Goal: Task Accomplishment & Management: Use online tool/utility

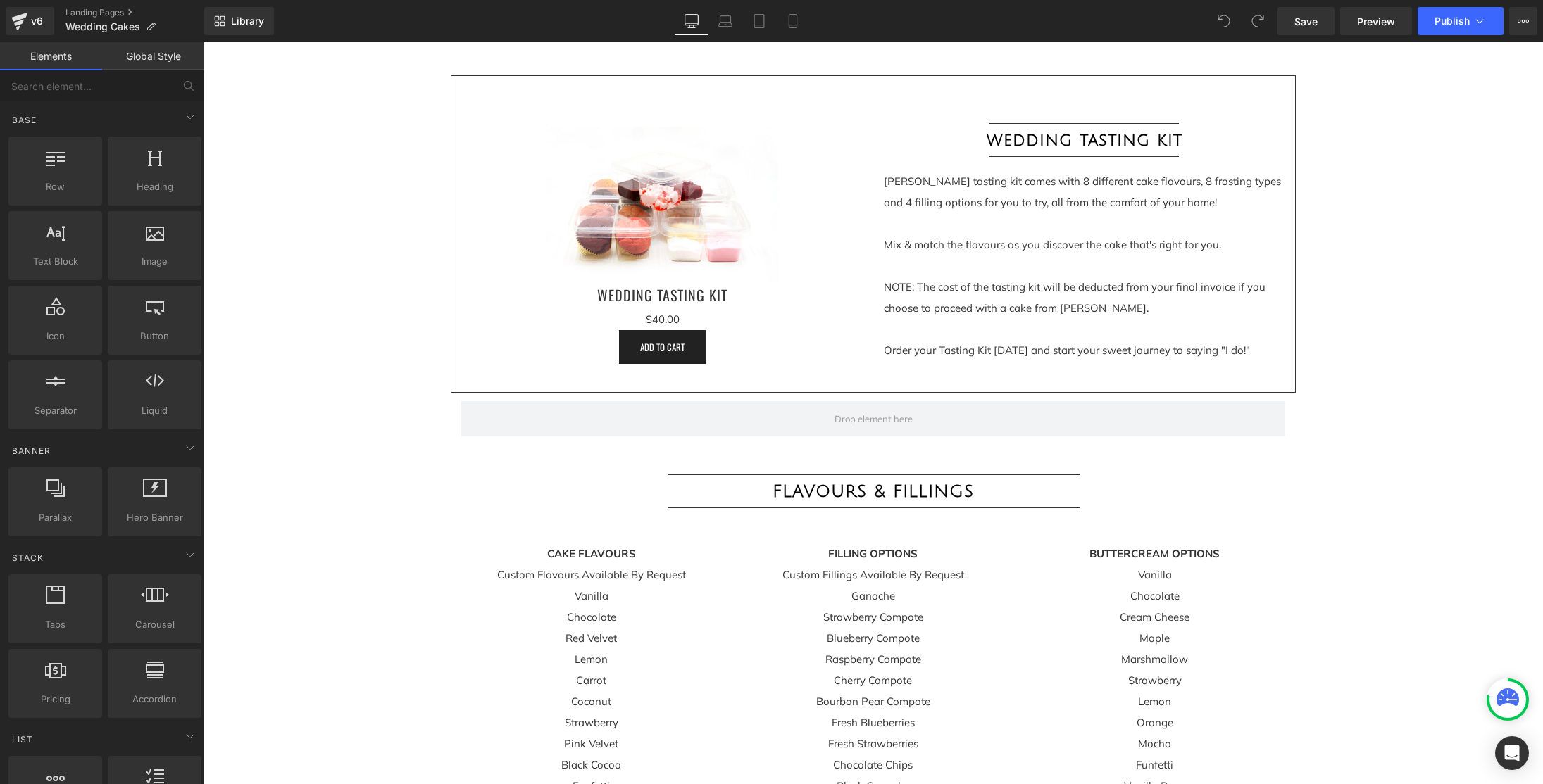
scroll to position [2007, 0]
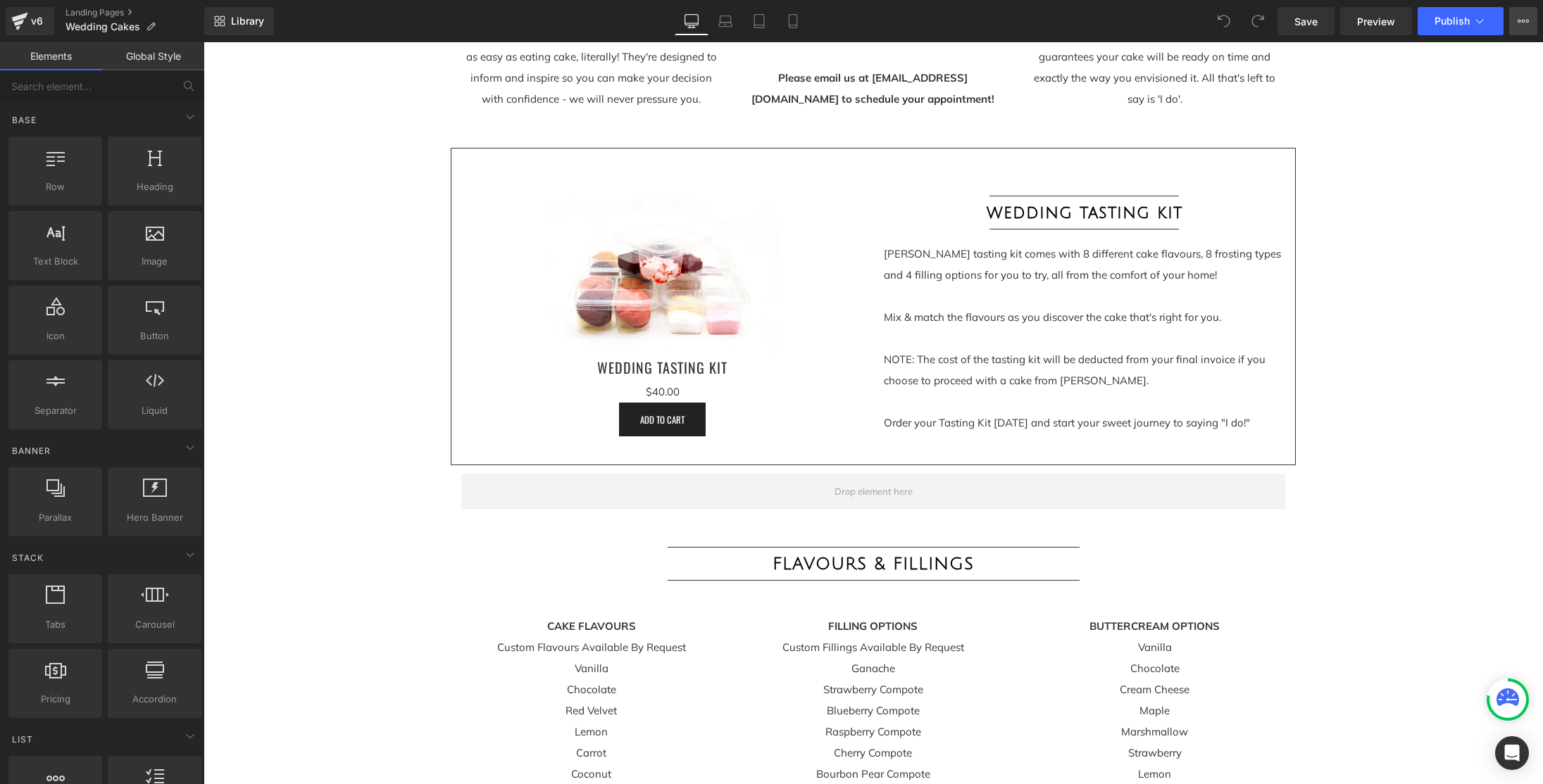
click at [1521, 23] on icon at bounding box center [1523, 21] width 12 height 12
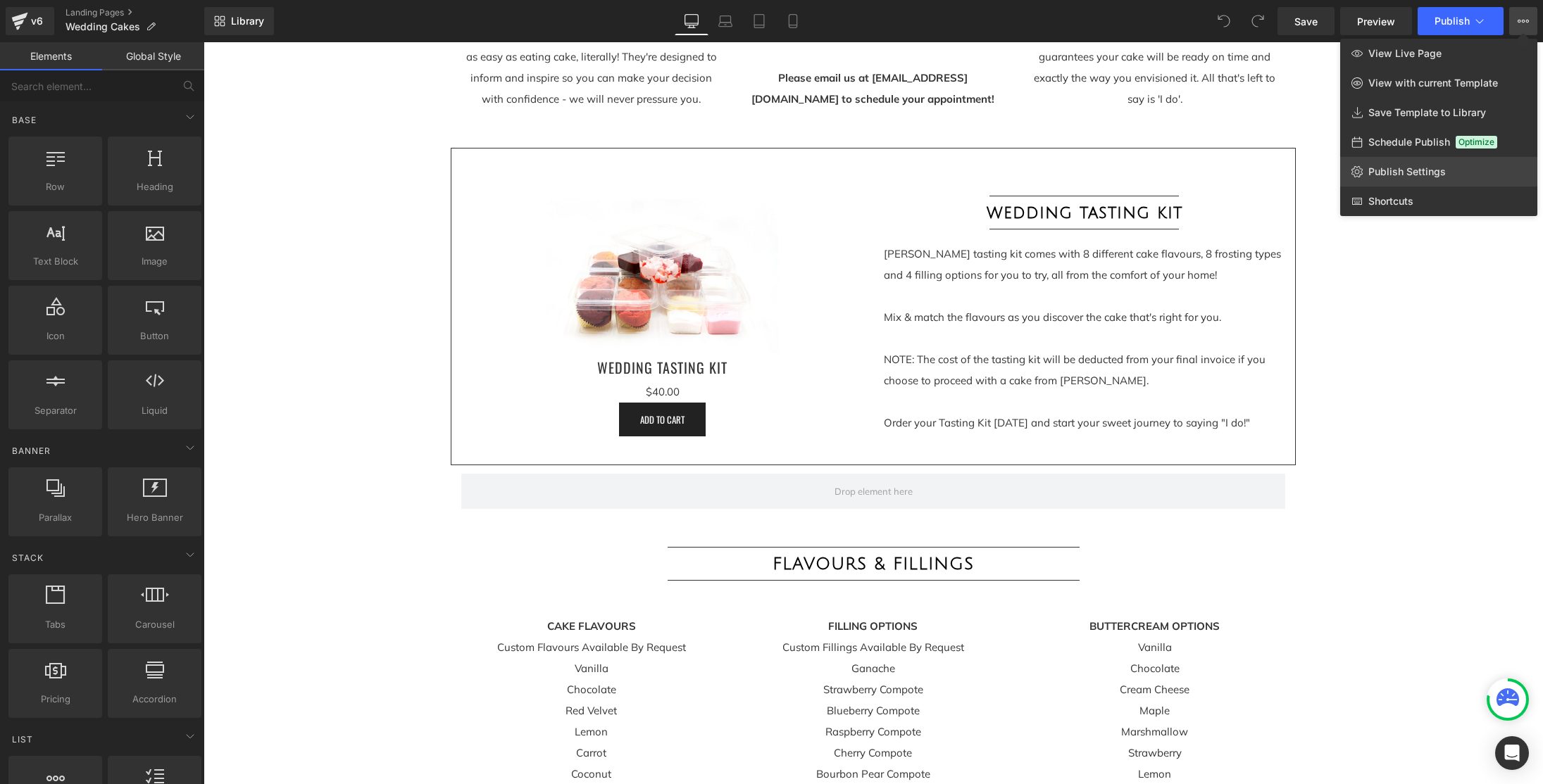
click at [1394, 177] on span "Publish Settings" at bounding box center [1407, 172] width 77 height 13
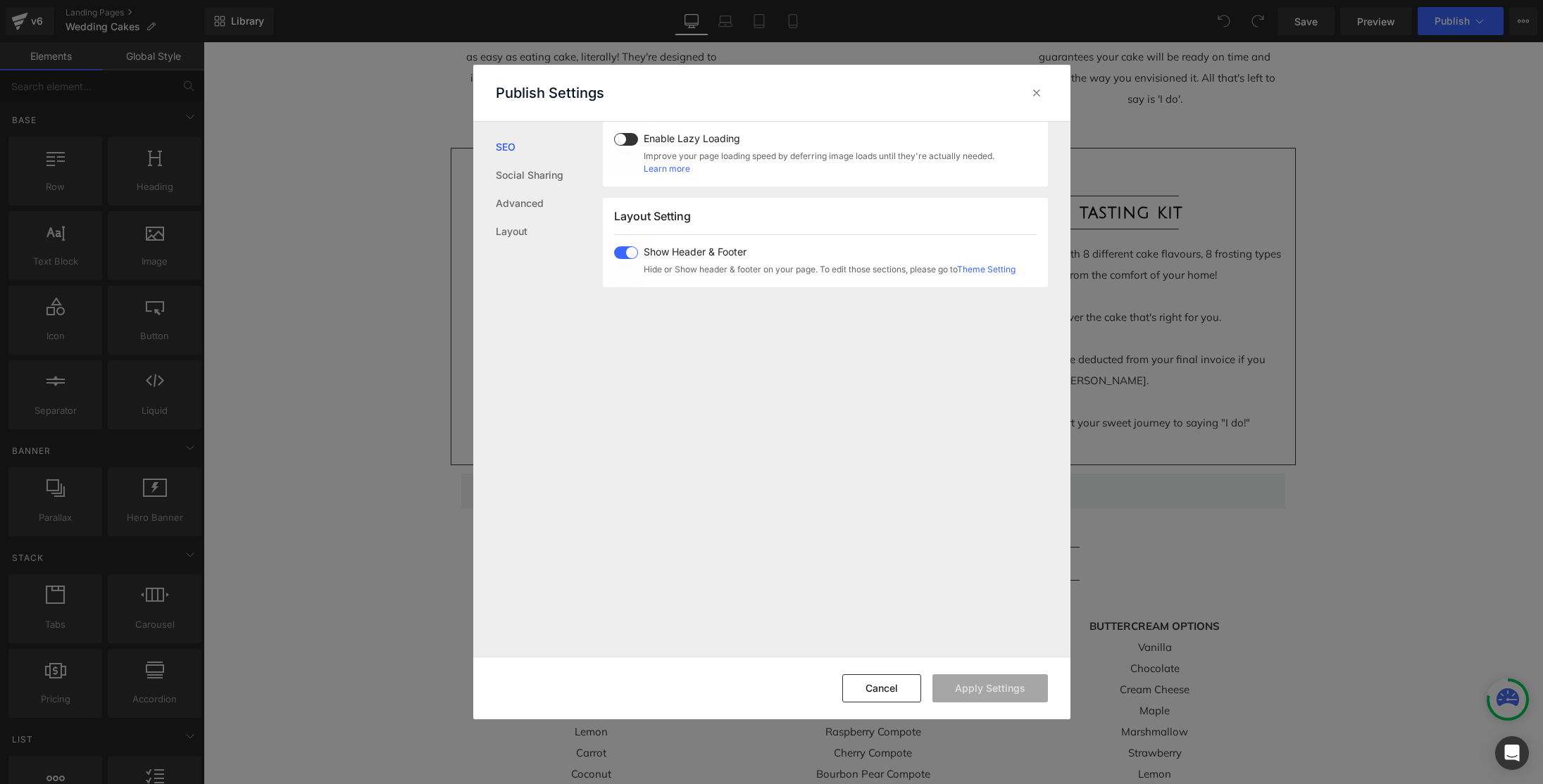
scroll to position [568, 0]
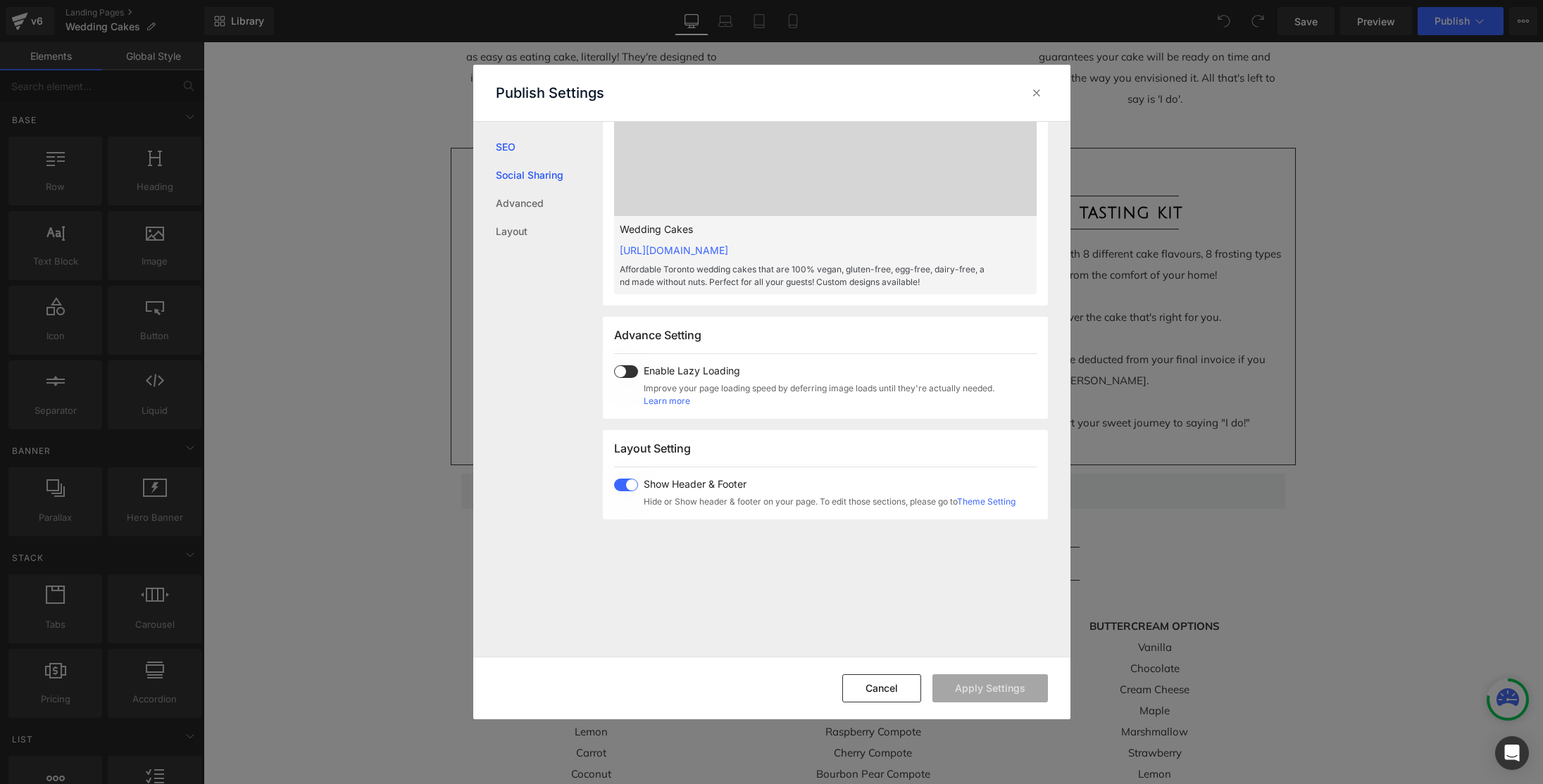
click at [564, 181] on link "Social Sharing" at bounding box center [549, 175] width 107 height 28
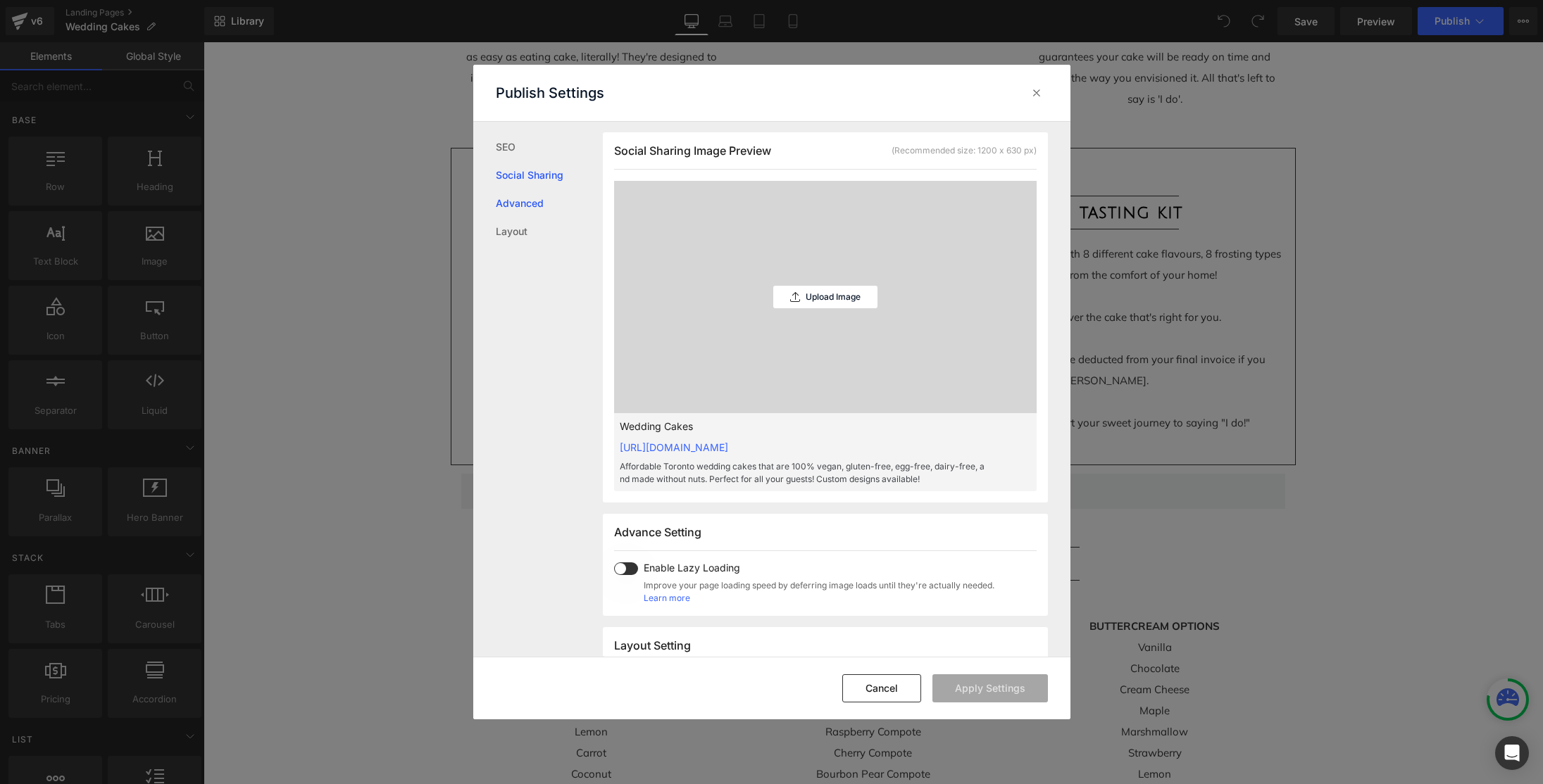
click at [538, 203] on link "Advanced" at bounding box center [549, 203] width 107 height 28
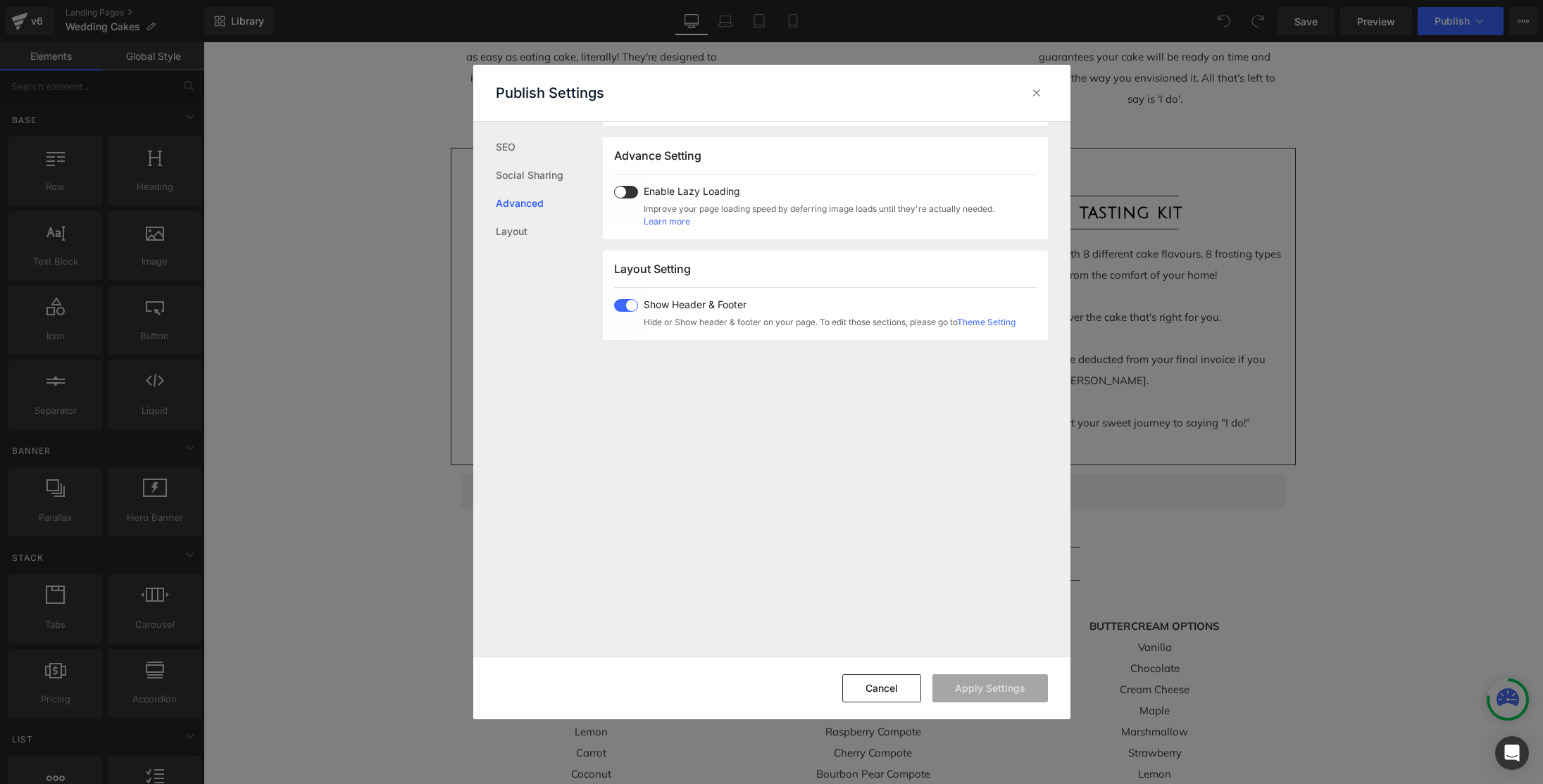
scroll to position [752, 0]
click at [1036, 92] on icon at bounding box center [1037, 93] width 14 height 14
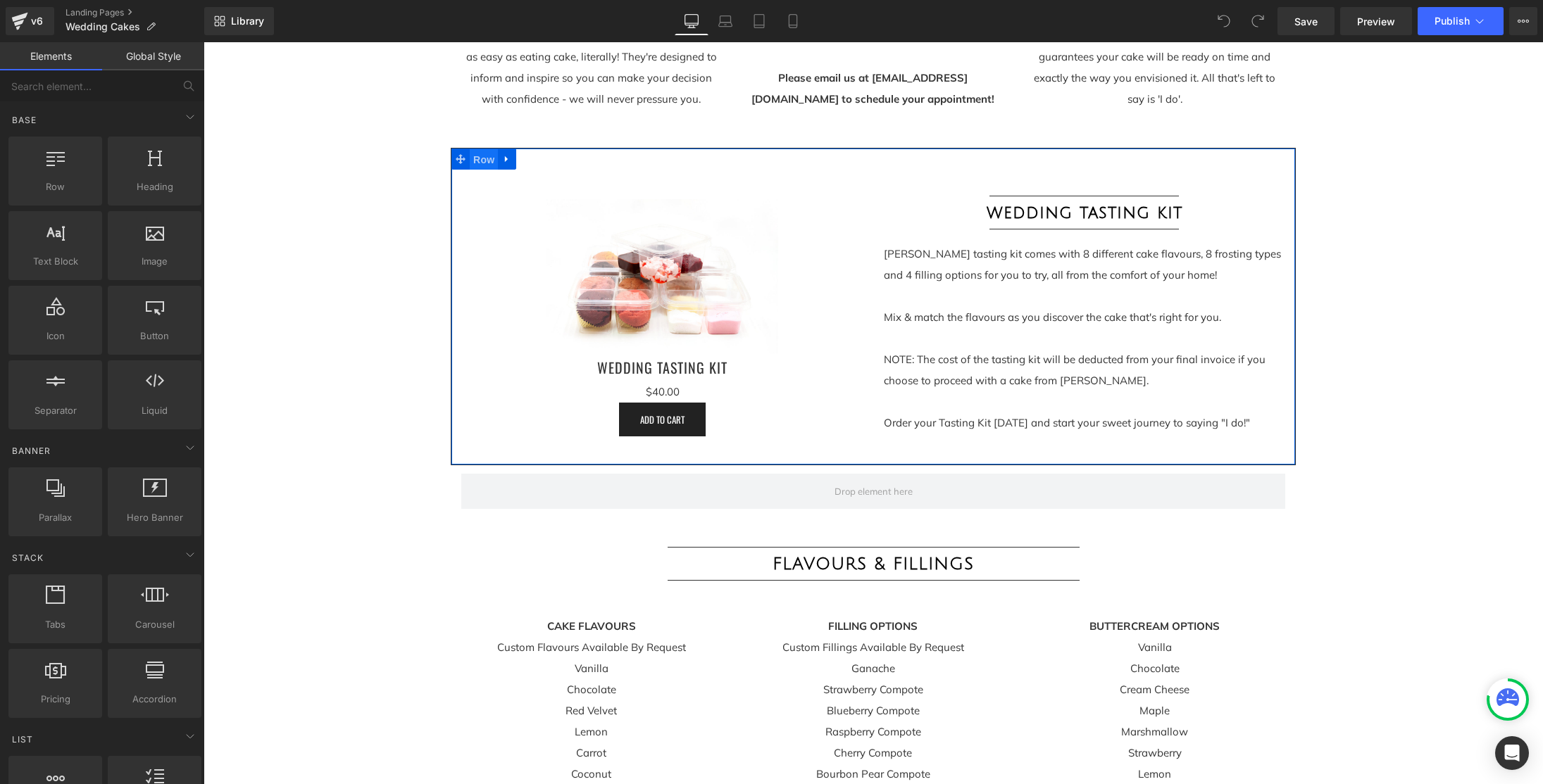
click at [489, 158] on span "Row" at bounding box center [483, 159] width 28 height 21
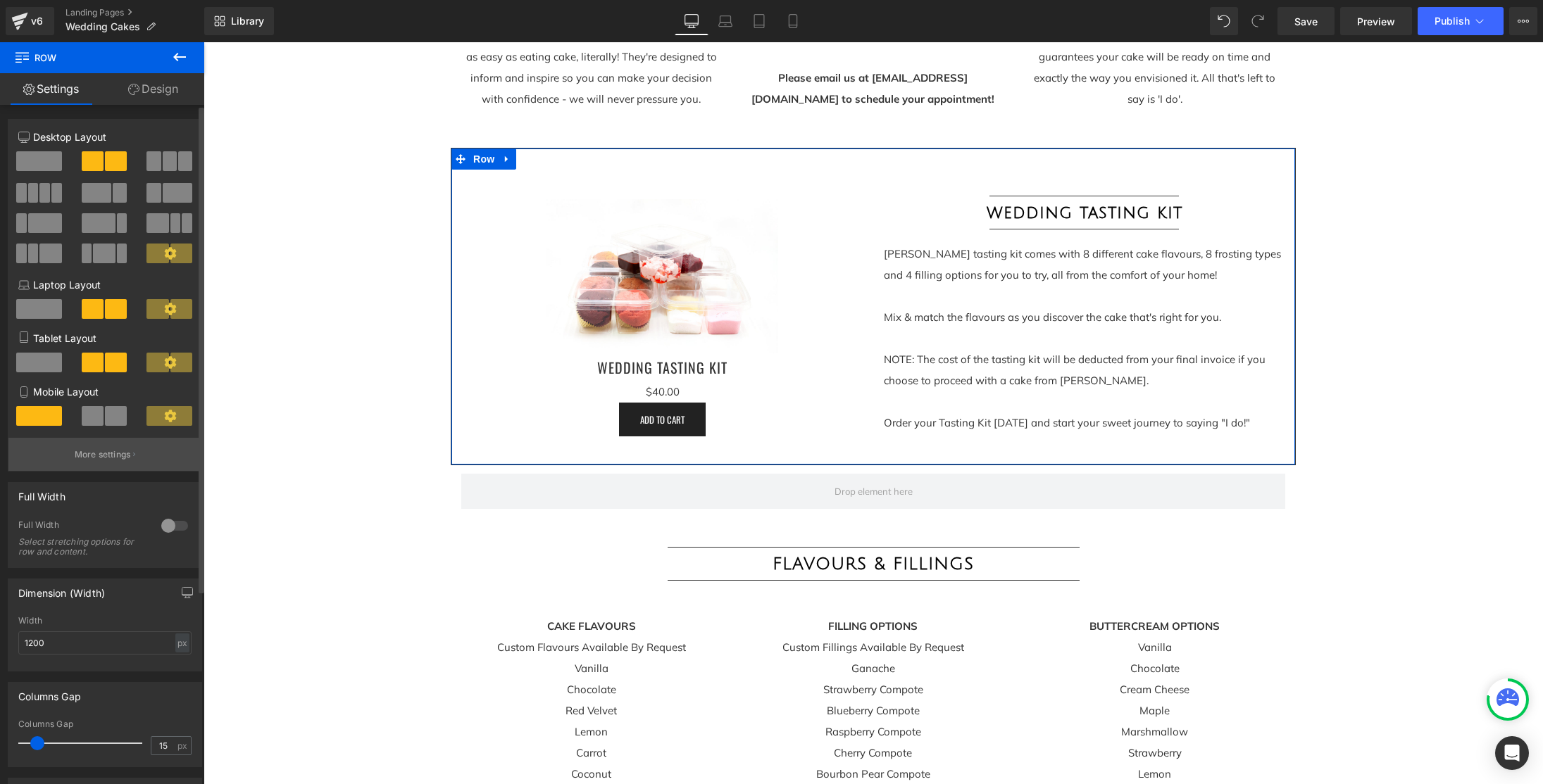
click at [97, 455] on p "More settings" at bounding box center [103, 455] width 57 height 13
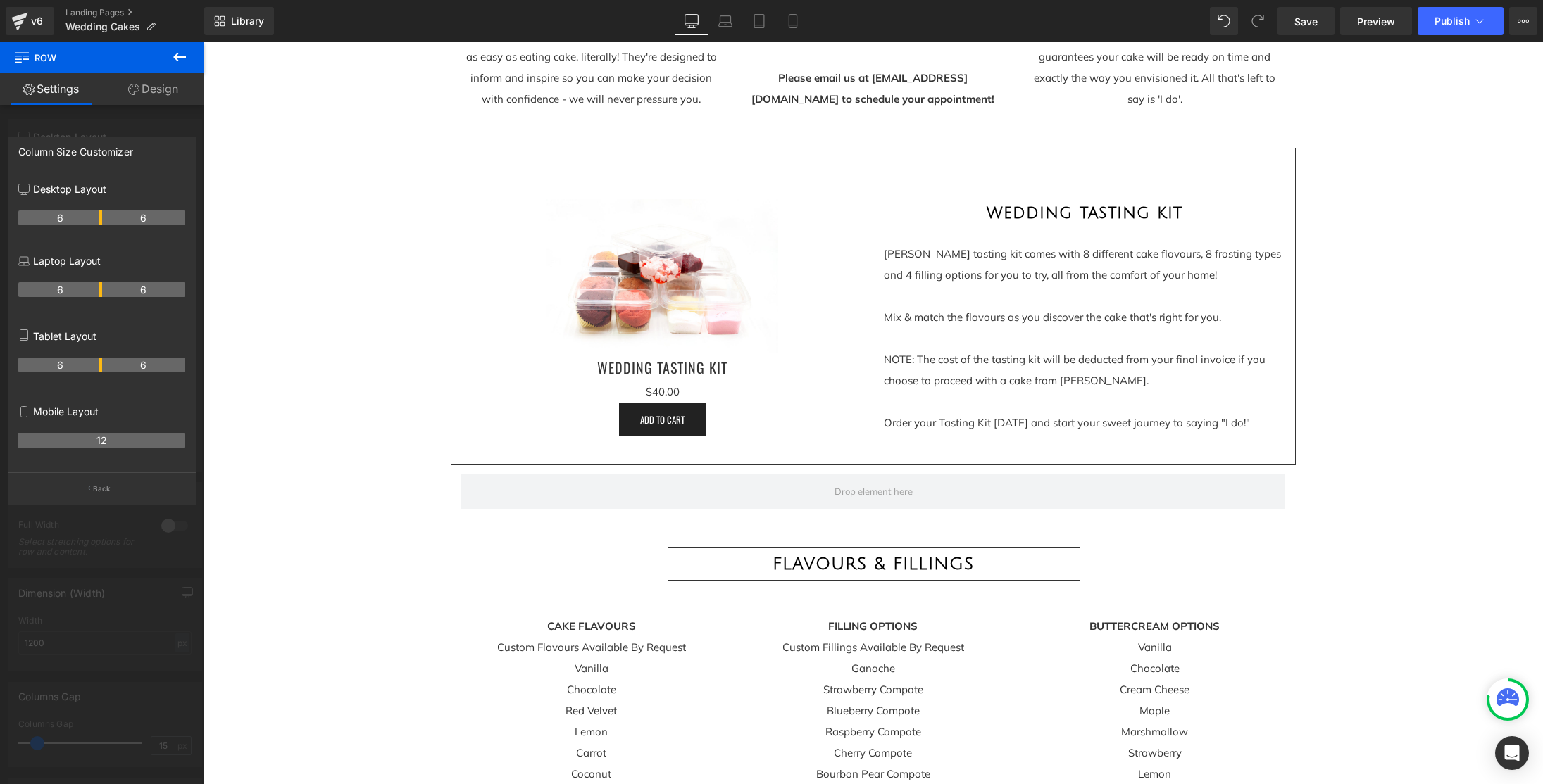
click at [182, 56] on icon at bounding box center [179, 57] width 17 height 17
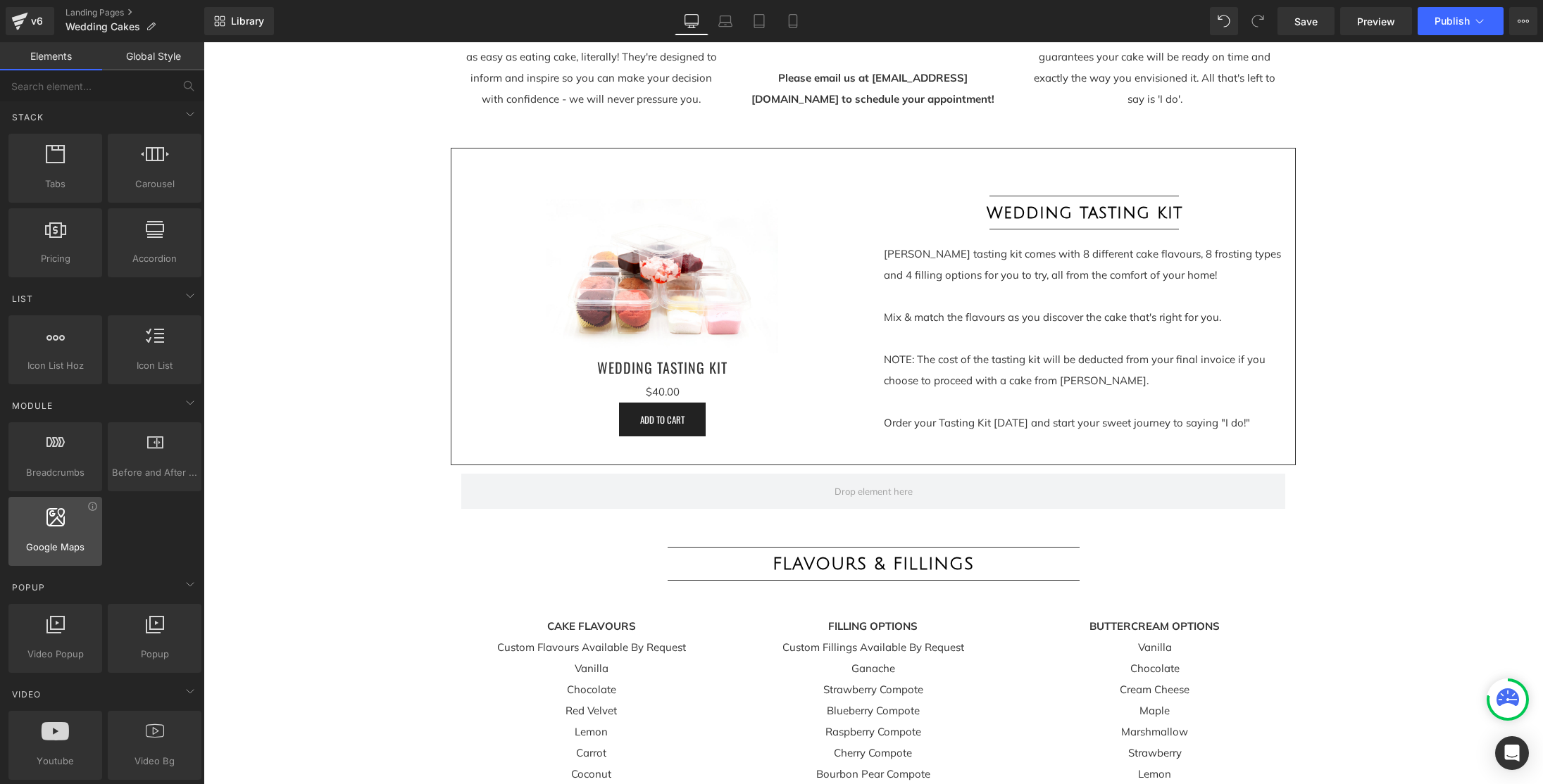
scroll to position [530, 0]
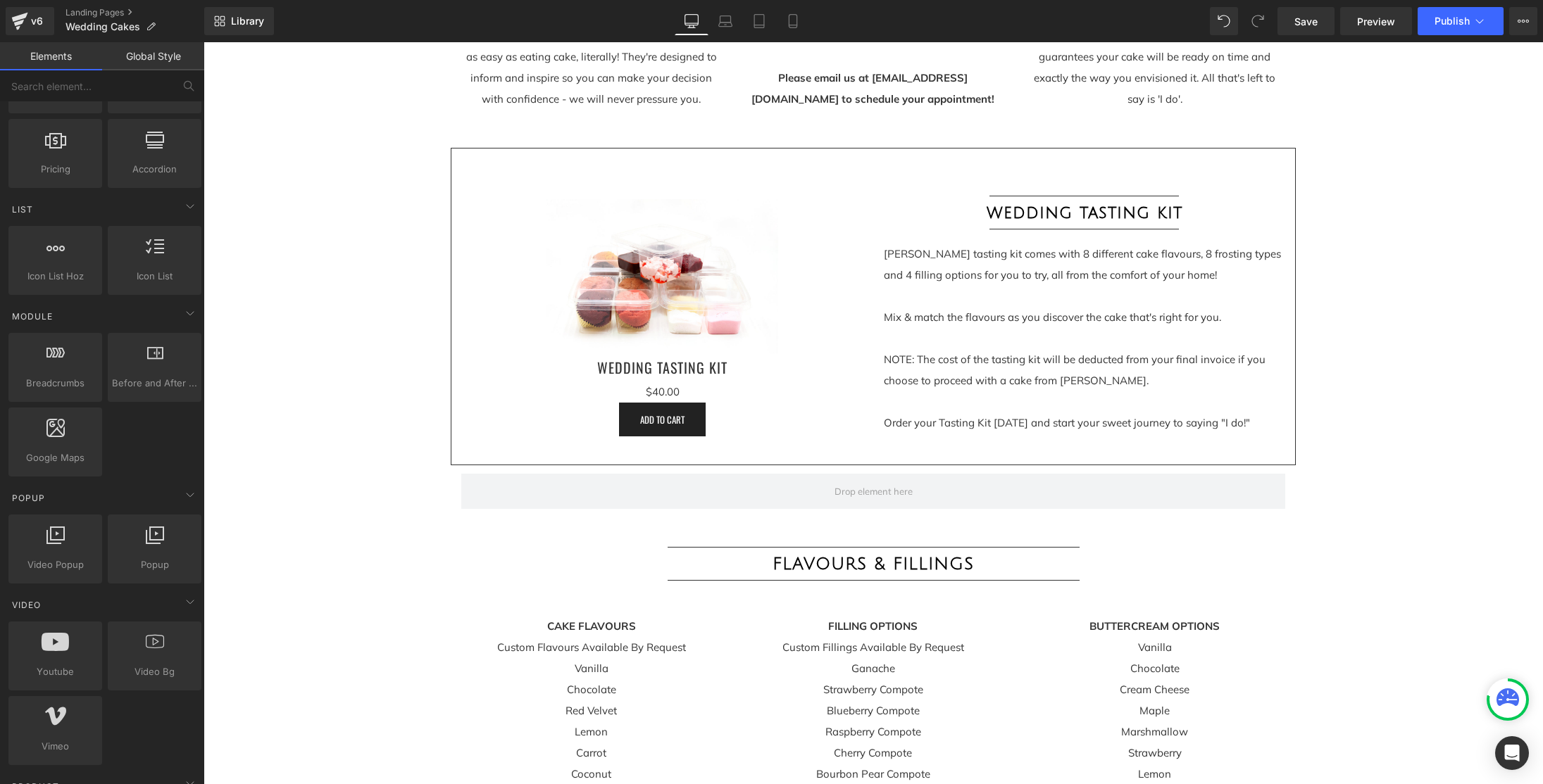
click at [148, 456] on div "Breadcrumbs app Before and After Images image,before,after,compare Google Maps …" at bounding box center [104, 405] width 199 height 149
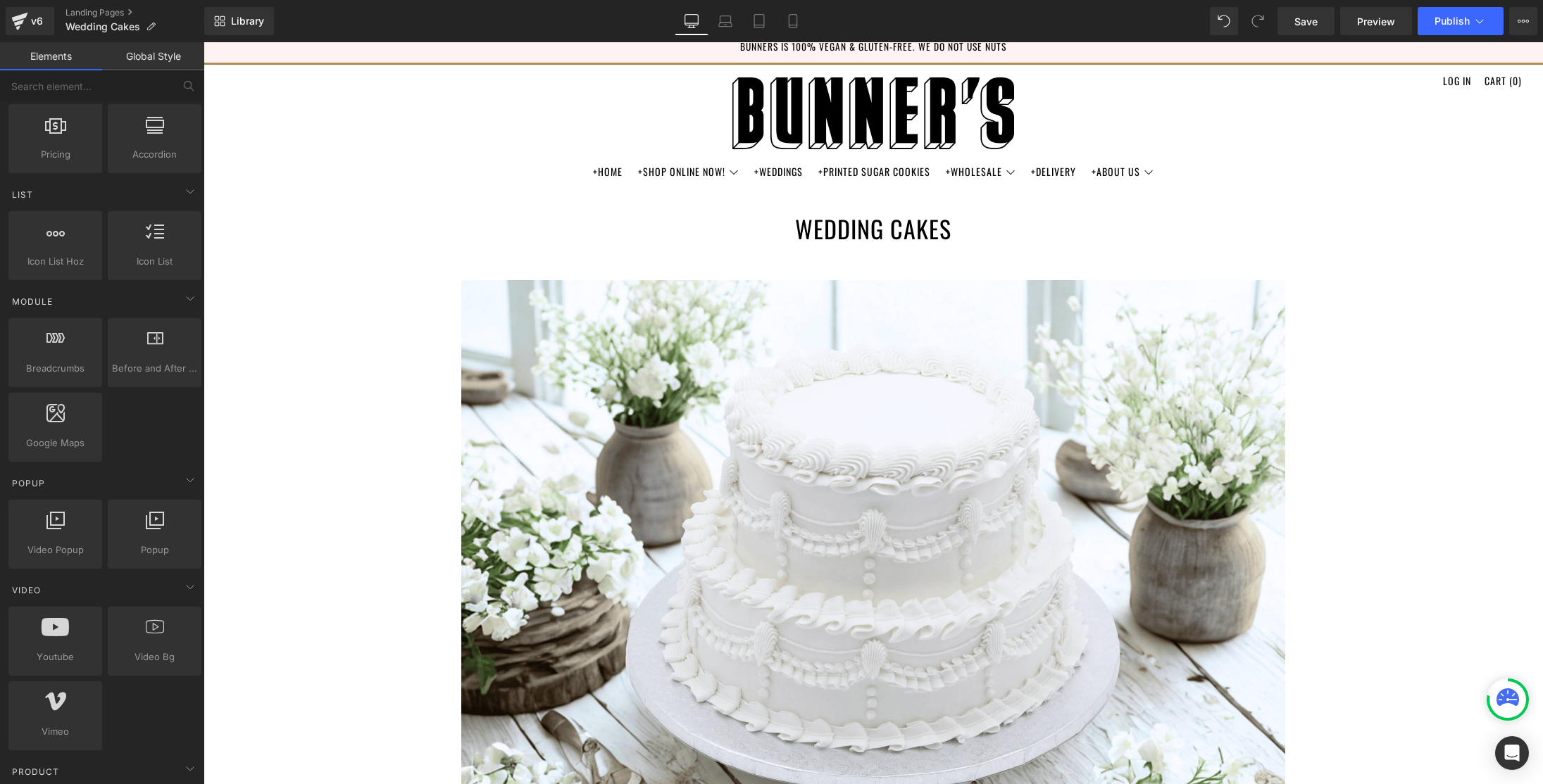
scroll to position [0, 0]
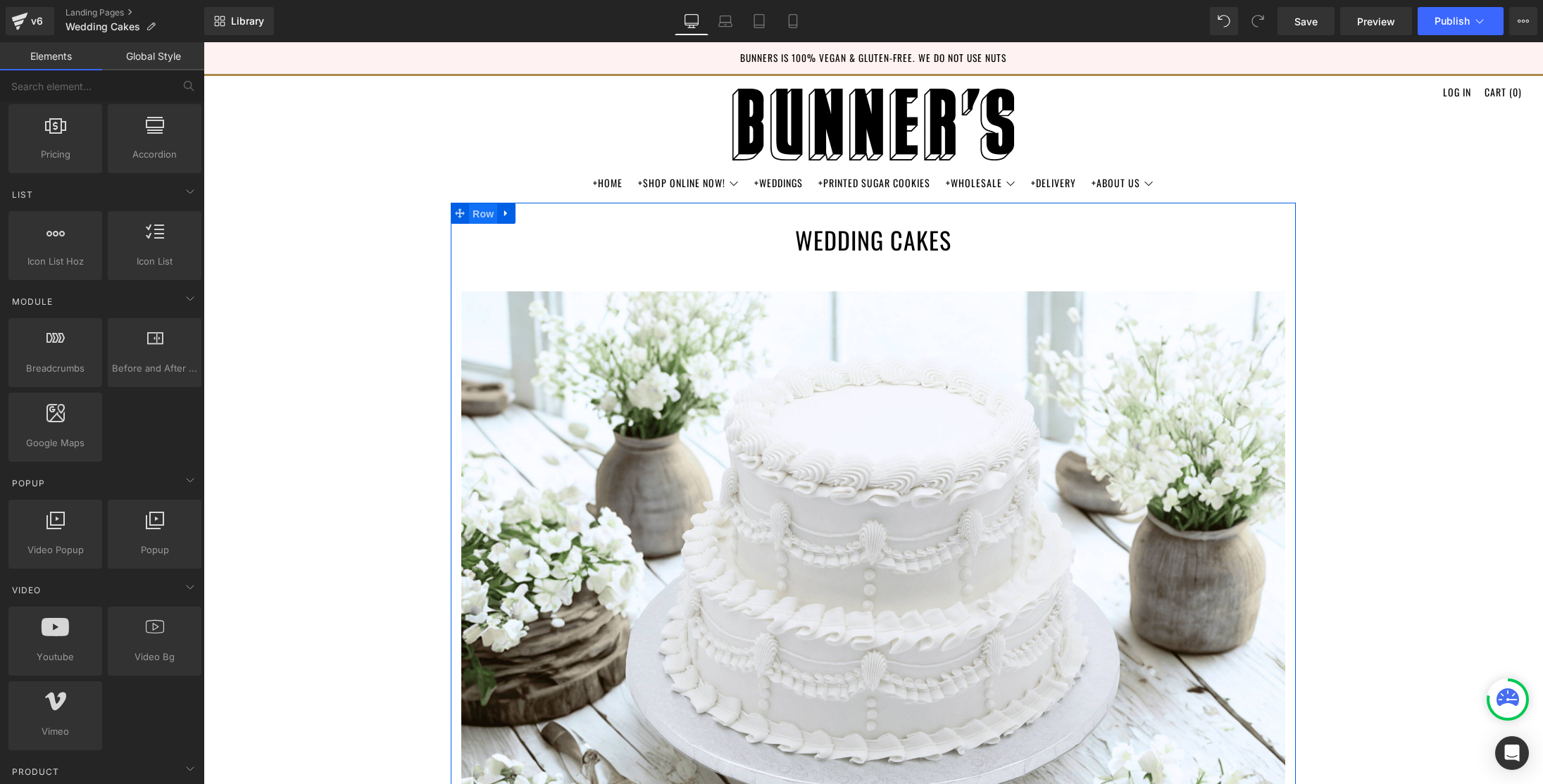
click at [490, 211] on span "Row" at bounding box center [483, 213] width 28 height 21
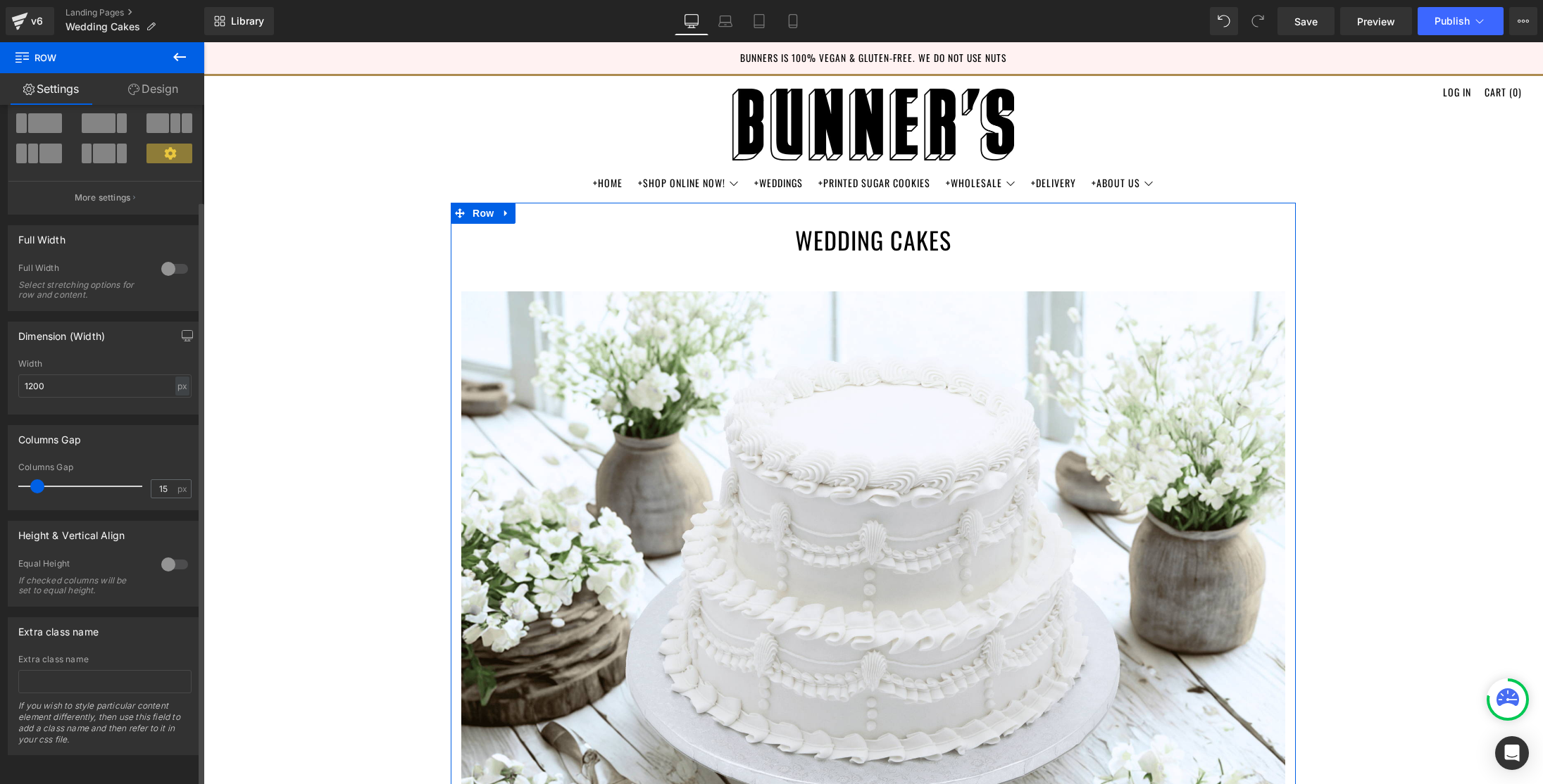
scroll to position [112, 0]
click at [176, 377] on div "px" at bounding box center [183, 386] width 14 height 19
click at [176, 400] on li "%" at bounding box center [182, 408] width 18 height 21
type input "100"
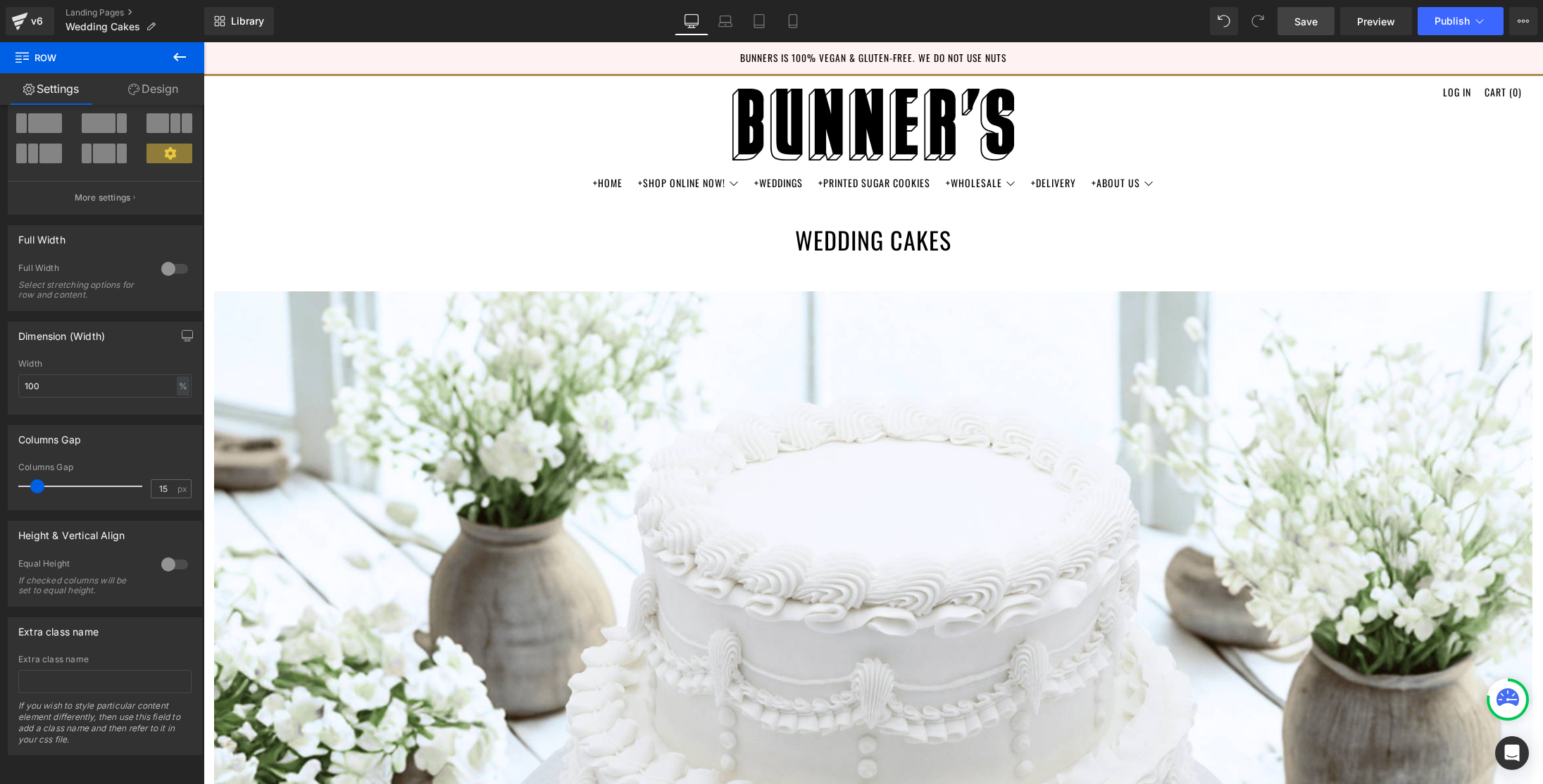
click at [1316, 23] on span "Save" at bounding box center [1306, 22] width 23 height 14
click at [1469, 26] on span "Publish" at bounding box center [1452, 21] width 35 height 12
click at [1373, 21] on span "Preview" at bounding box center [1376, 22] width 38 height 14
click at [1486, 28] on button "Publish" at bounding box center [1460, 21] width 86 height 28
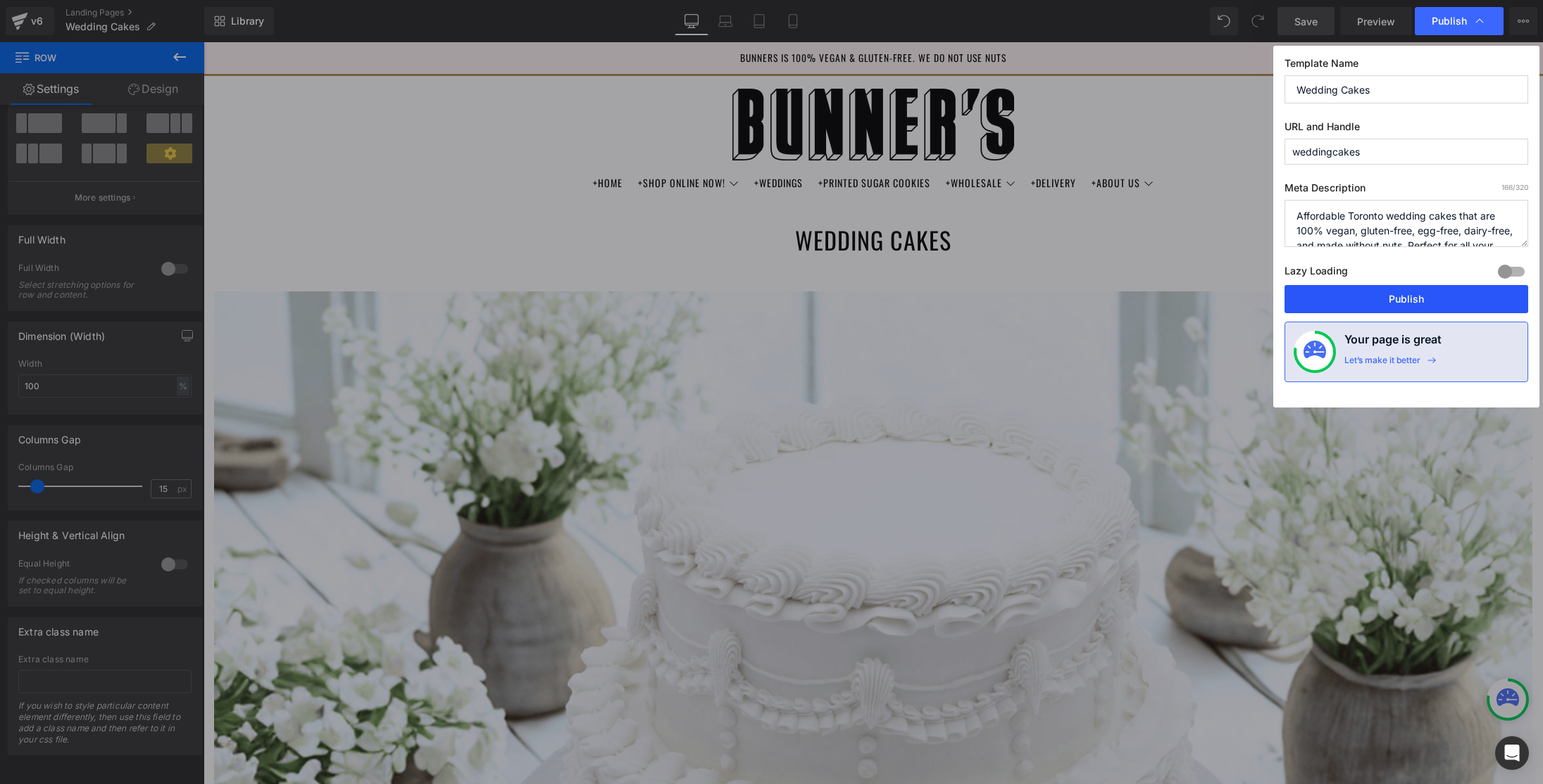
click at [1426, 300] on button "Publish" at bounding box center [1406, 299] width 244 height 28
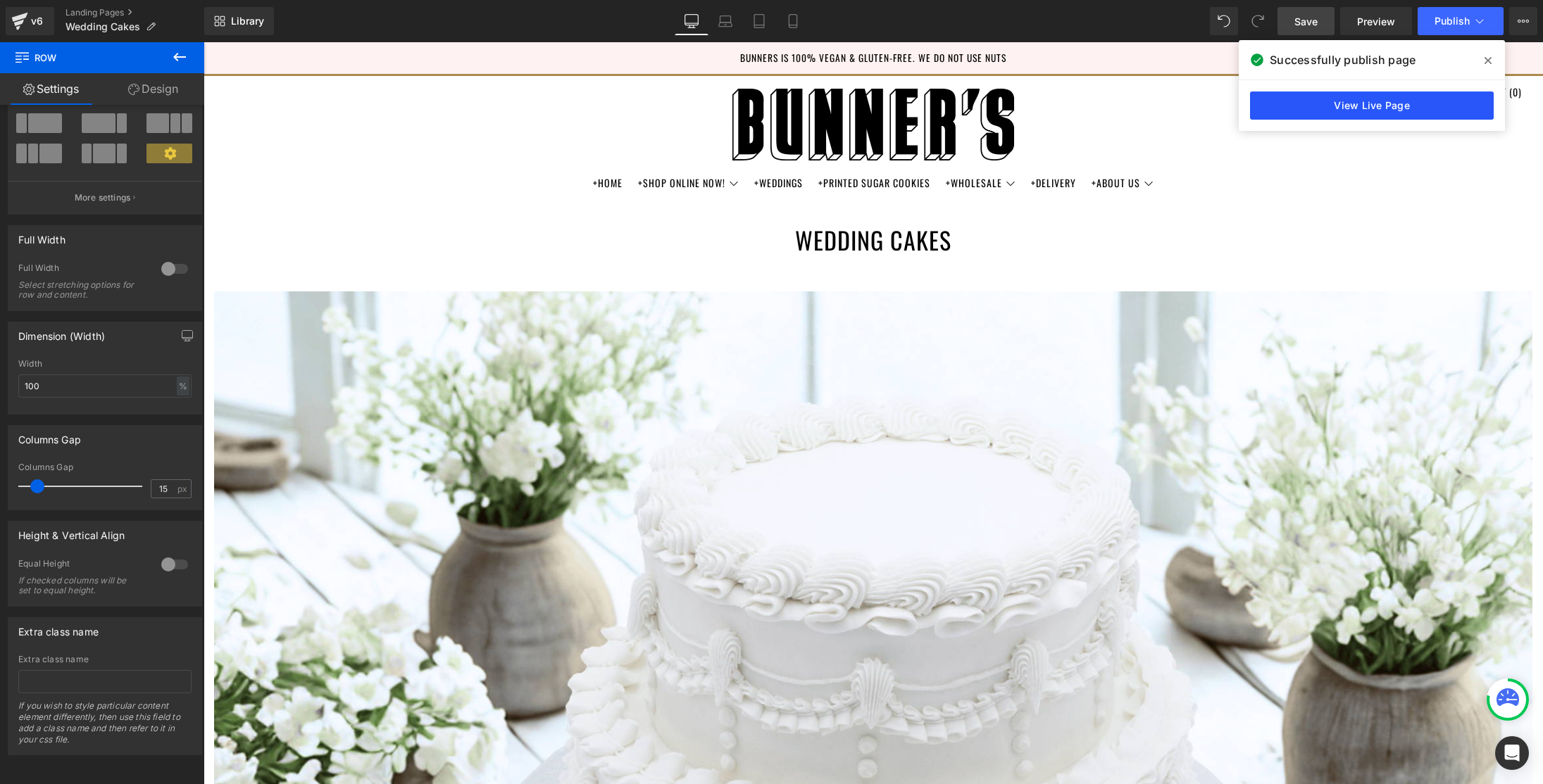
click at [1399, 105] on link "View Live Page" at bounding box center [1372, 105] width 244 height 28
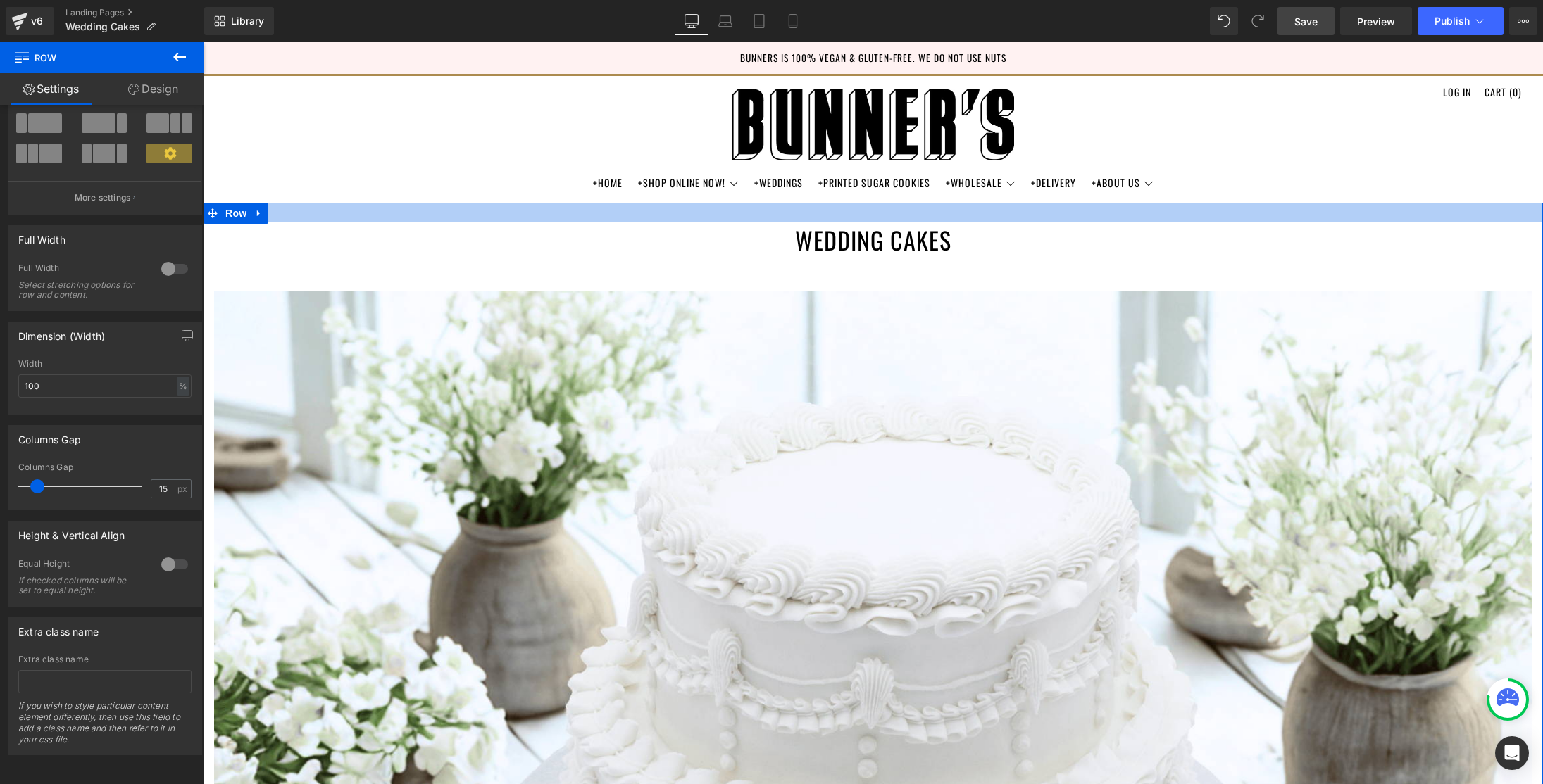
click at [399, 213] on div at bounding box center [873, 212] width 1340 height 20
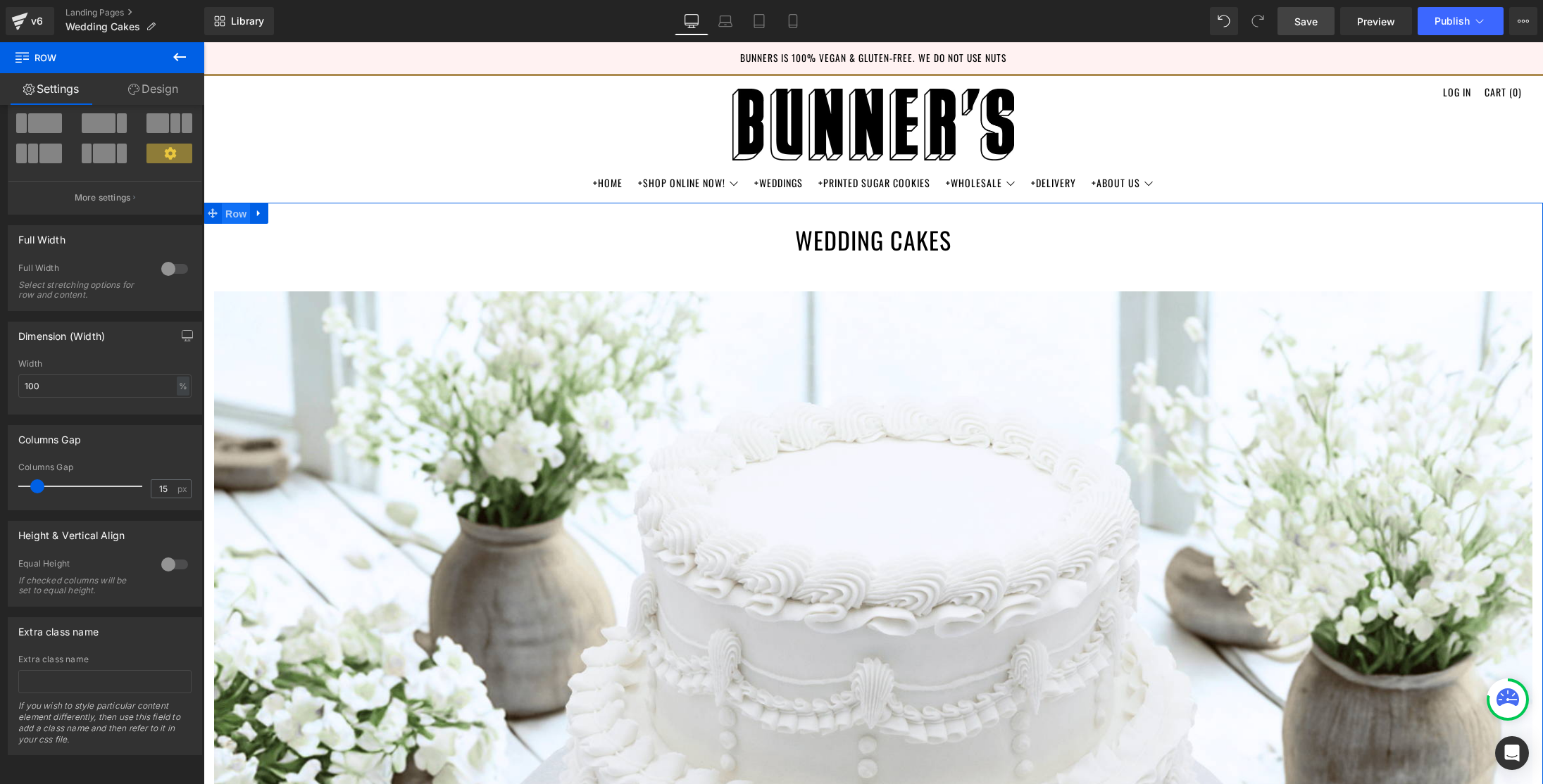
click at [231, 212] on span "Row" at bounding box center [235, 213] width 28 height 21
click at [1480, 21] on icon at bounding box center [1480, 22] width 14 height 14
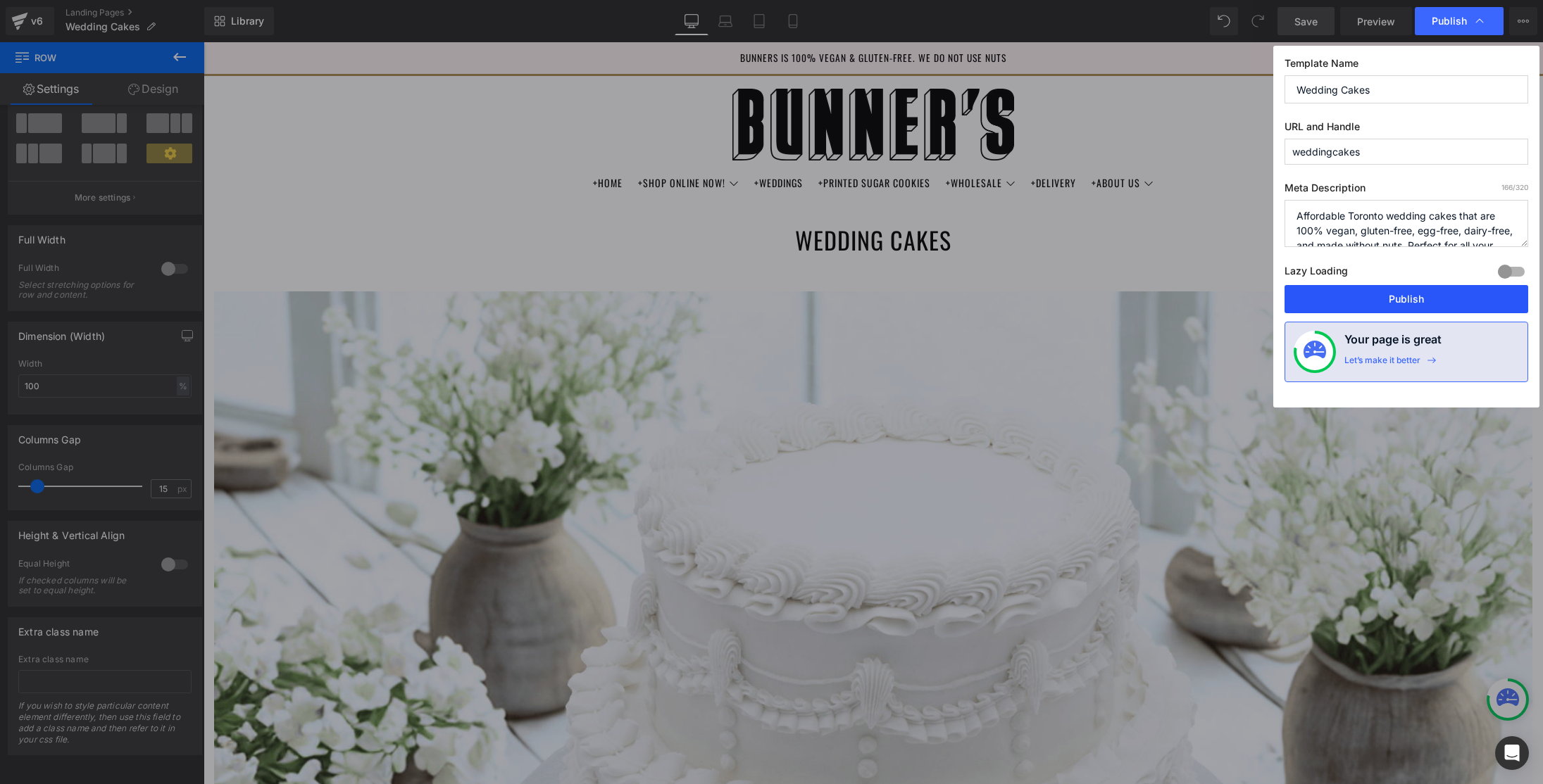
click at [1426, 290] on button "Publish" at bounding box center [1406, 299] width 244 height 28
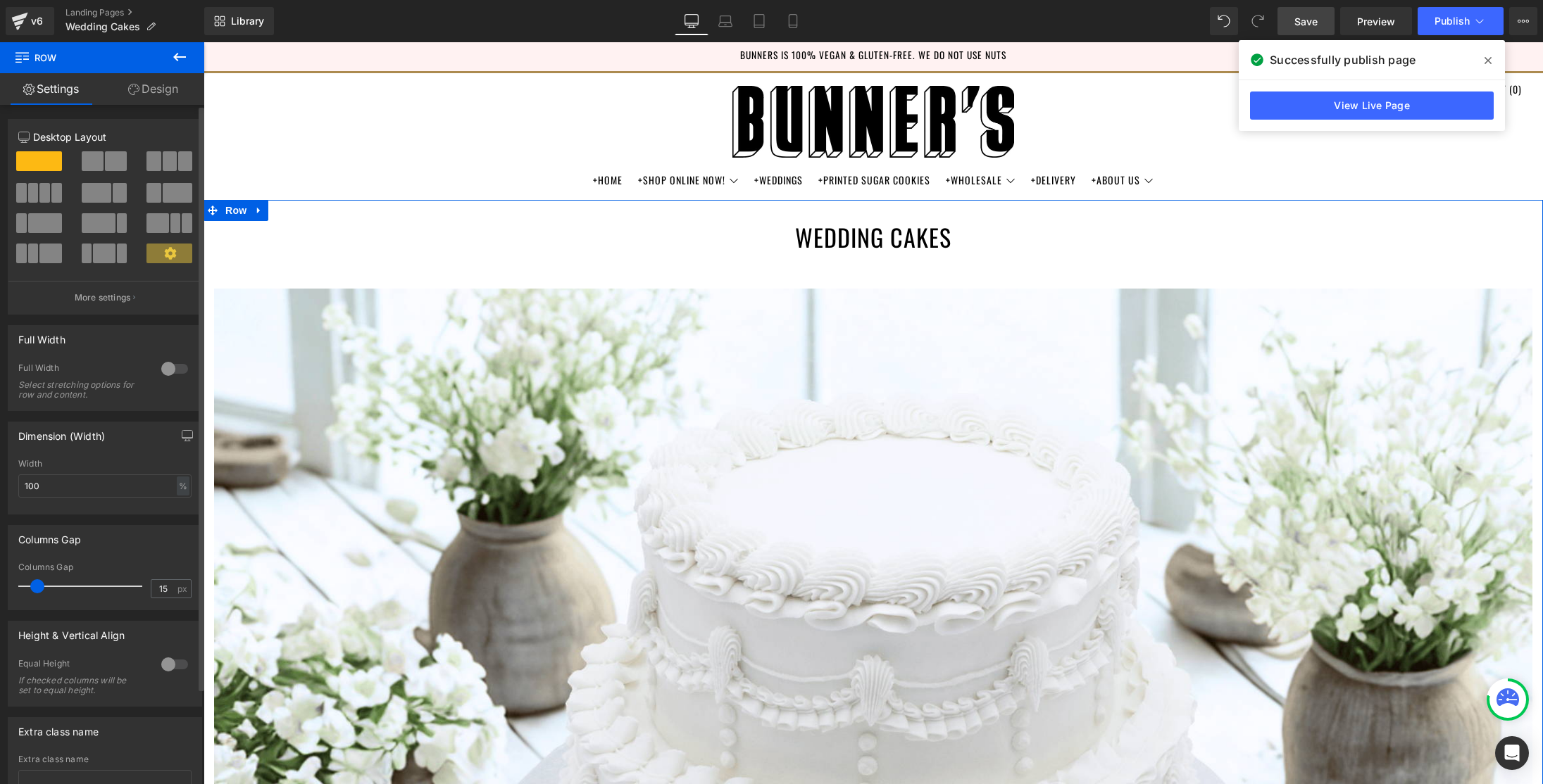
click at [163, 373] on div at bounding box center [175, 368] width 34 height 23
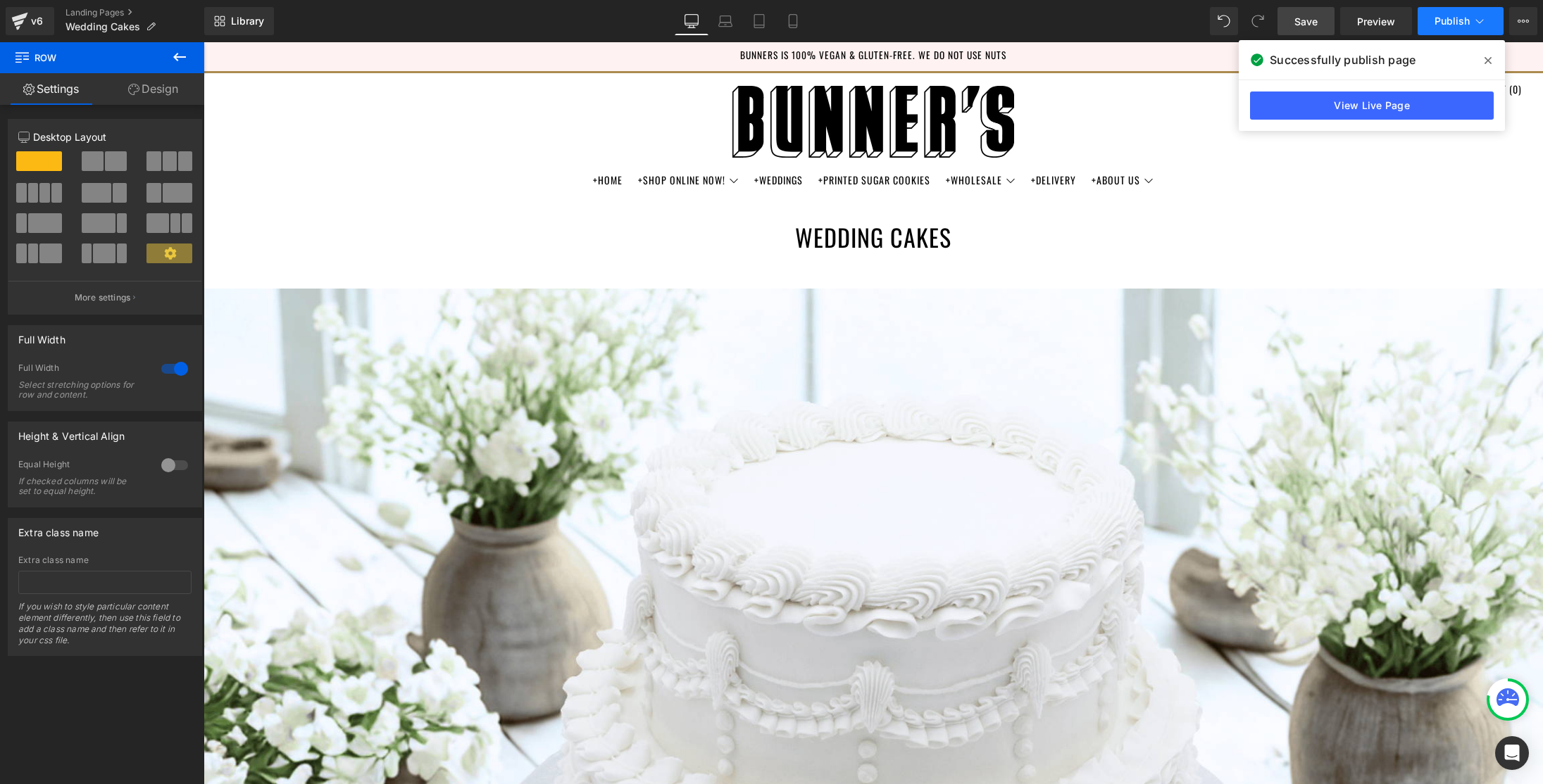
click at [1448, 24] on span "Publish" at bounding box center [1452, 21] width 35 height 12
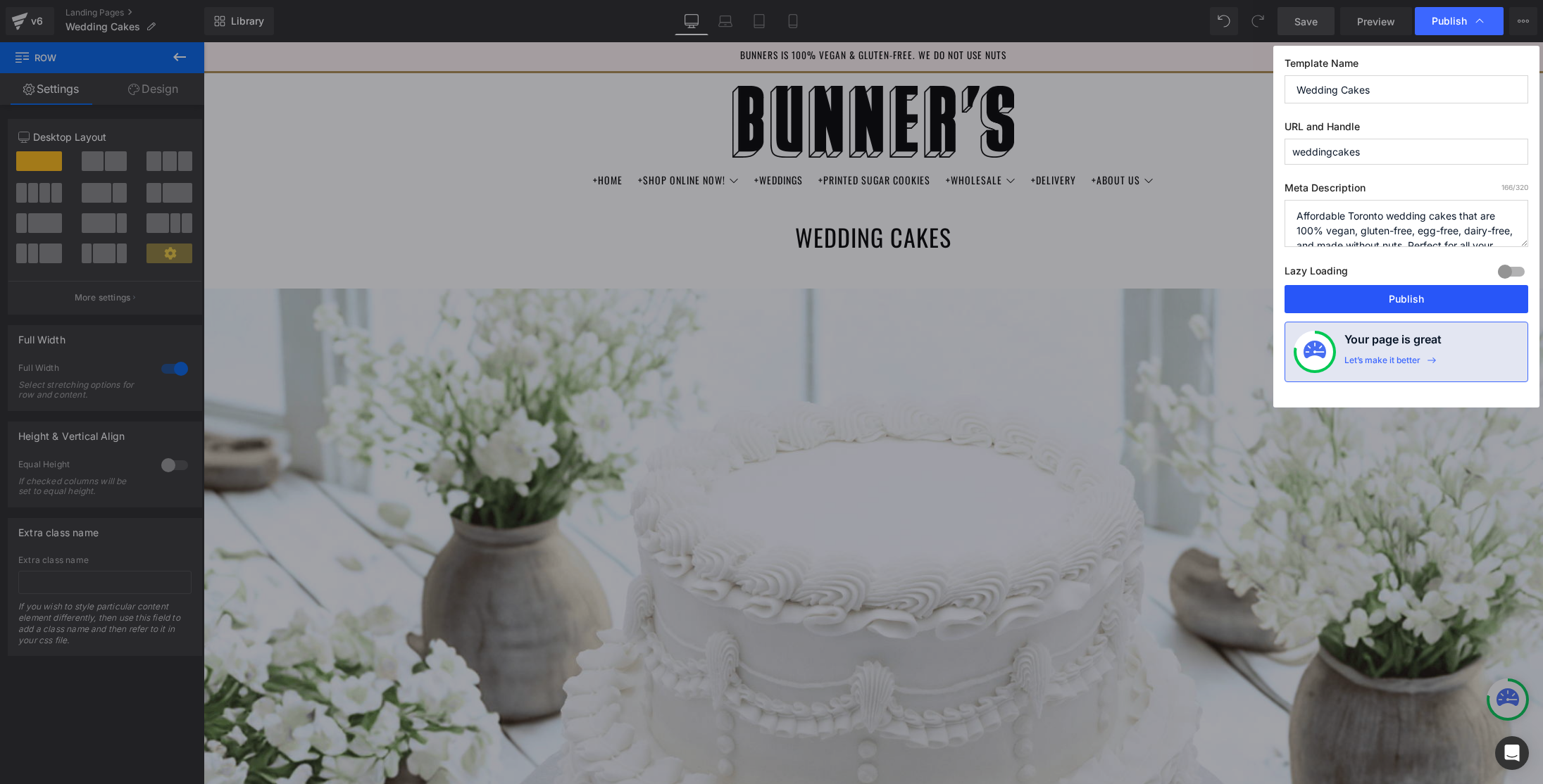
click at [1389, 304] on button "Publish" at bounding box center [1406, 299] width 244 height 28
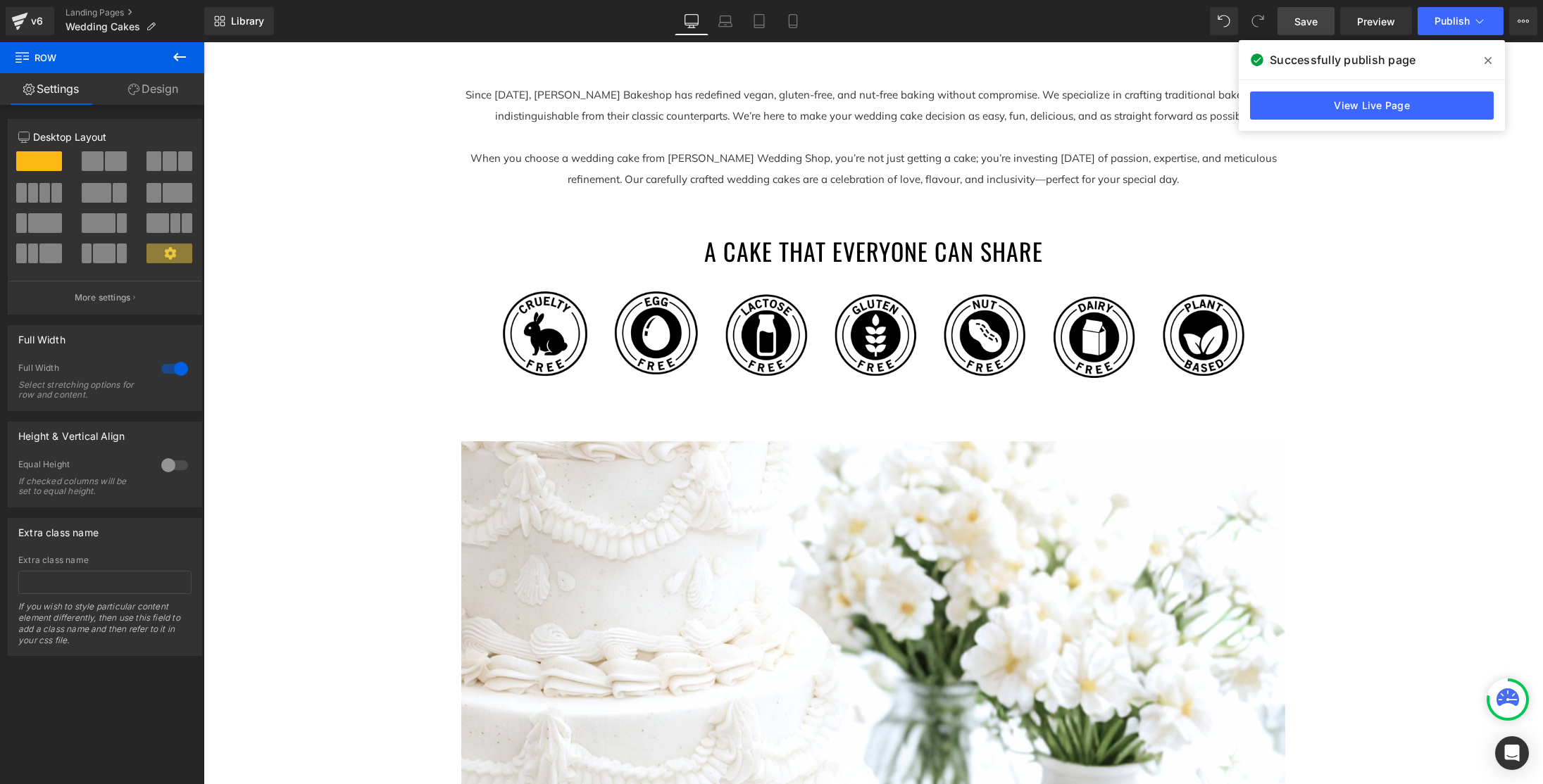
scroll to position [1203, 0]
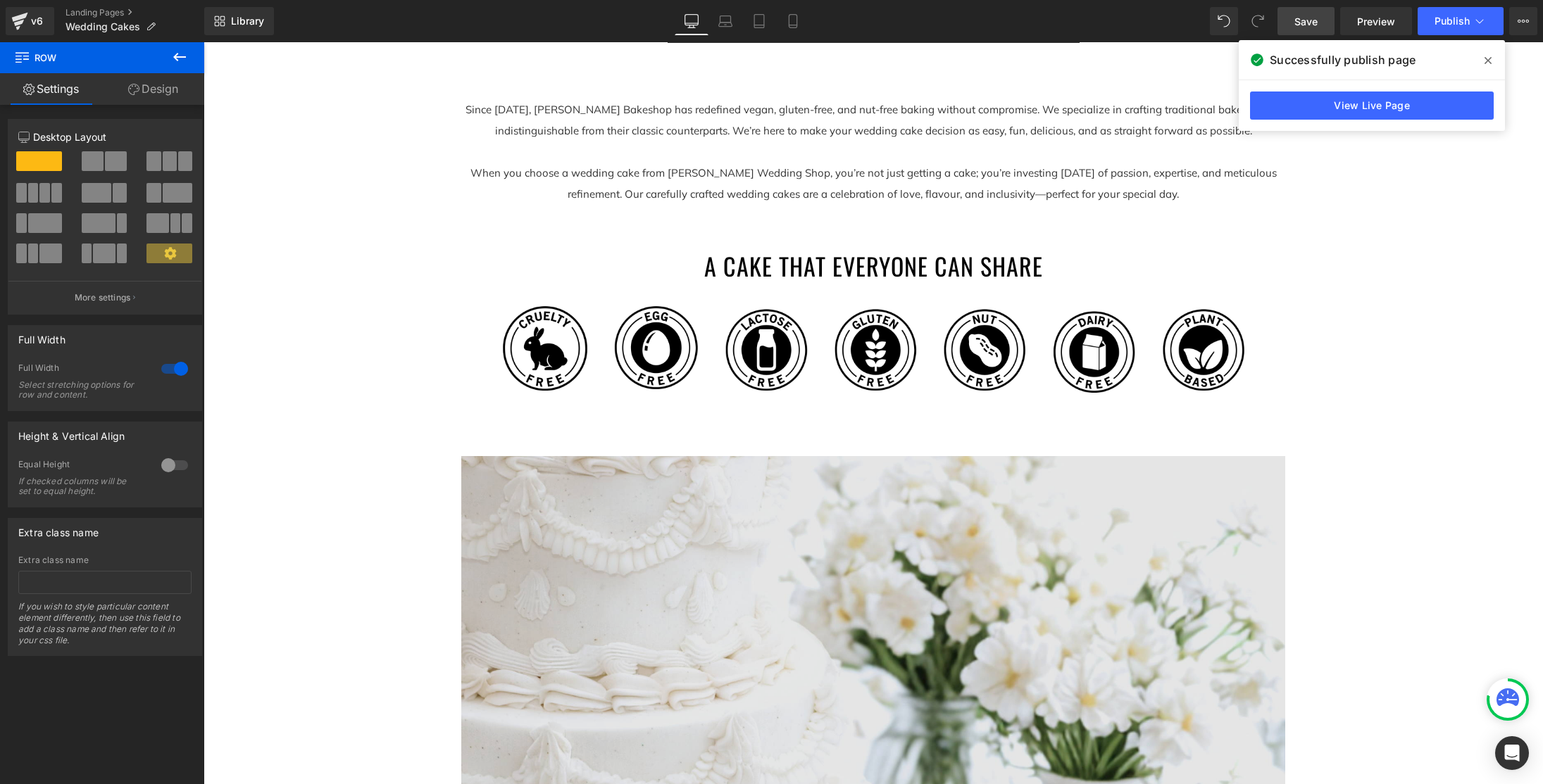
click at [465, 496] on div "Image" at bounding box center [872, 731] width 824 height 549
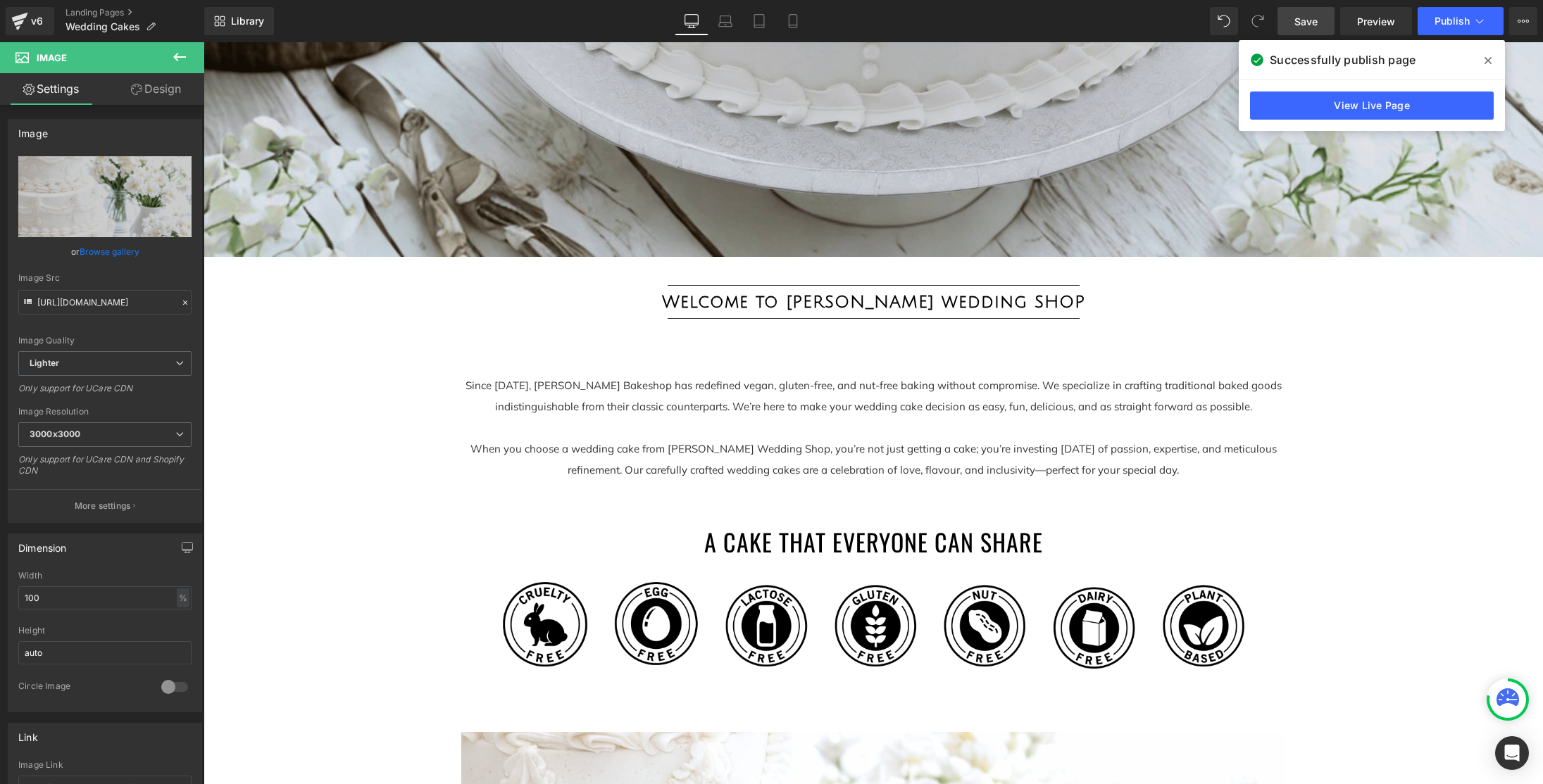
scroll to position [745, 0]
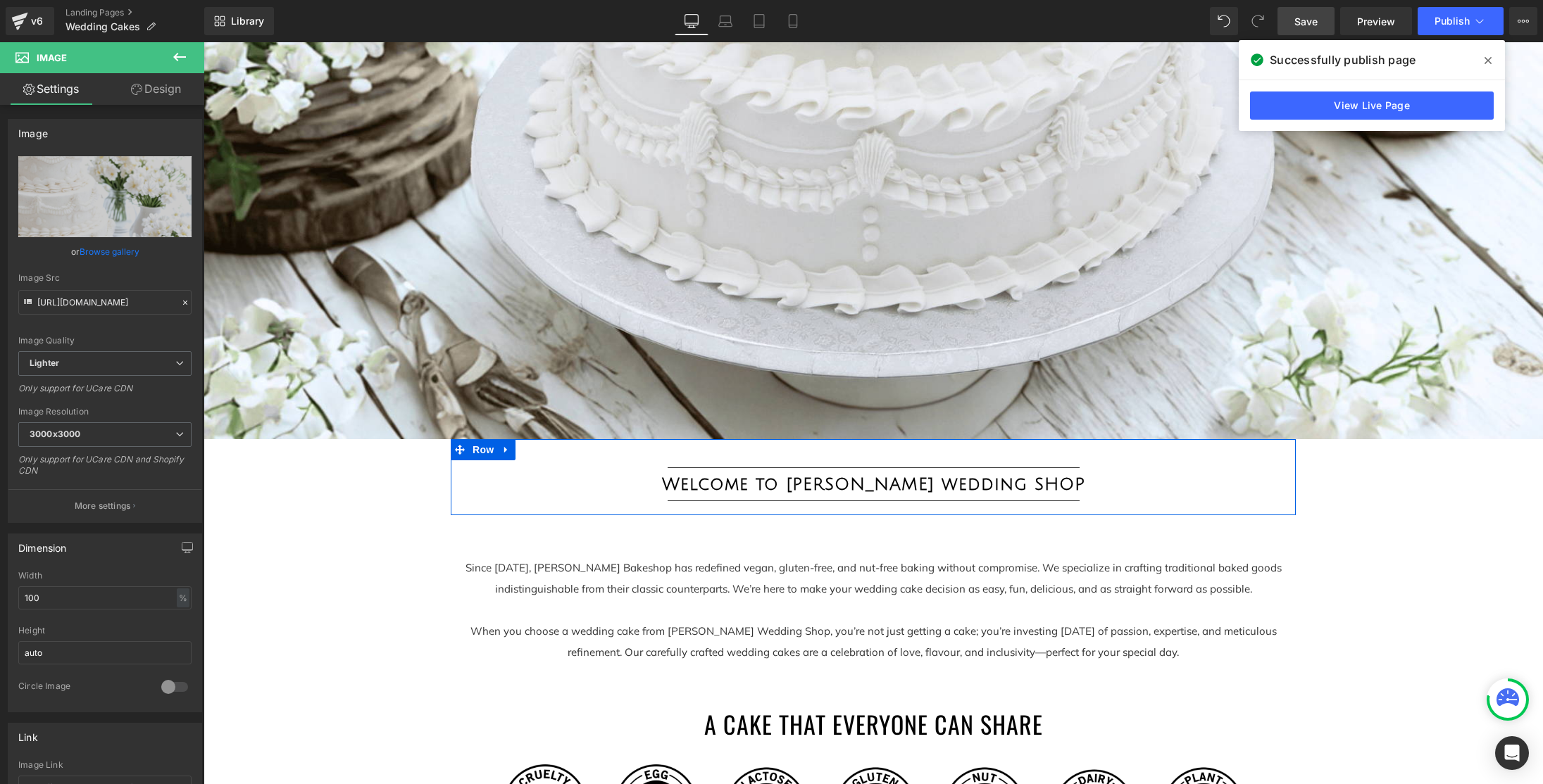
click at [559, 454] on div "Separator Welcome to [PERSON_NAME] wedding SHOP Heading Separator Row" at bounding box center [873, 477] width 845 height 76
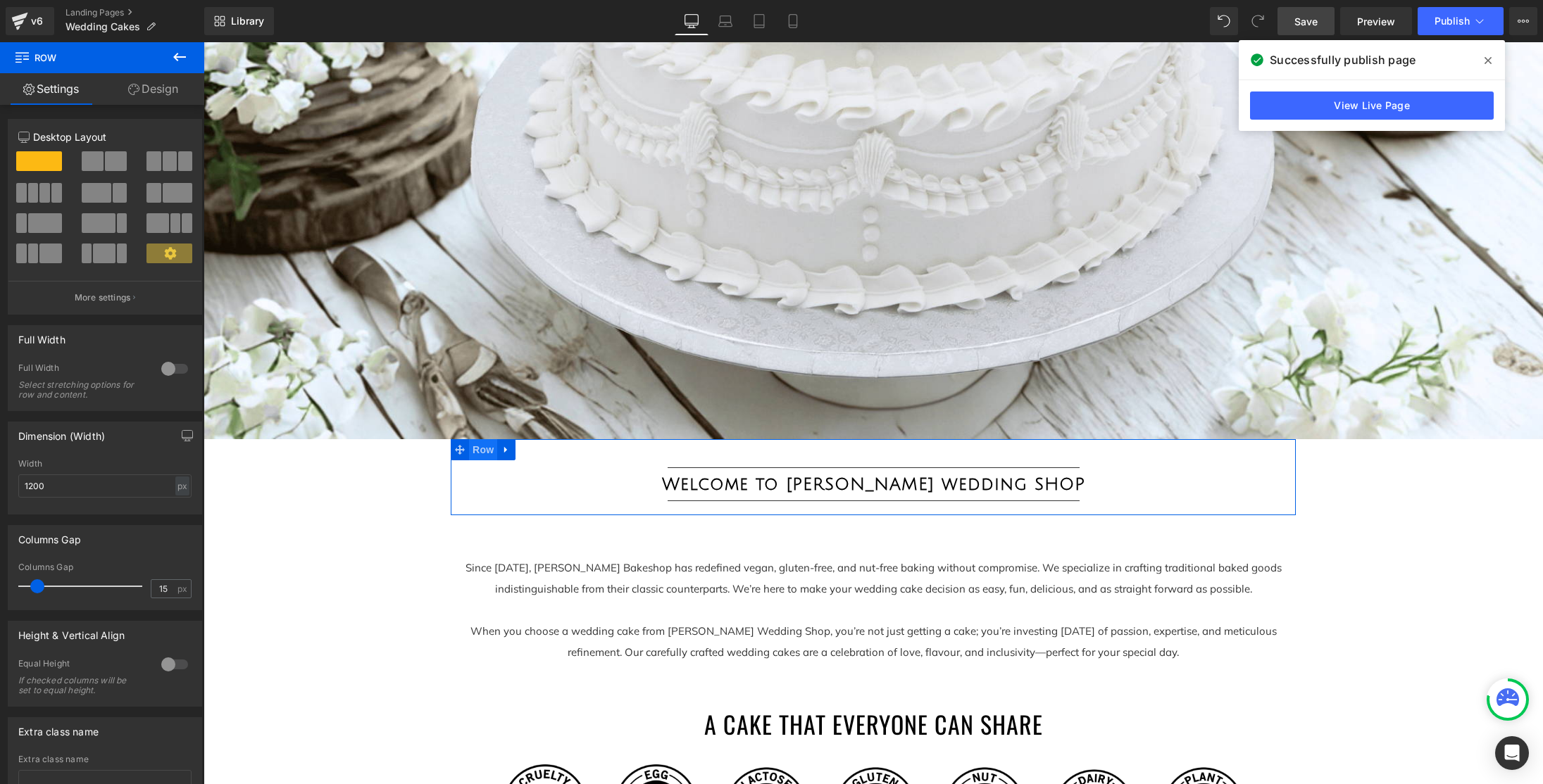
click at [486, 451] on span "Row" at bounding box center [483, 449] width 28 height 21
click at [164, 368] on div at bounding box center [175, 368] width 34 height 23
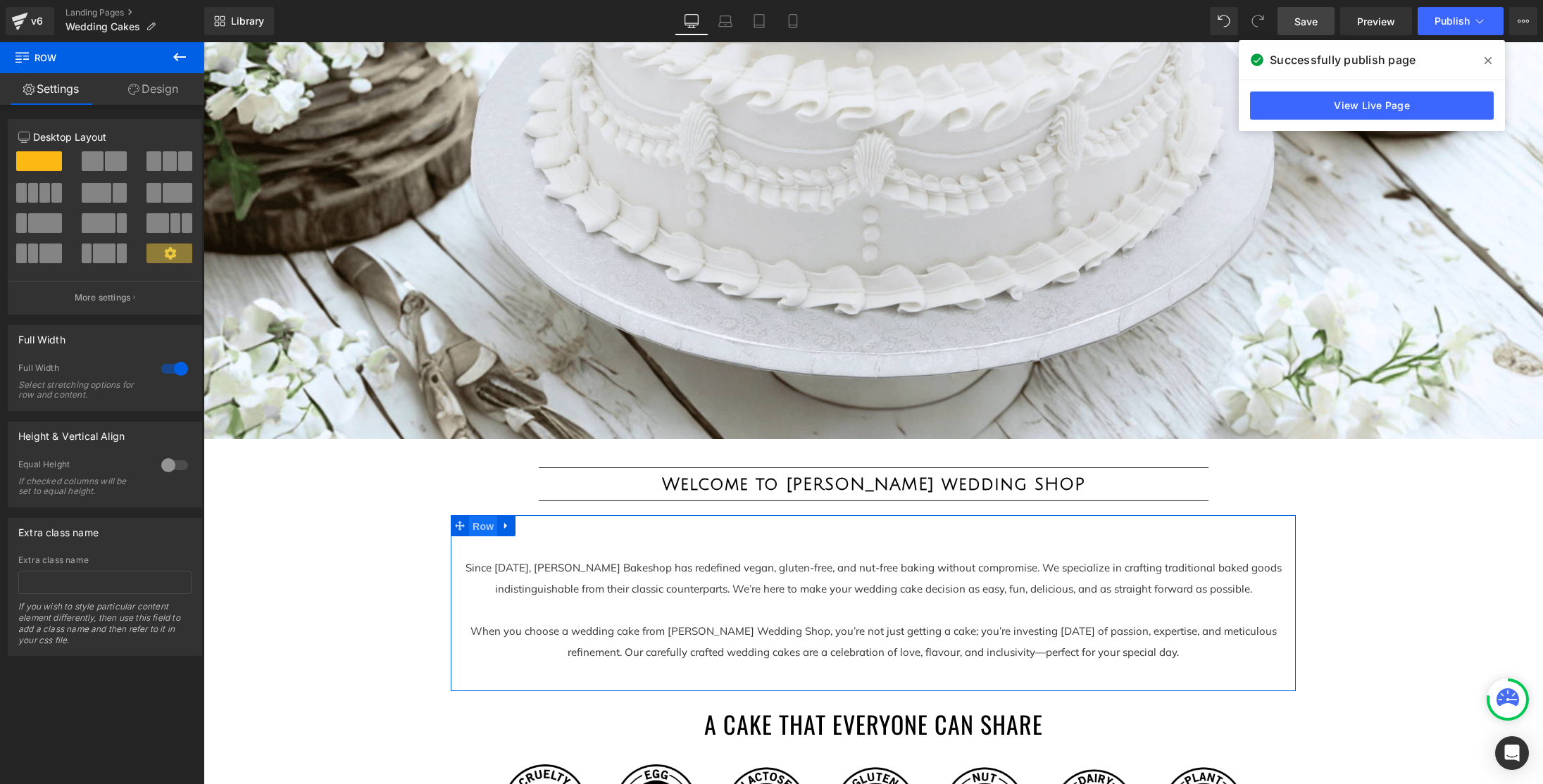
click at [479, 527] on span "Row" at bounding box center [483, 526] width 28 height 21
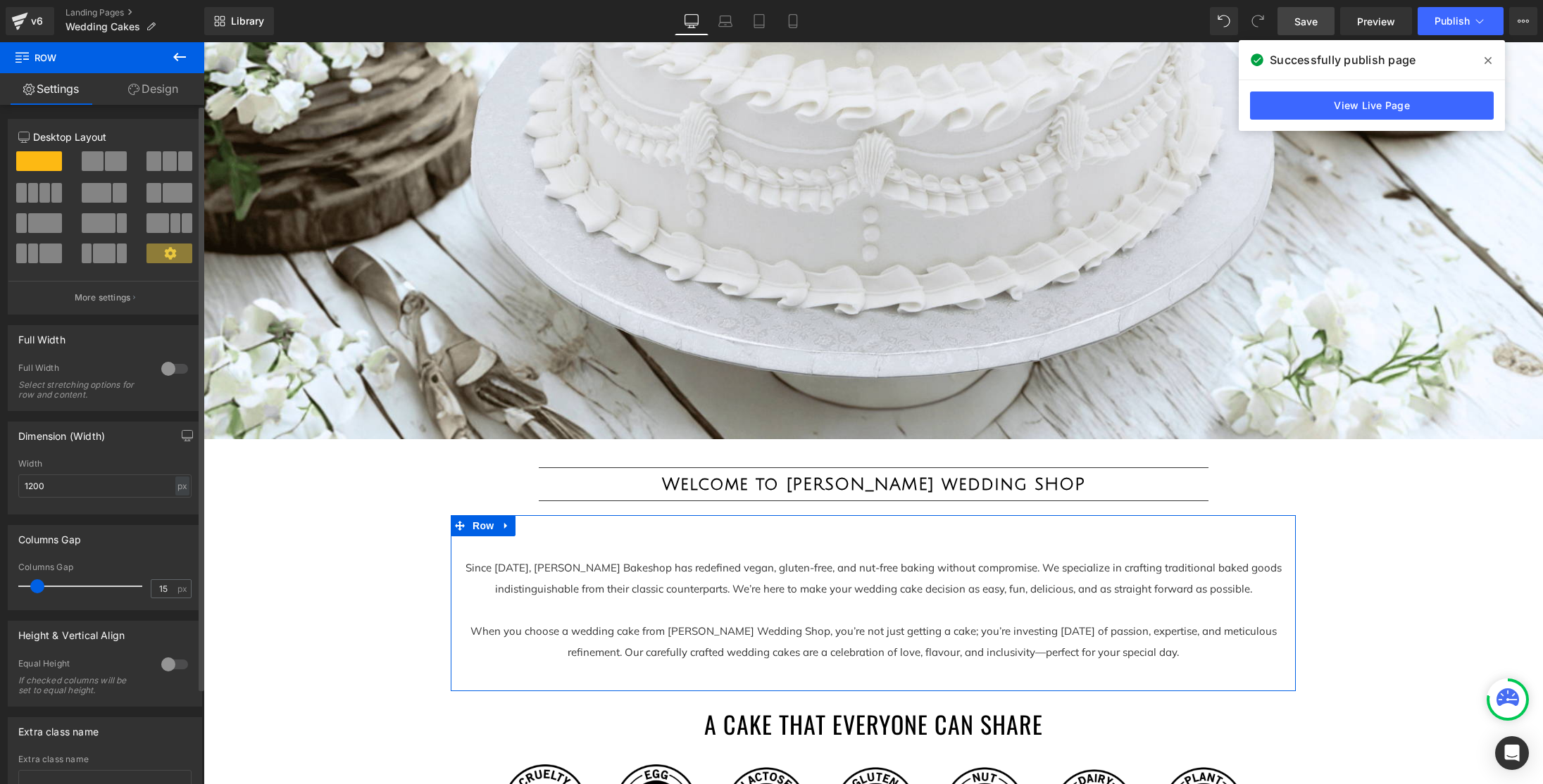
click at [160, 375] on div at bounding box center [175, 368] width 34 height 23
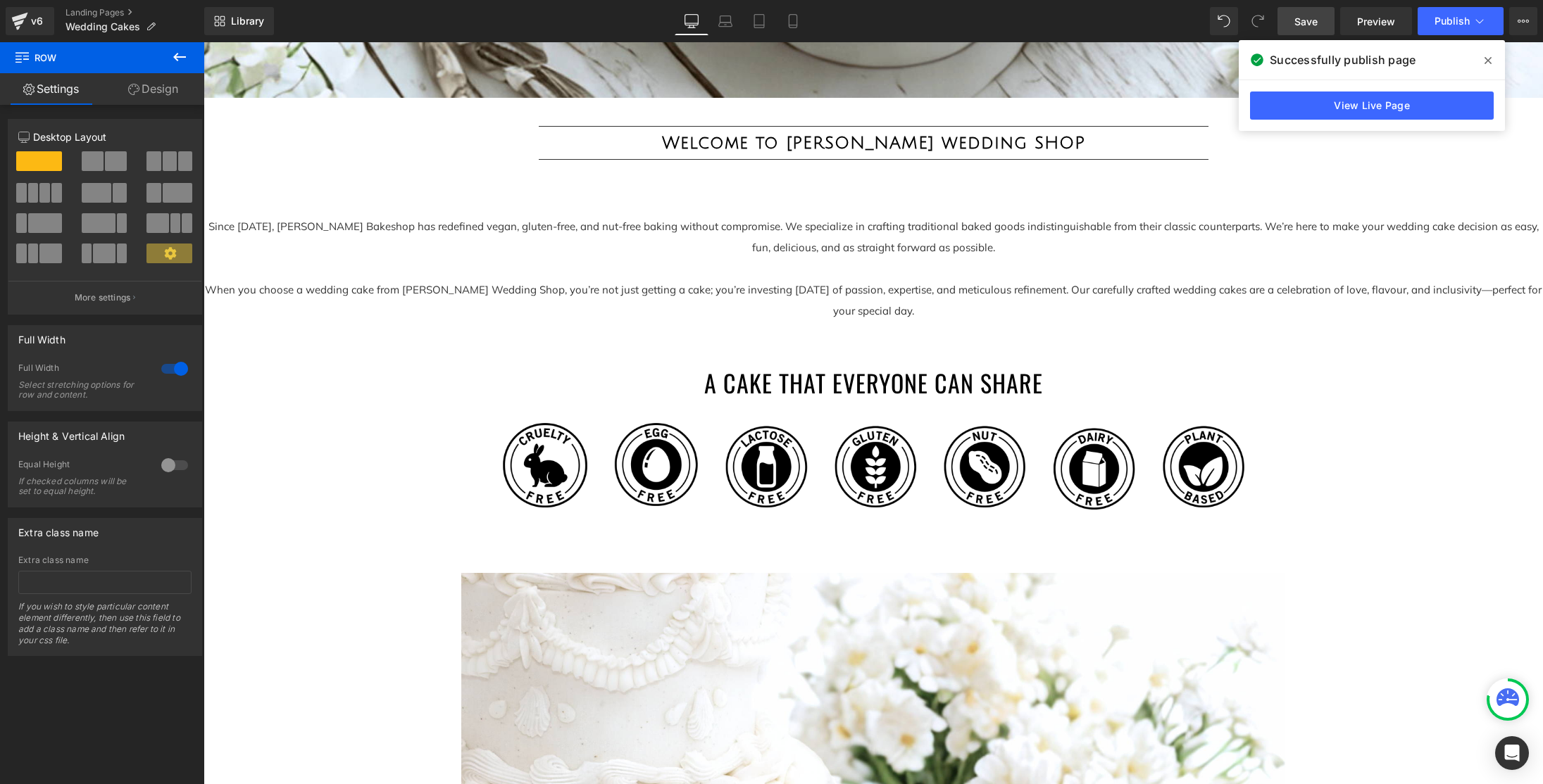
scroll to position [1091, 0]
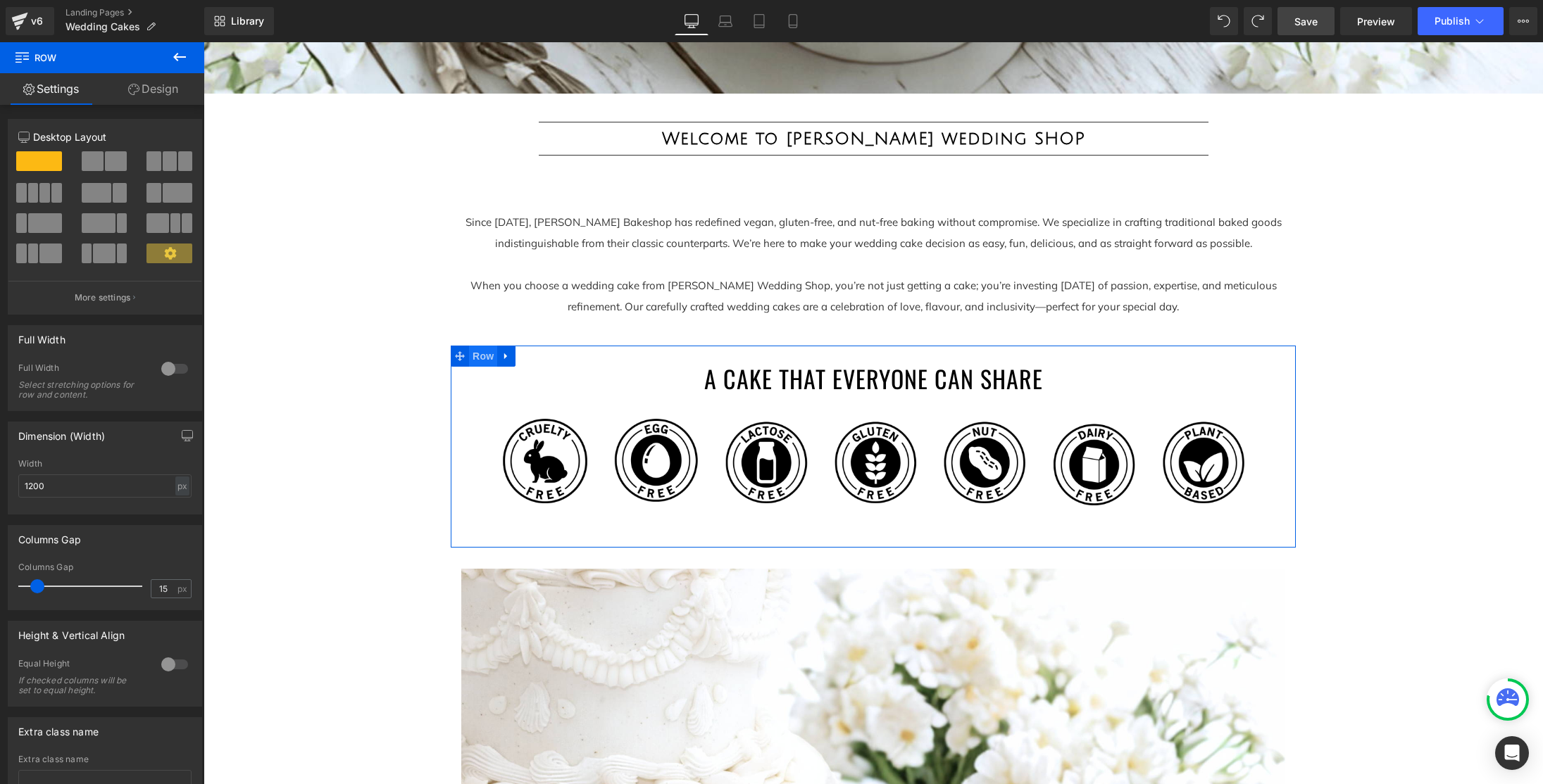
click at [483, 357] on span "Row" at bounding box center [483, 356] width 28 height 21
click at [163, 370] on div at bounding box center [175, 368] width 34 height 23
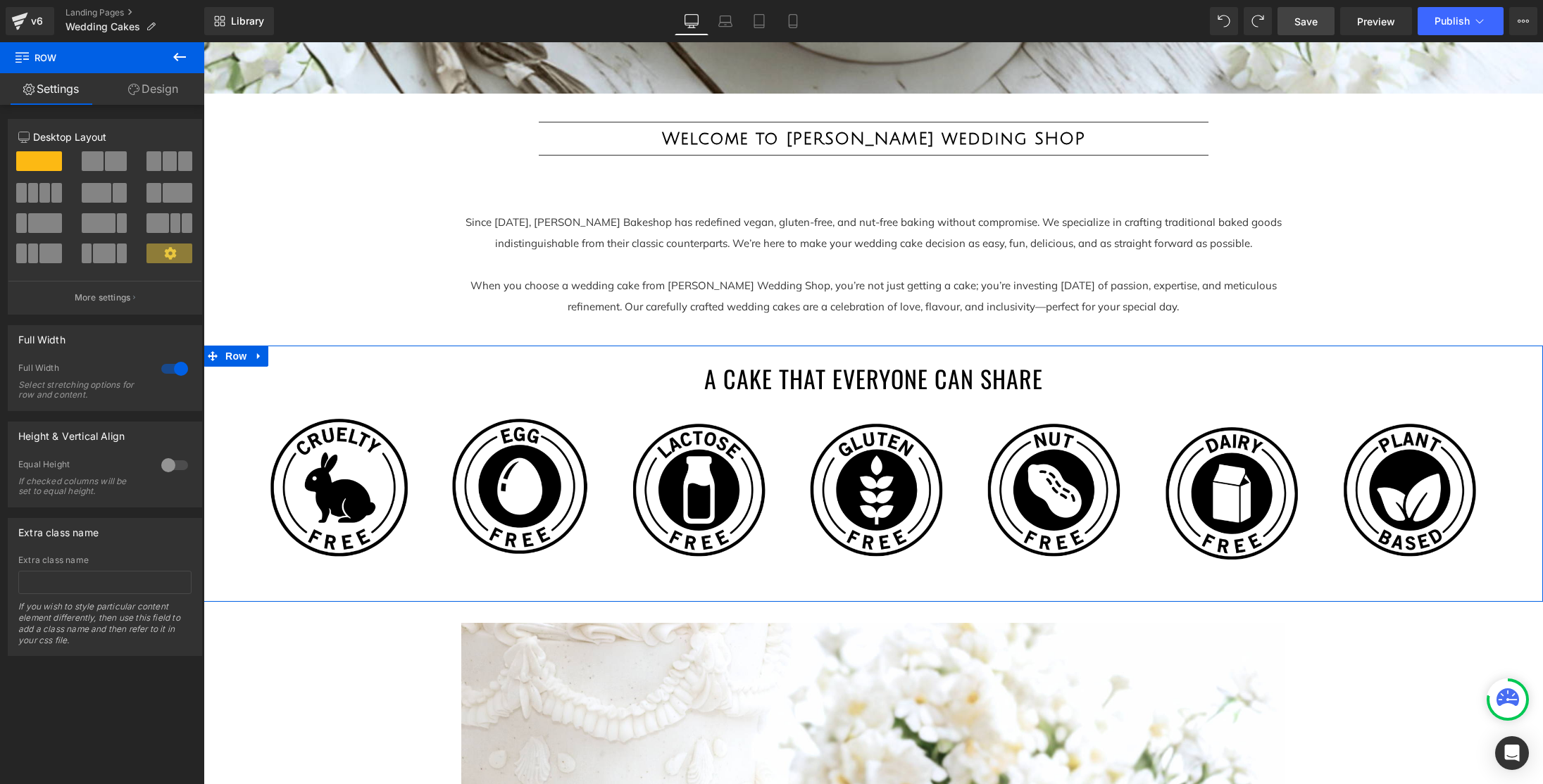
click at [170, 367] on div at bounding box center [175, 368] width 34 height 23
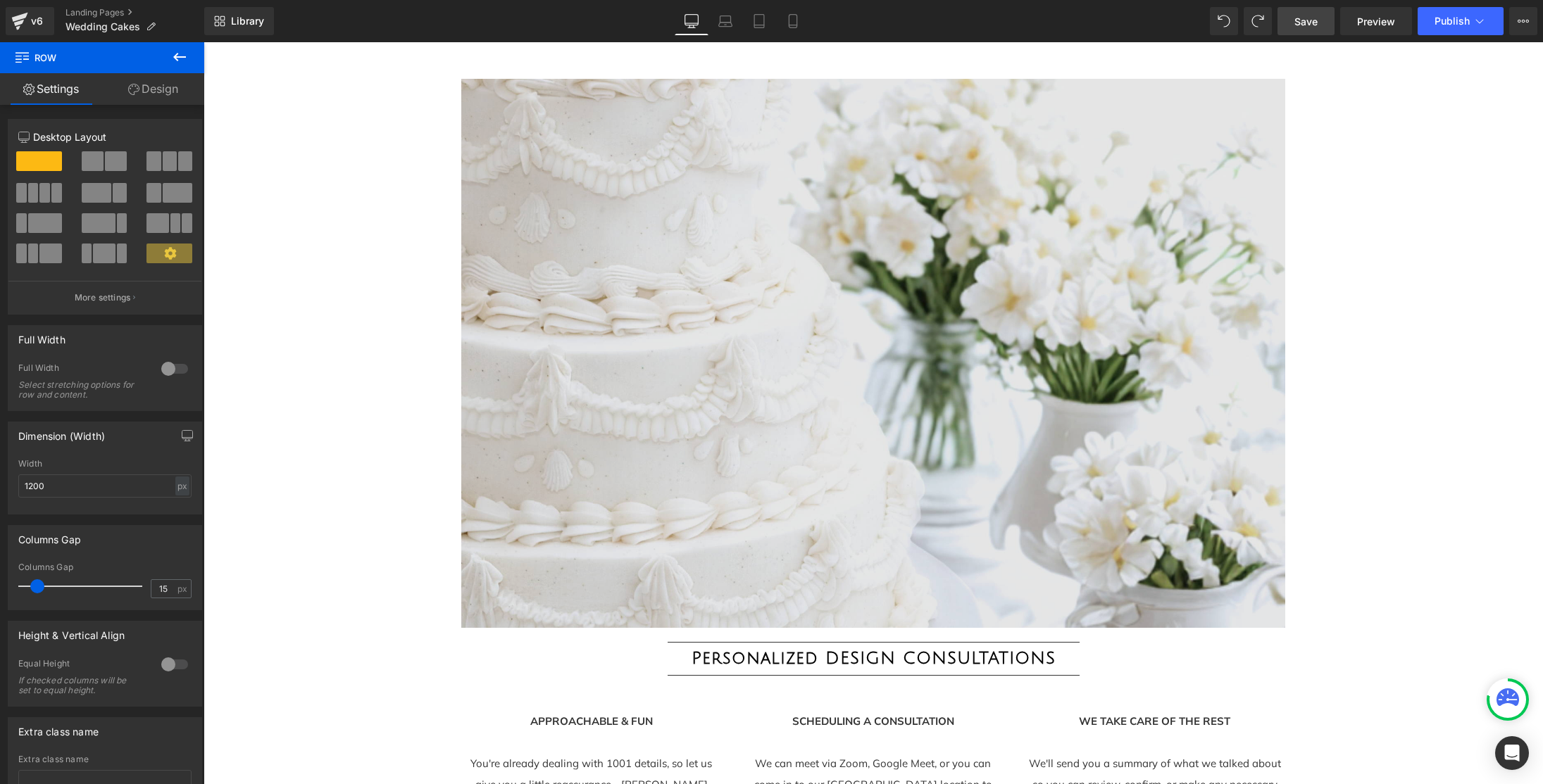
scroll to position [1650, 0]
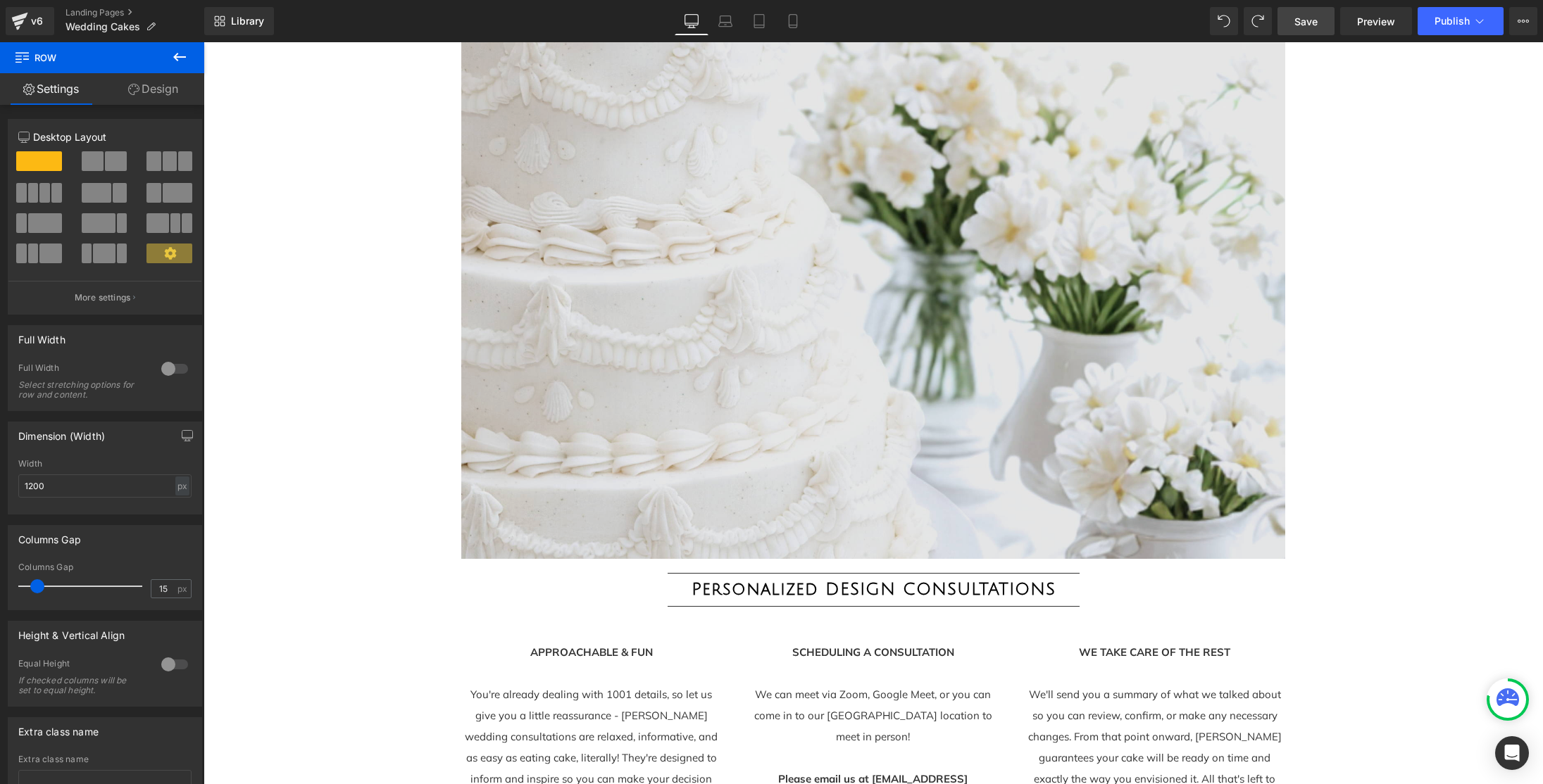
click at [713, 387] on img at bounding box center [872, 284] width 824 height 549
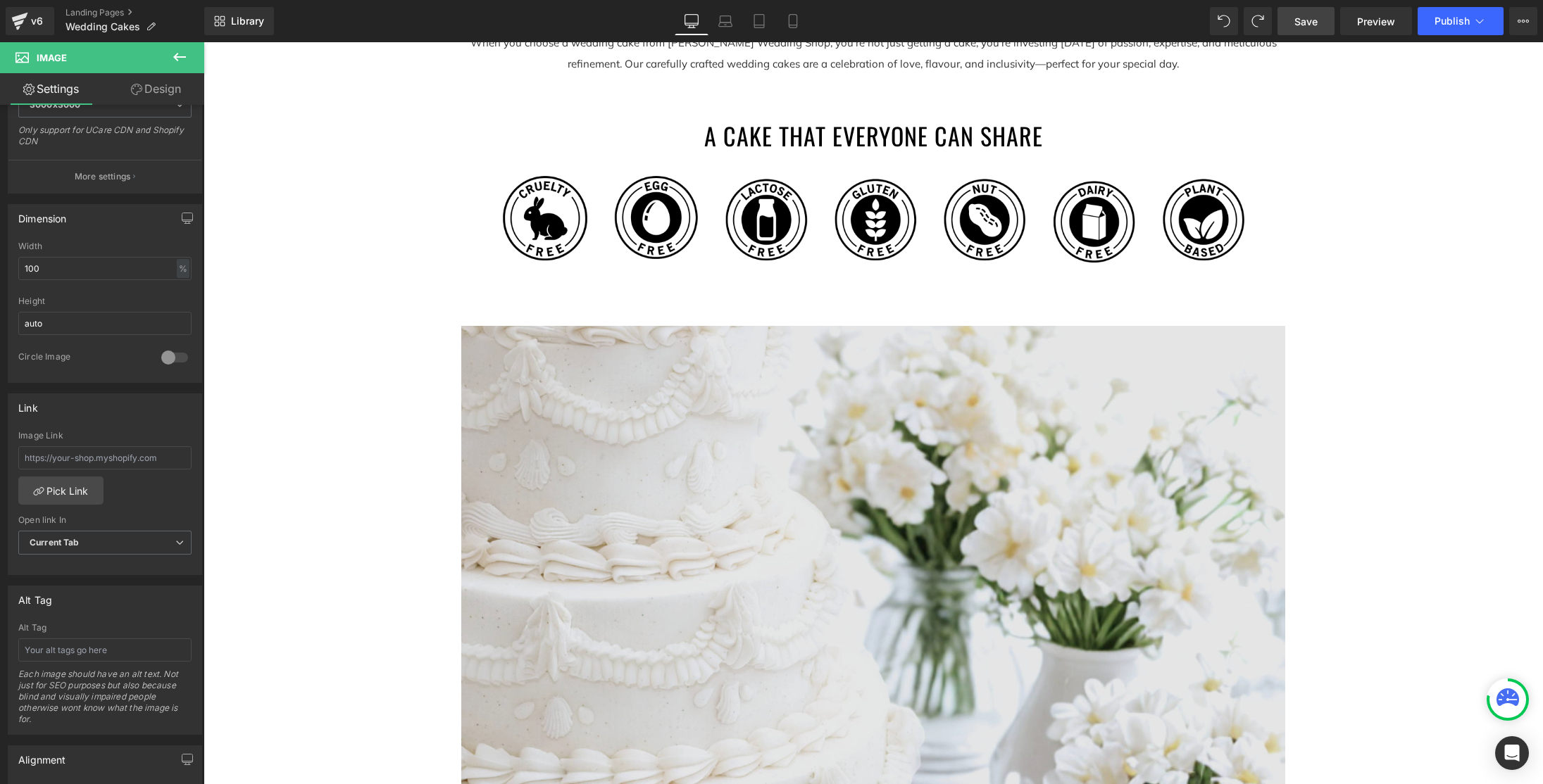
scroll to position [1366, 0]
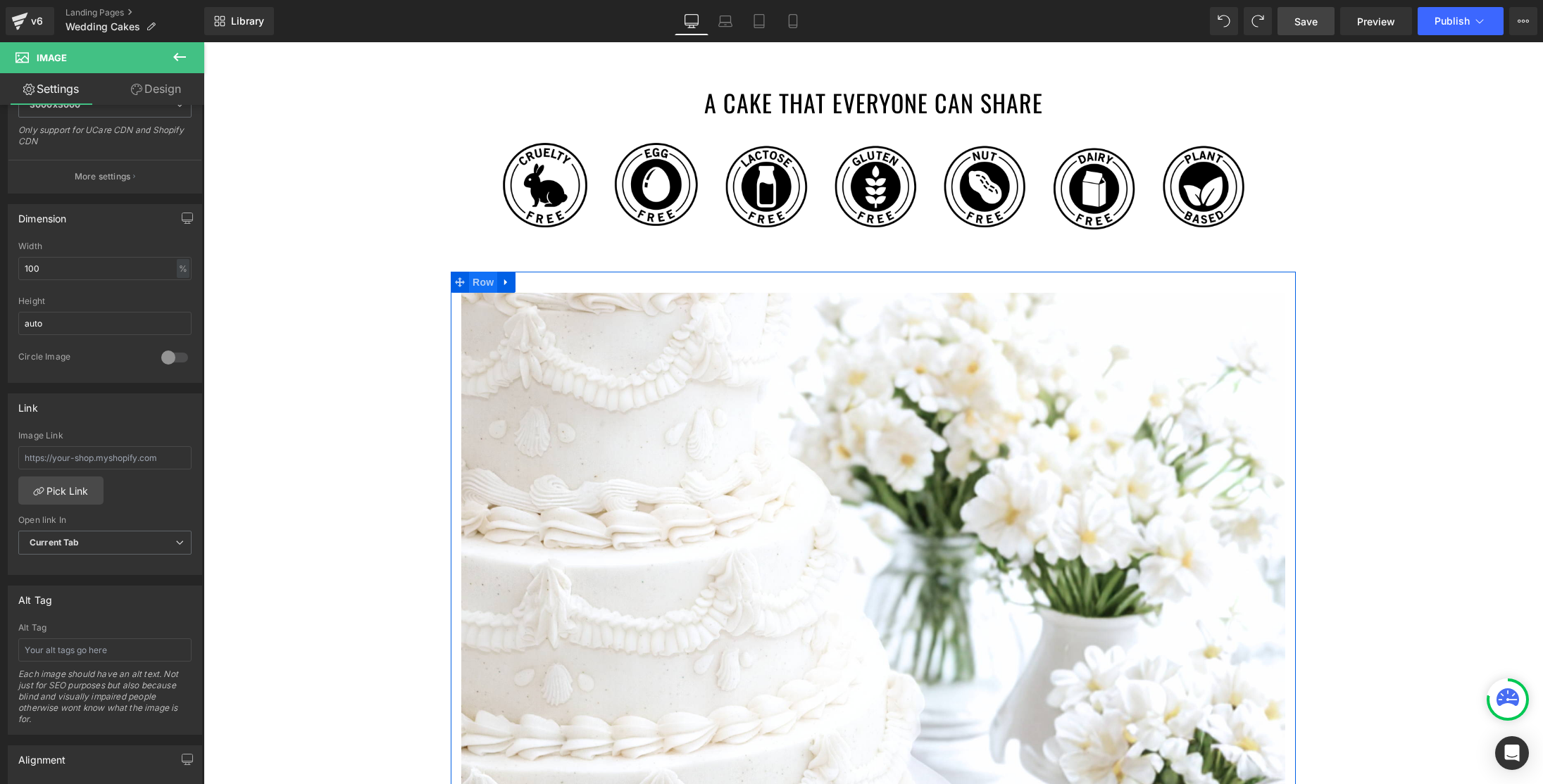
click at [492, 285] on span "Row" at bounding box center [483, 282] width 28 height 21
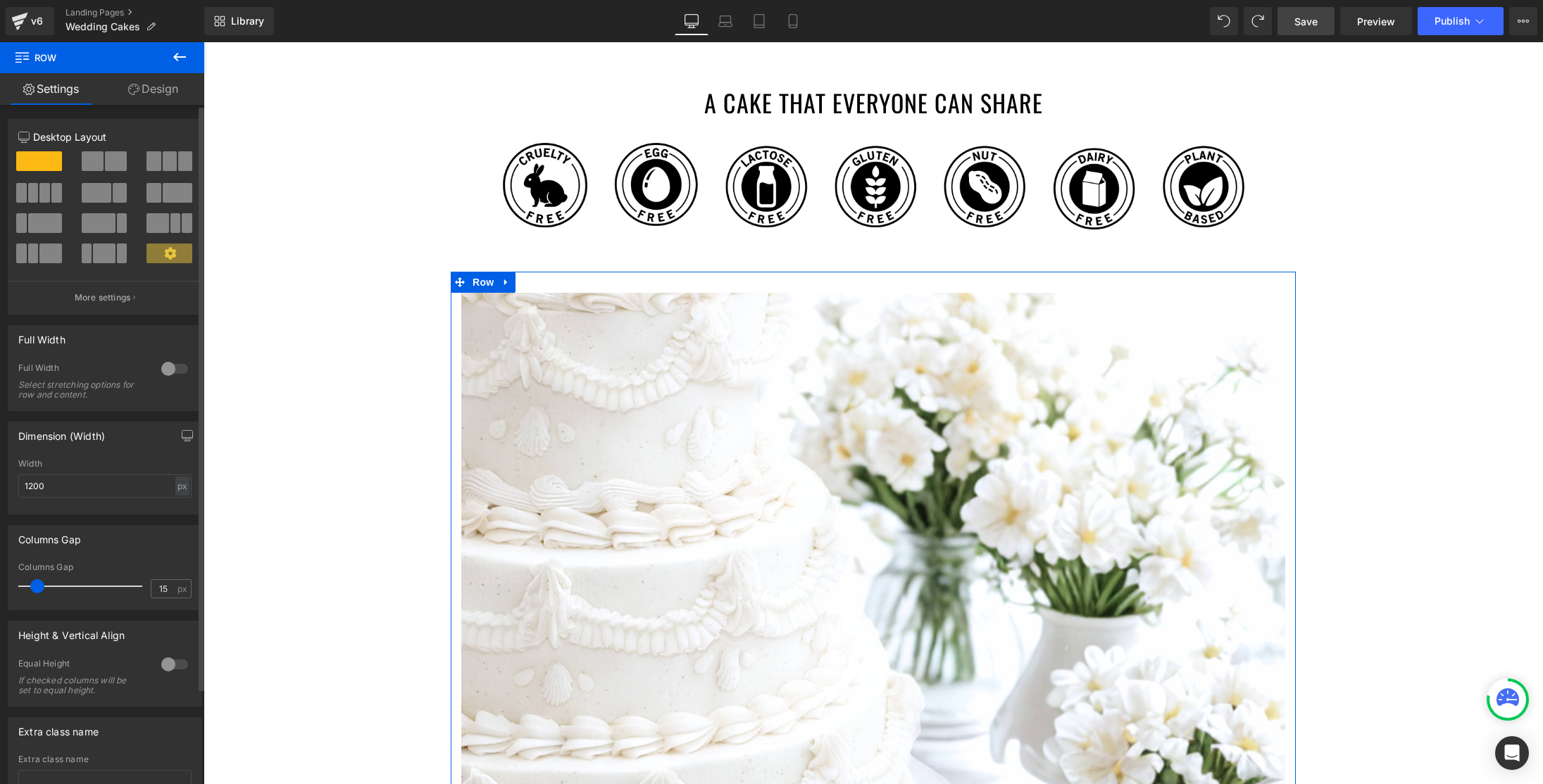
drag, startPoint x: 161, startPoint y: 369, endPoint x: 197, endPoint y: 373, distance: 36.2
click at [162, 369] on div at bounding box center [175, 368] width 34 height 23
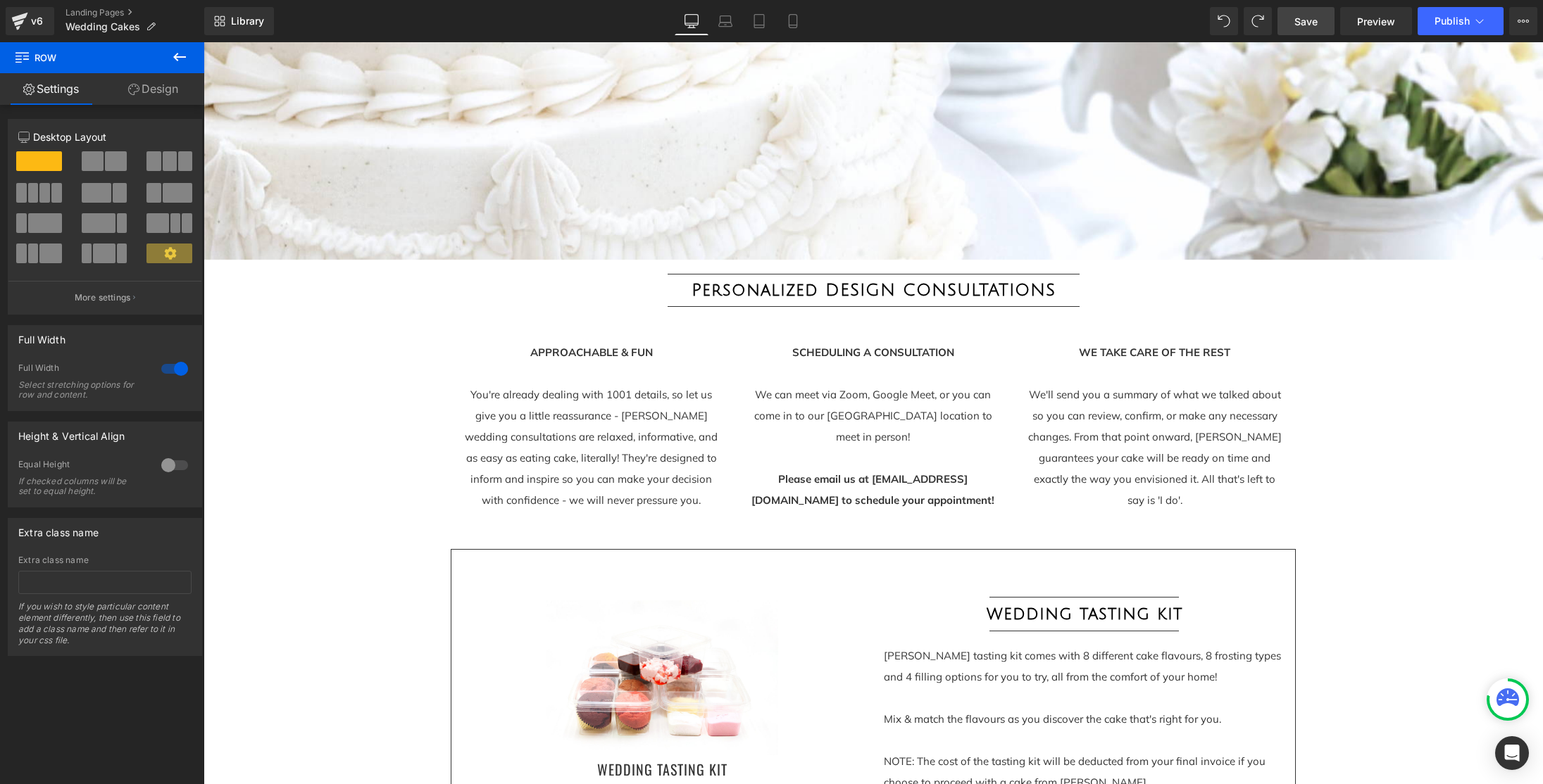
scroll to position [2294, 0]
click at [482, 275] on span "Row" at bounding box center [483, 275] width 28 height 21
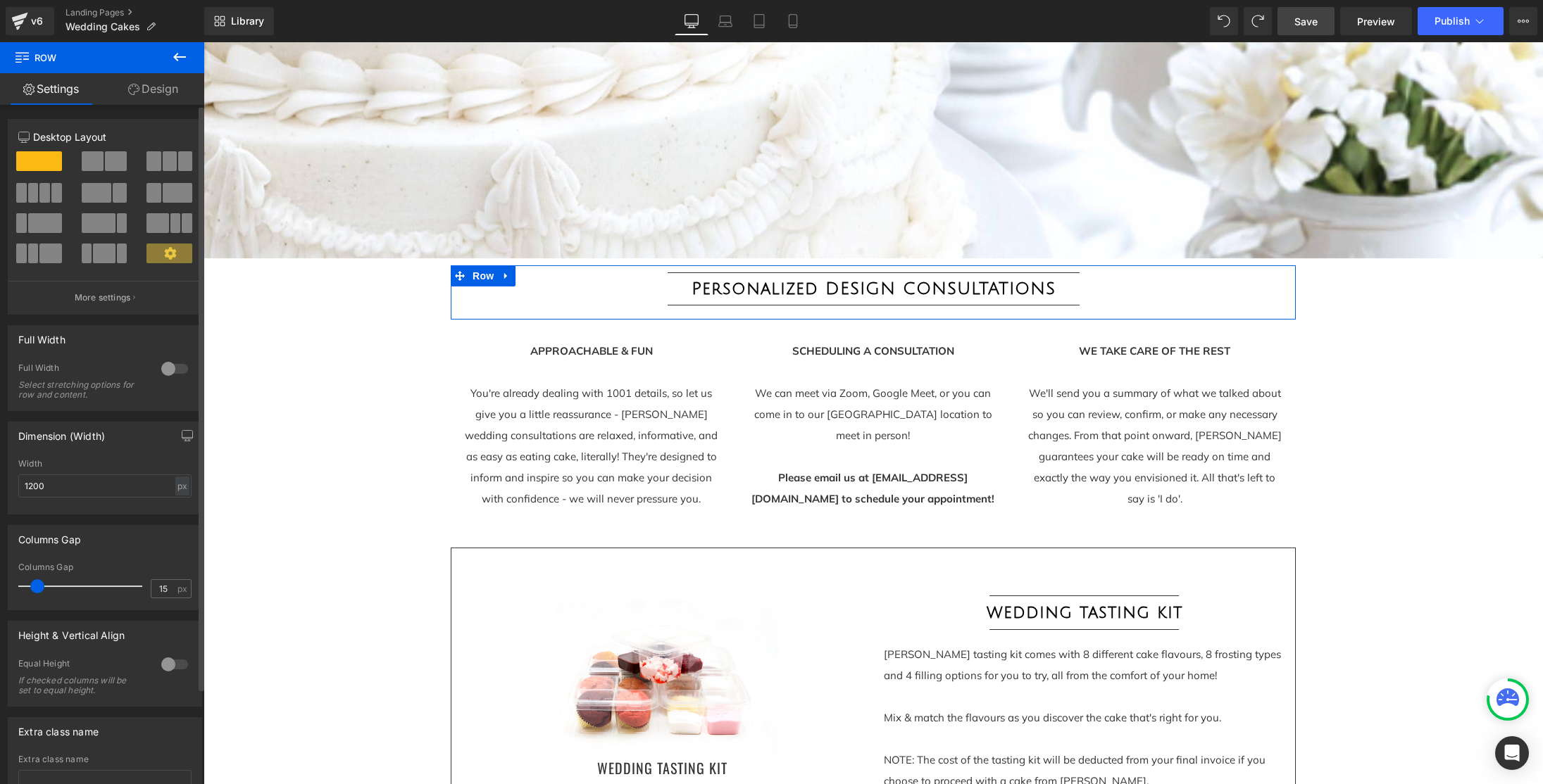
click at [164, 374] on div at bounding box center [175, 368] width 34 height 23
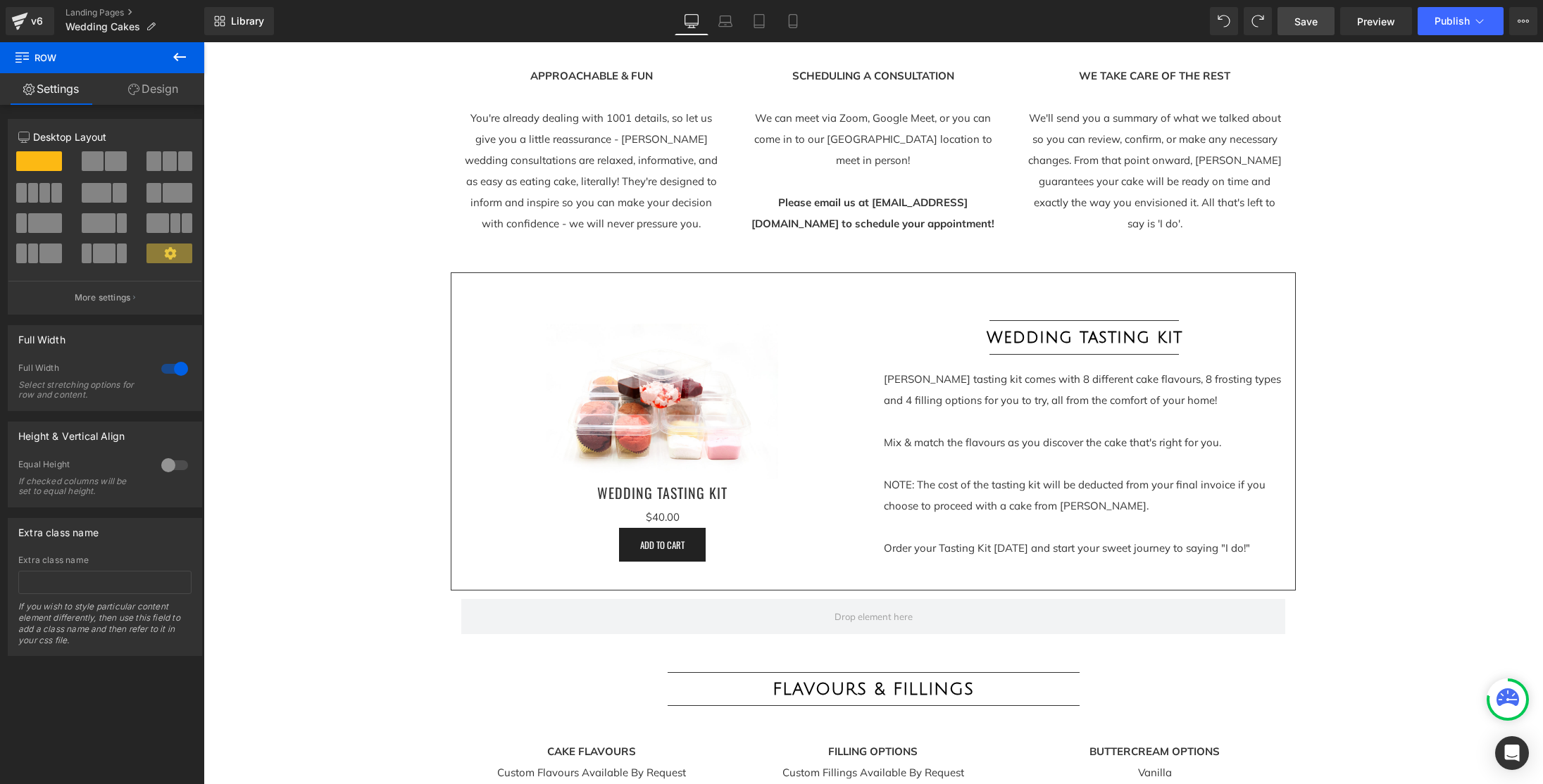
scroll to position [2584, 0]
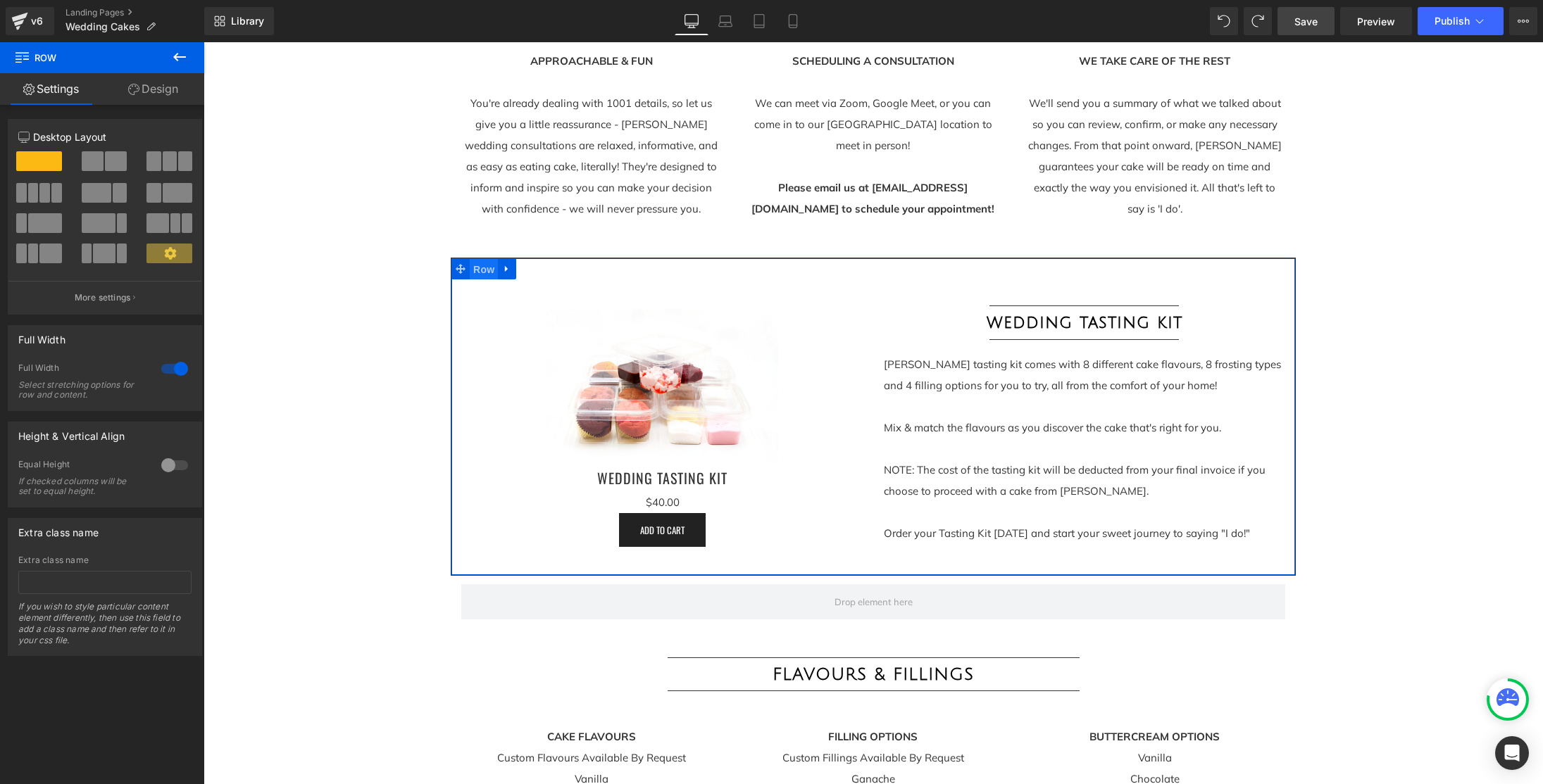
click at [481, 267] on span "Row" at bounding box center [483, 269] width 28 height 21
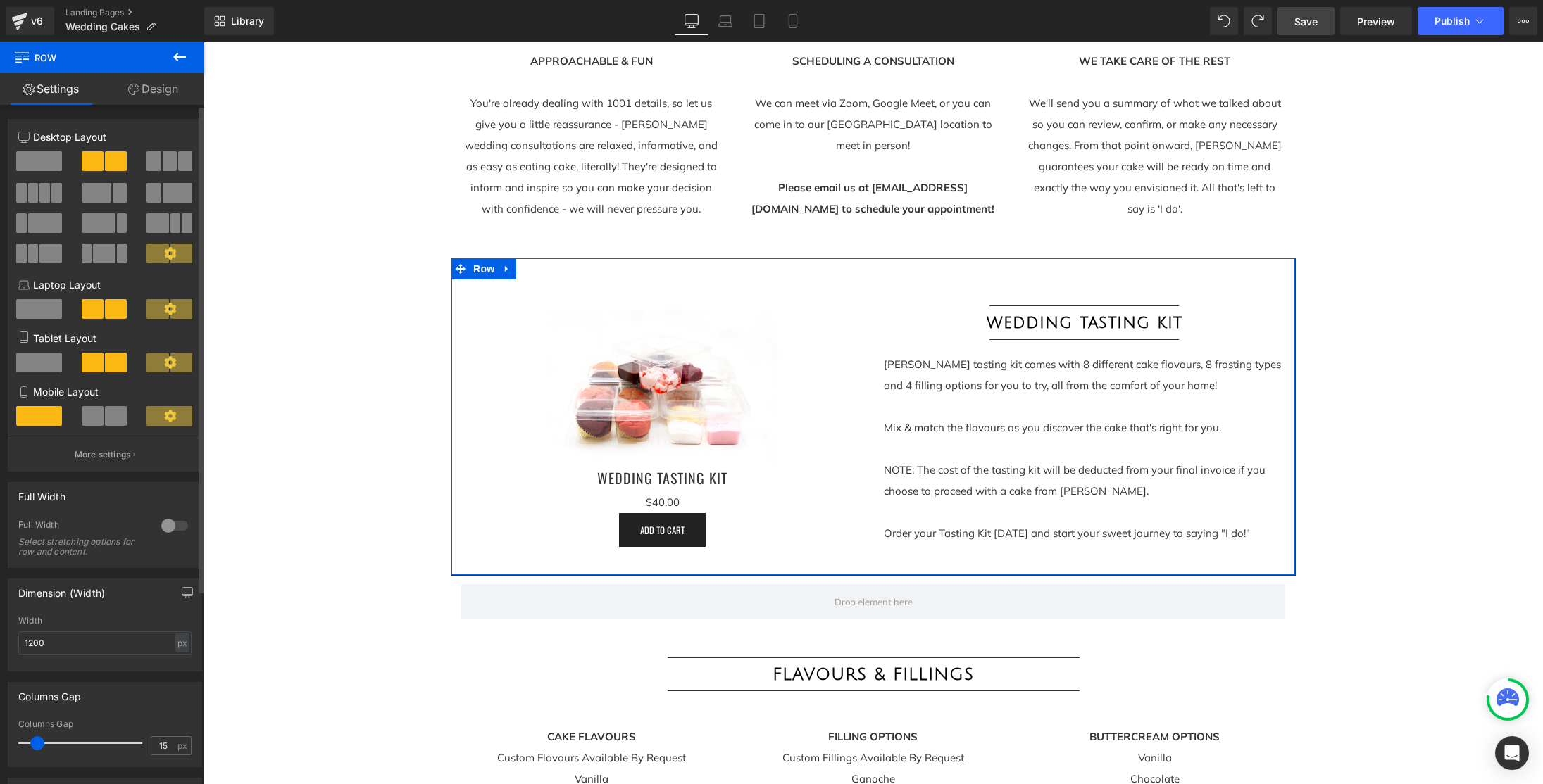
click at [166, 528] on div at bounding box center [175, 526] width 34 height 23
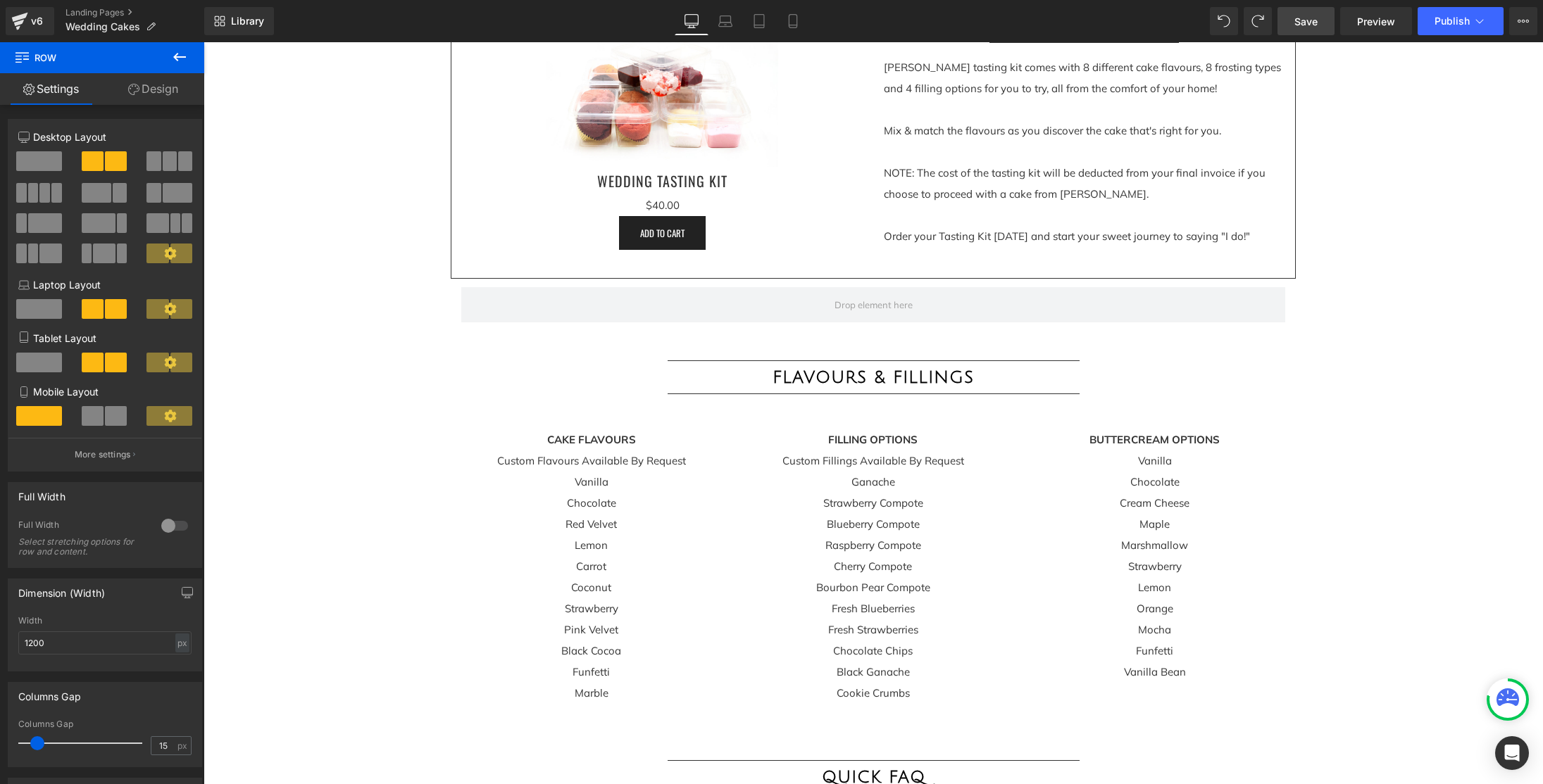
scroll to position [2888, 0]
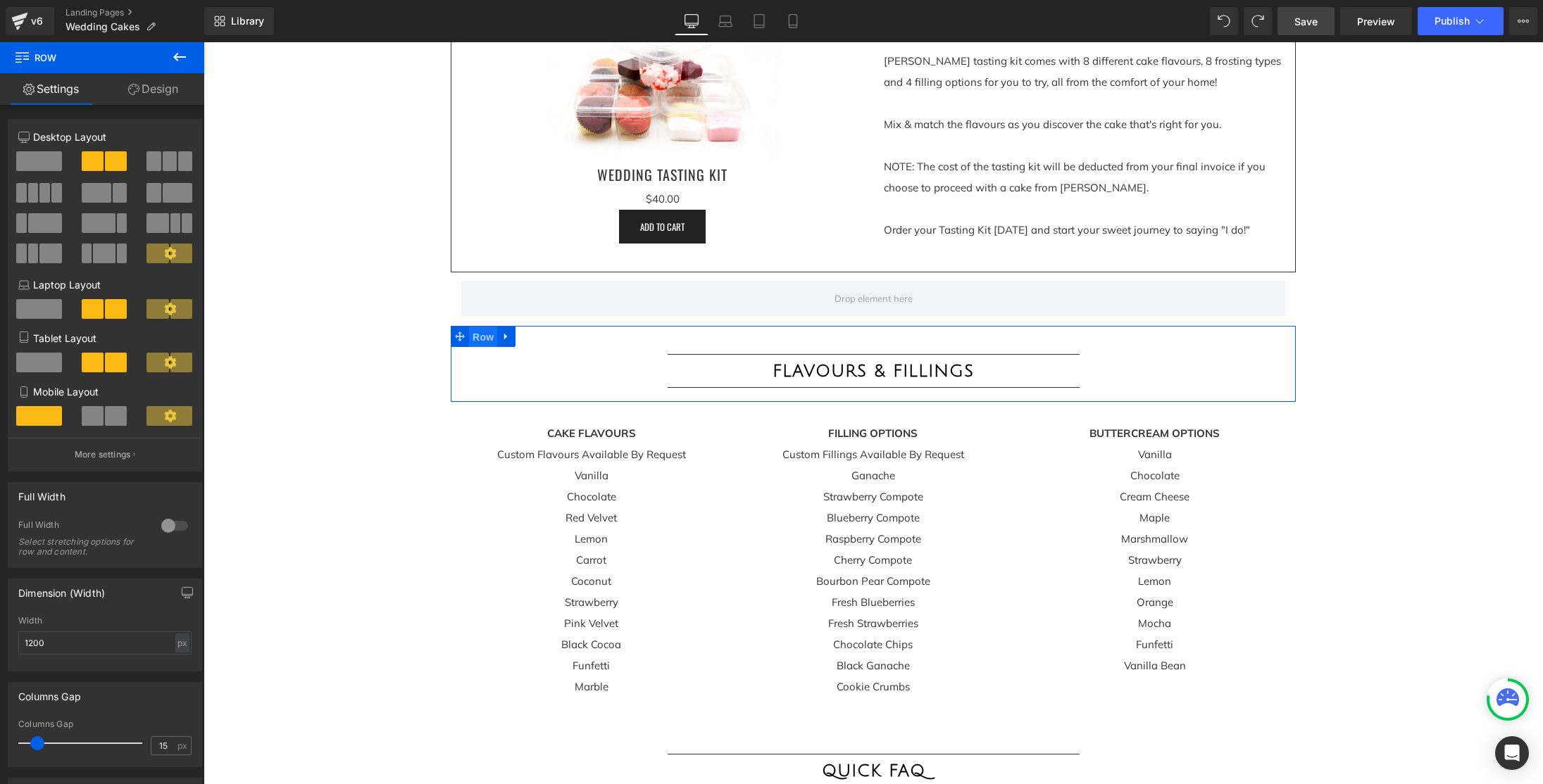
click at [489, 337] on span "Row" at bounding box center [483, 337] width 28 height 21
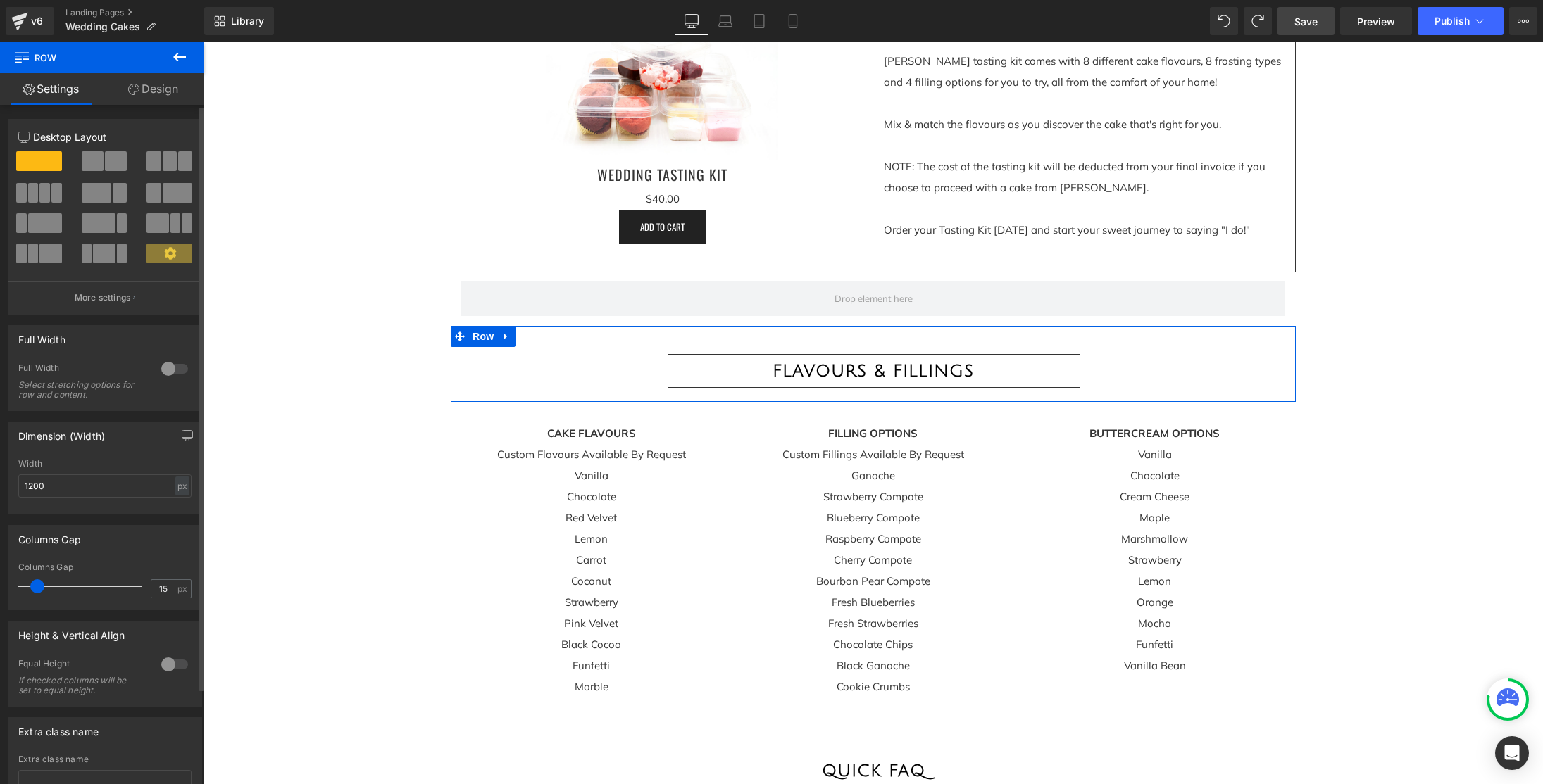
click at [159, 367] on div at bounding box center [175, 368] width 34 height 23
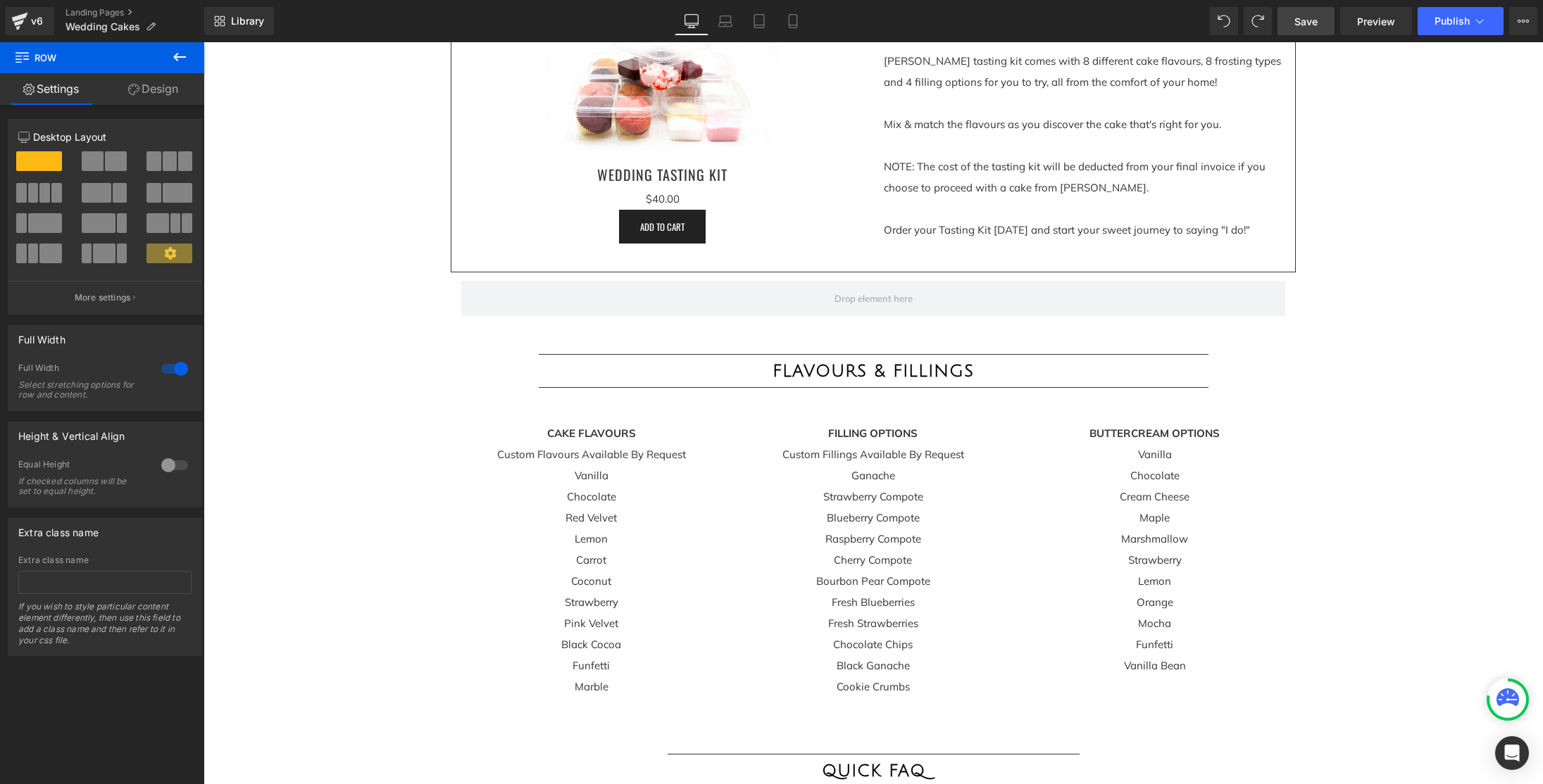
click at [1305, 27] on span "Save" at bounding box center [1306, 22] width 23 height 14
click at [1459, 22] on span "Publish" at bounding box center [1452, 21] width 35 height 12
click at [1474, 21] on icon at bounding box center [1480, 22] width 14 height 14
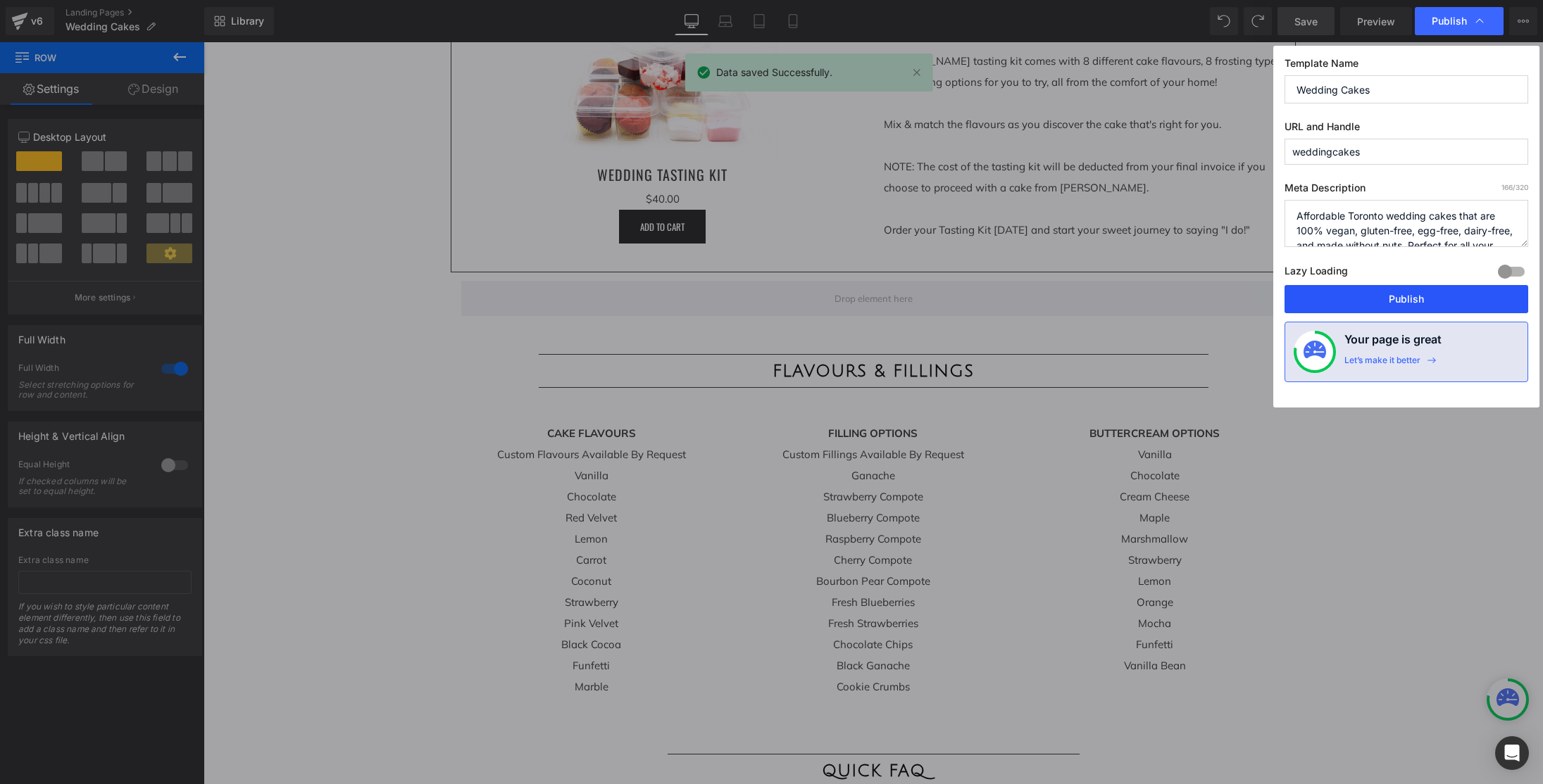
drag, startPoint x: 1421, startPoint y: 306, endPoint x: 1218, endPoint y: 264, distance: 207.3
click at [1421, 306] on button "Publish" at bounding box center [1406, 299] width 244 height 28
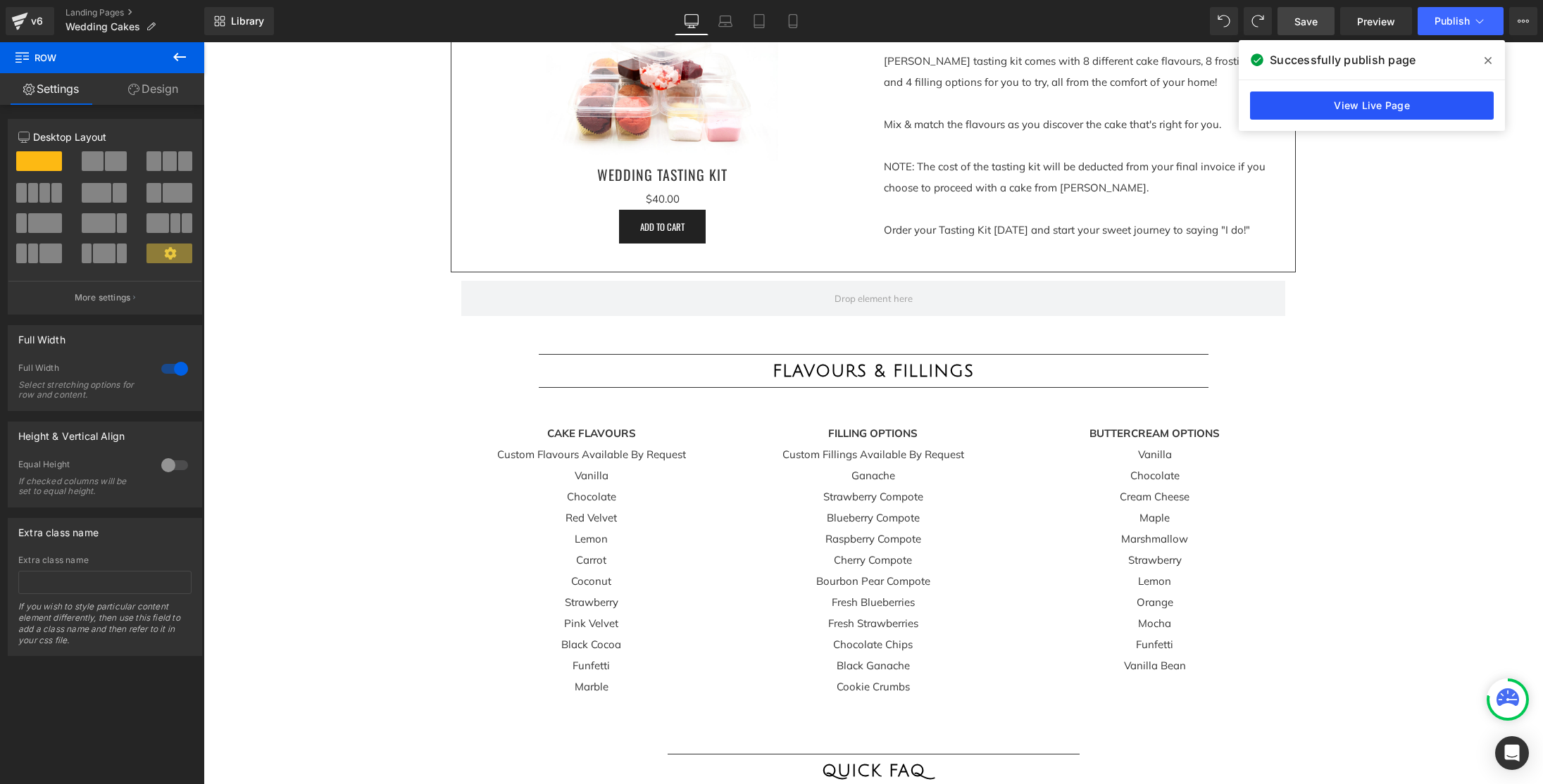
click at [1406, 106] on link "View Live Page" at bounding box center [1372, 105] width 244 height 28
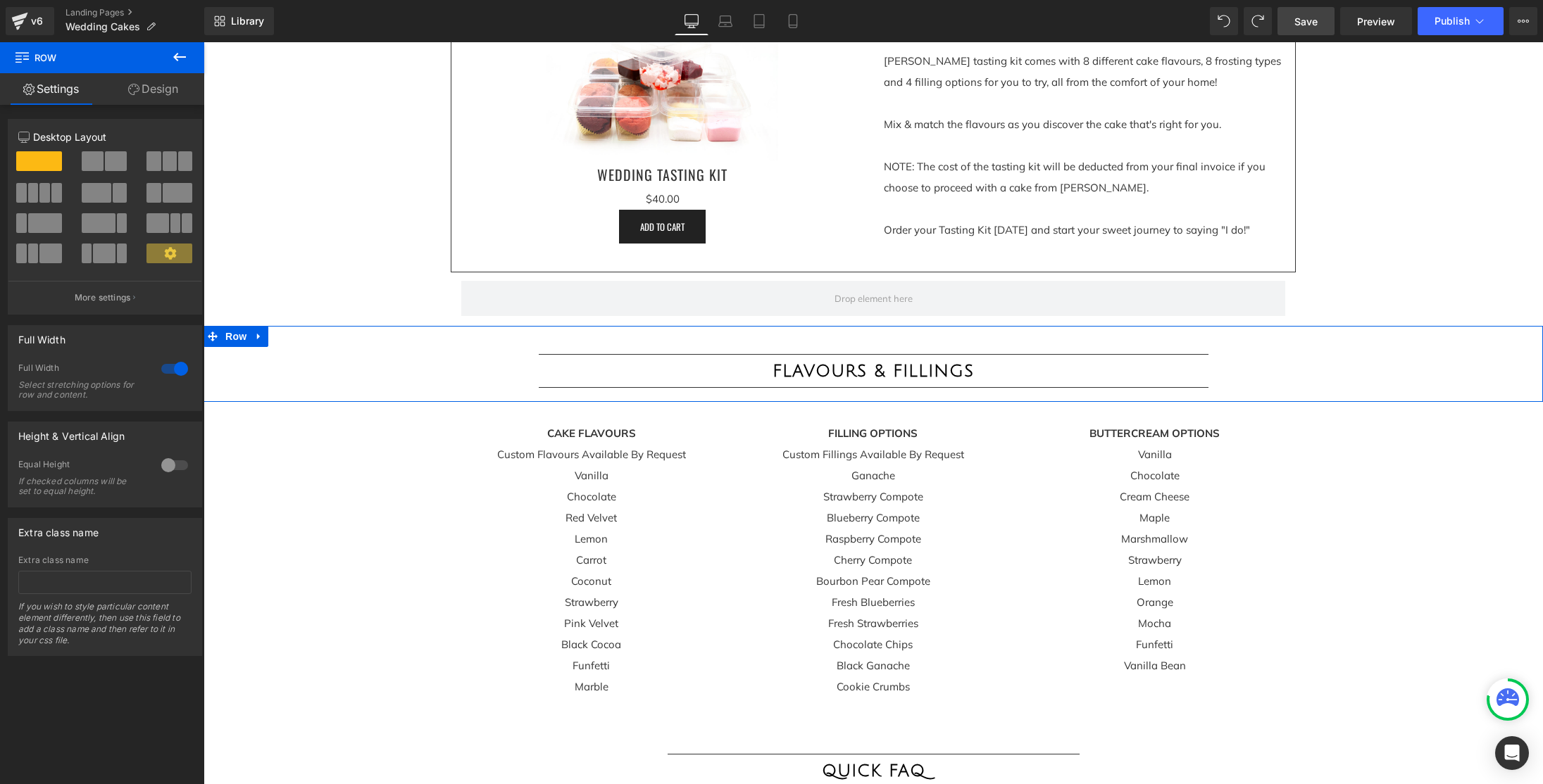
click at [168, 254] on icon at bounding box center [169, 253] width 12 height 12
click at [237, 336] on span "Row" at bounding box center [235, 337] width 28 height 21
click at [164, 248] on icon at bounding box center [170, 254] width 13 height 13
click at [104, 306] on button "More settings" at bounding box center [104, 297] width 193 height 33
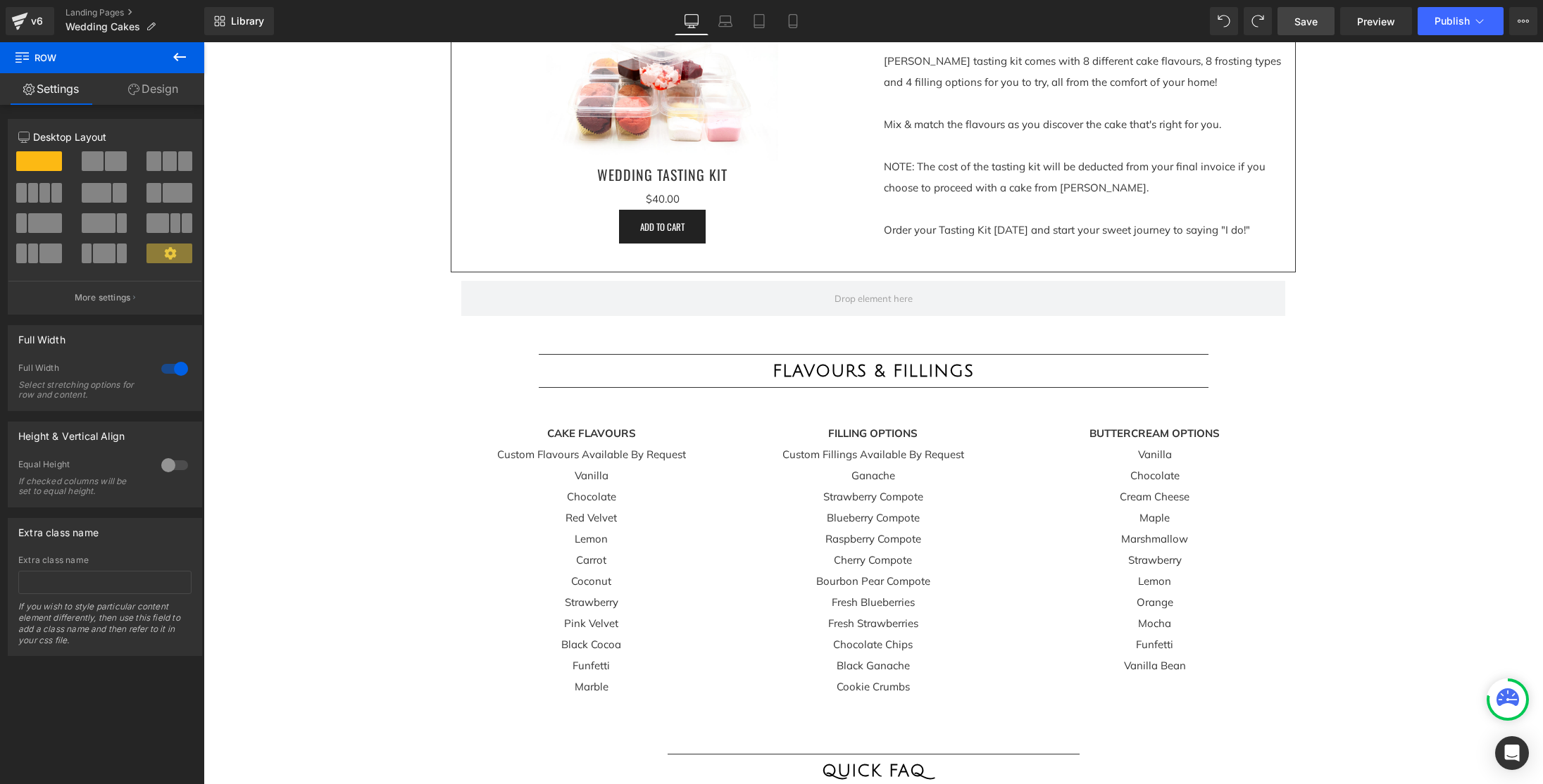
click at [264, 245] on body "+Home +Shop Online Now! [DATE] NEW! 5% Bundles! Cupcakes" at bounding box center [873, 5] width 1340 height 5700
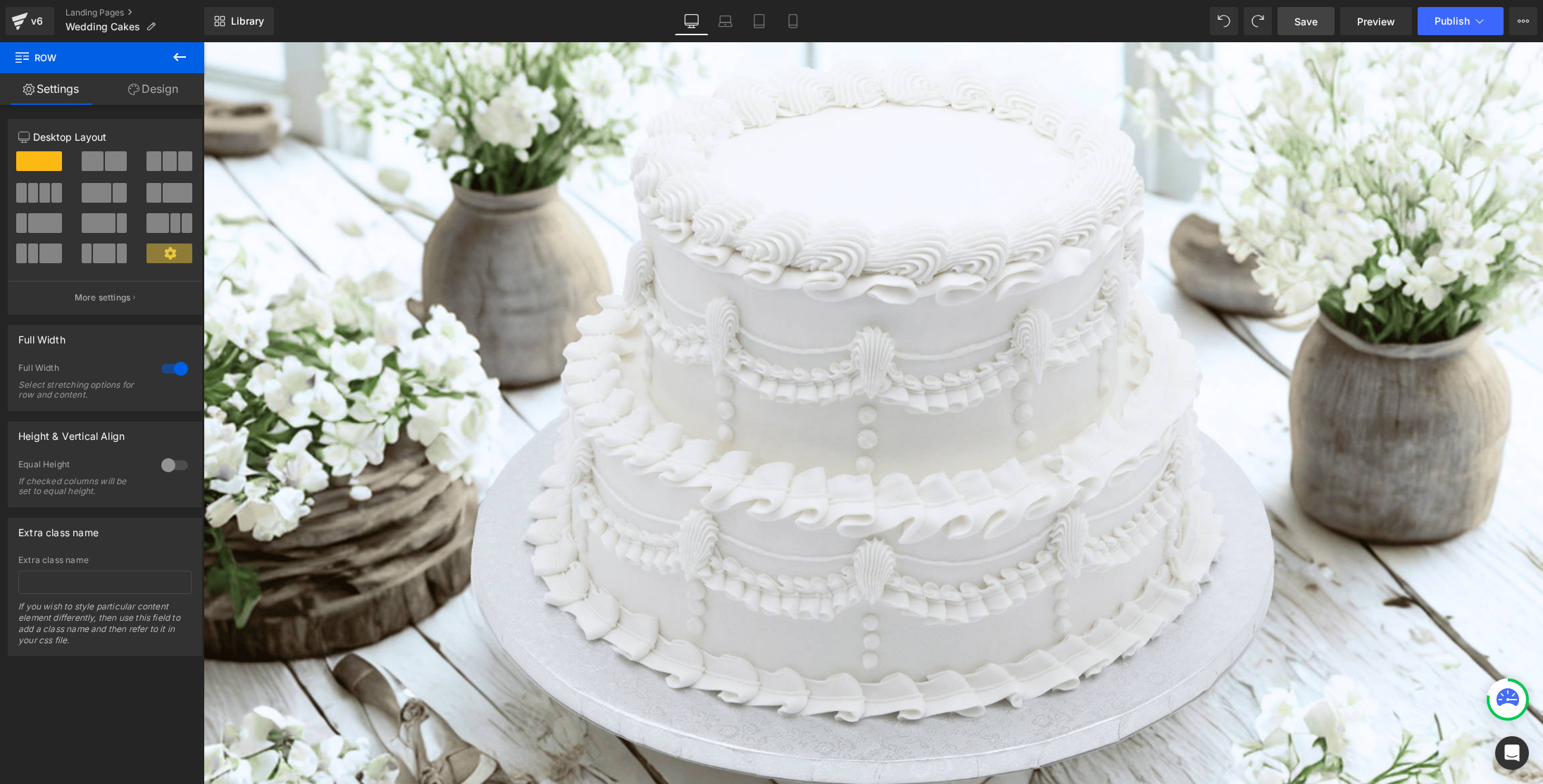
scroll to position [0, 0]
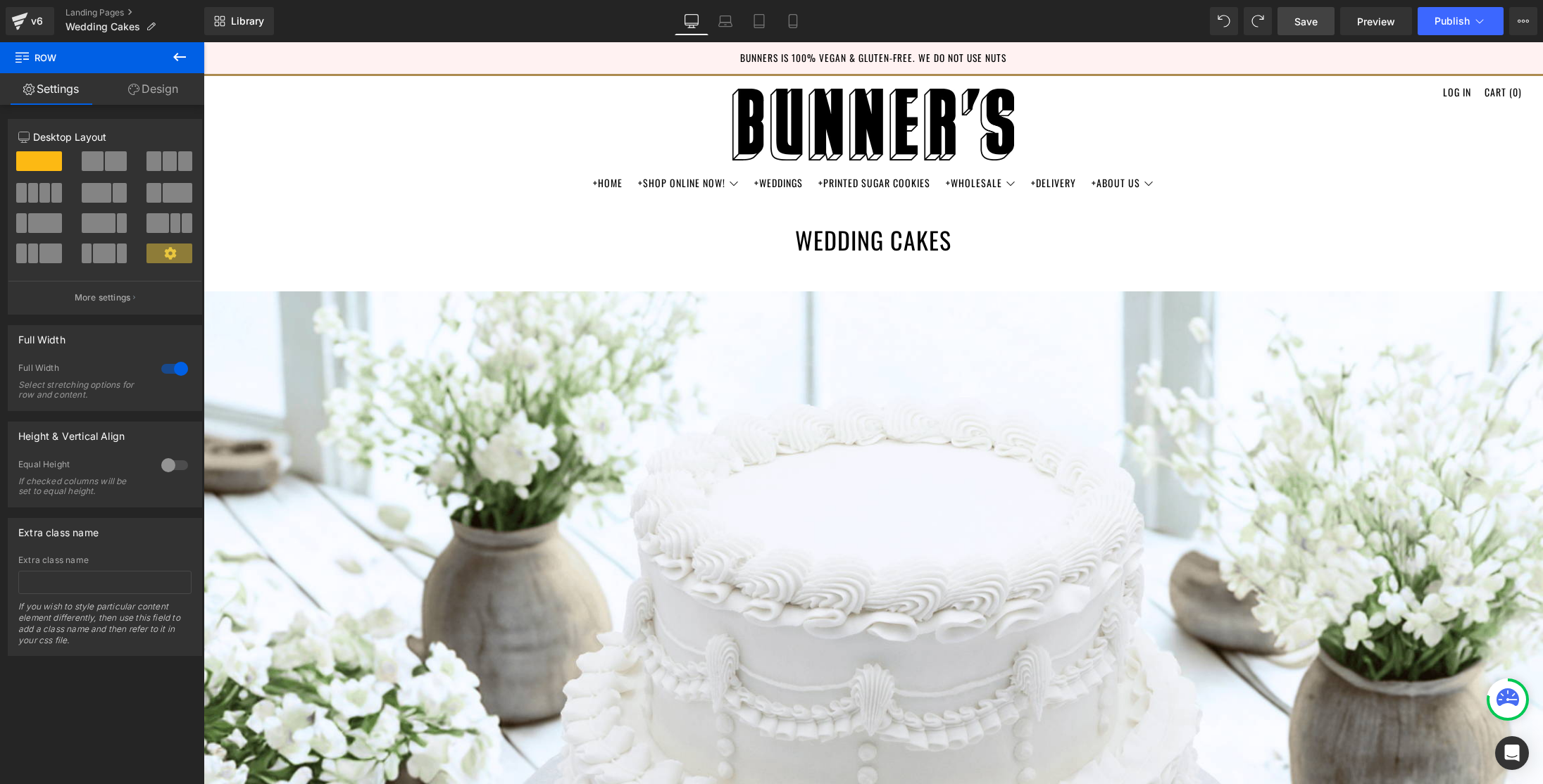
click at [185, 113] on div "Column Size Customizer 12 Desktop Layout Laptop Layout Tablet Layout Mobile Lay…" at bounding box center [105, 211] width 211 height 206
drag, startPoint x: 173, startPoint y: 50, endPoint x: 166, endPoint y: 50, distance: 7.0
click at [173, 50] on icon at bounding box center [179, 57] width 17 height 17
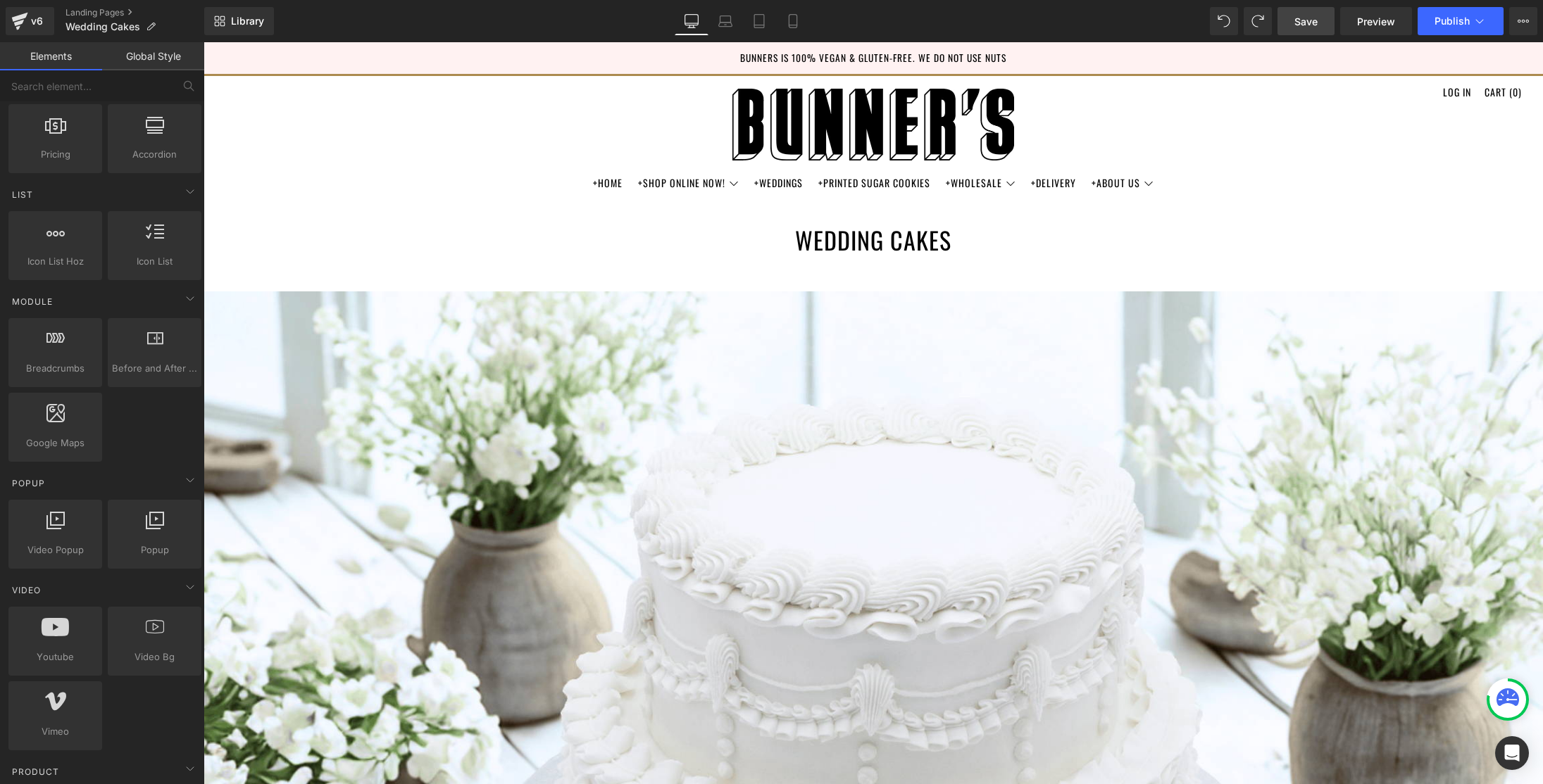
drag, startPoint x: 155, startPoint y: 407, endPoint x: 160, endPoint y: 401, distance: 7.8
click at [156, 407] on div "Breadcrumbs app Before and After Images image,before,after,compare Google Maps …" at bounding box center [104, 390] width 199 height 149
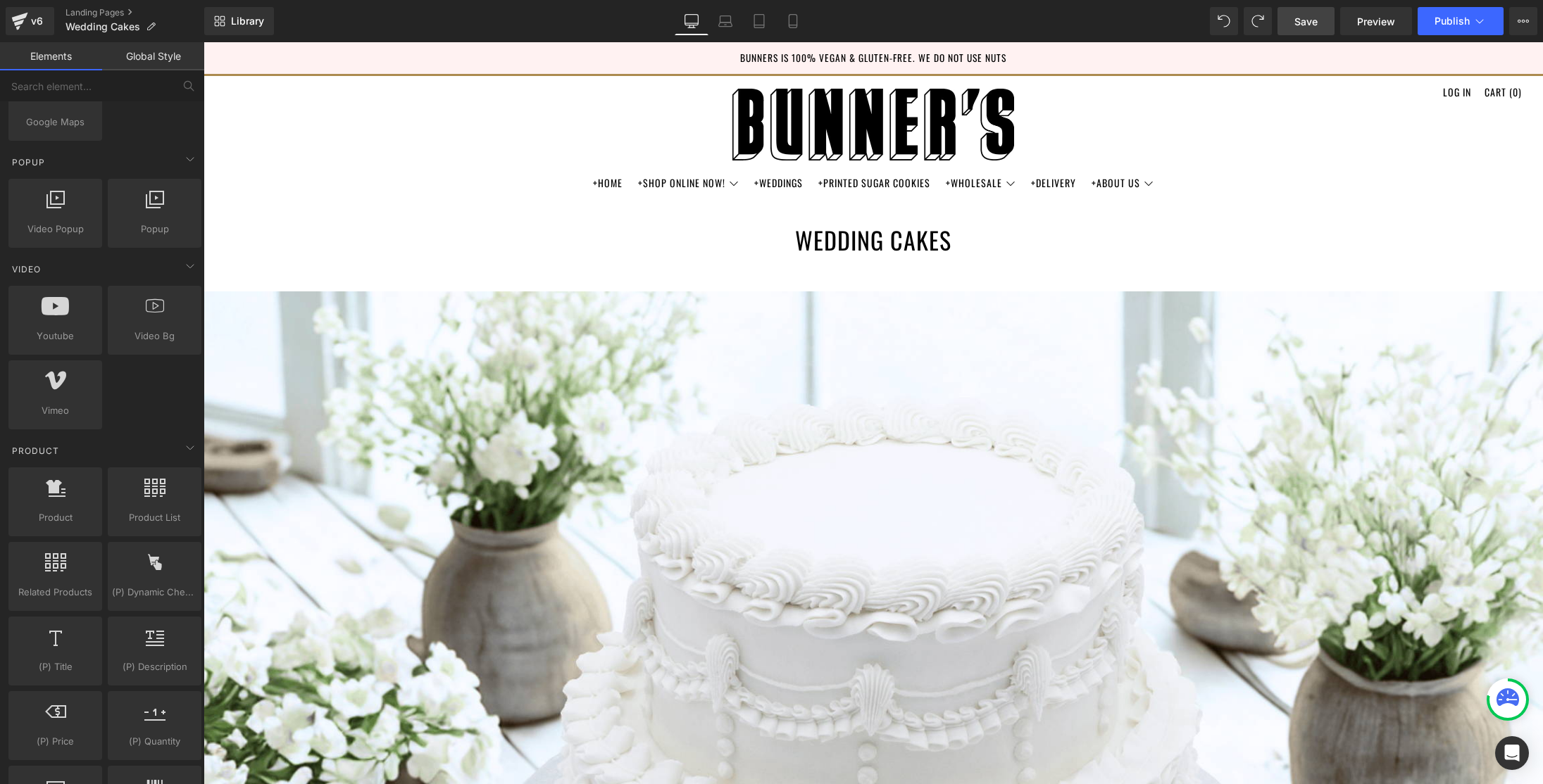
scroll to position [985, 0]
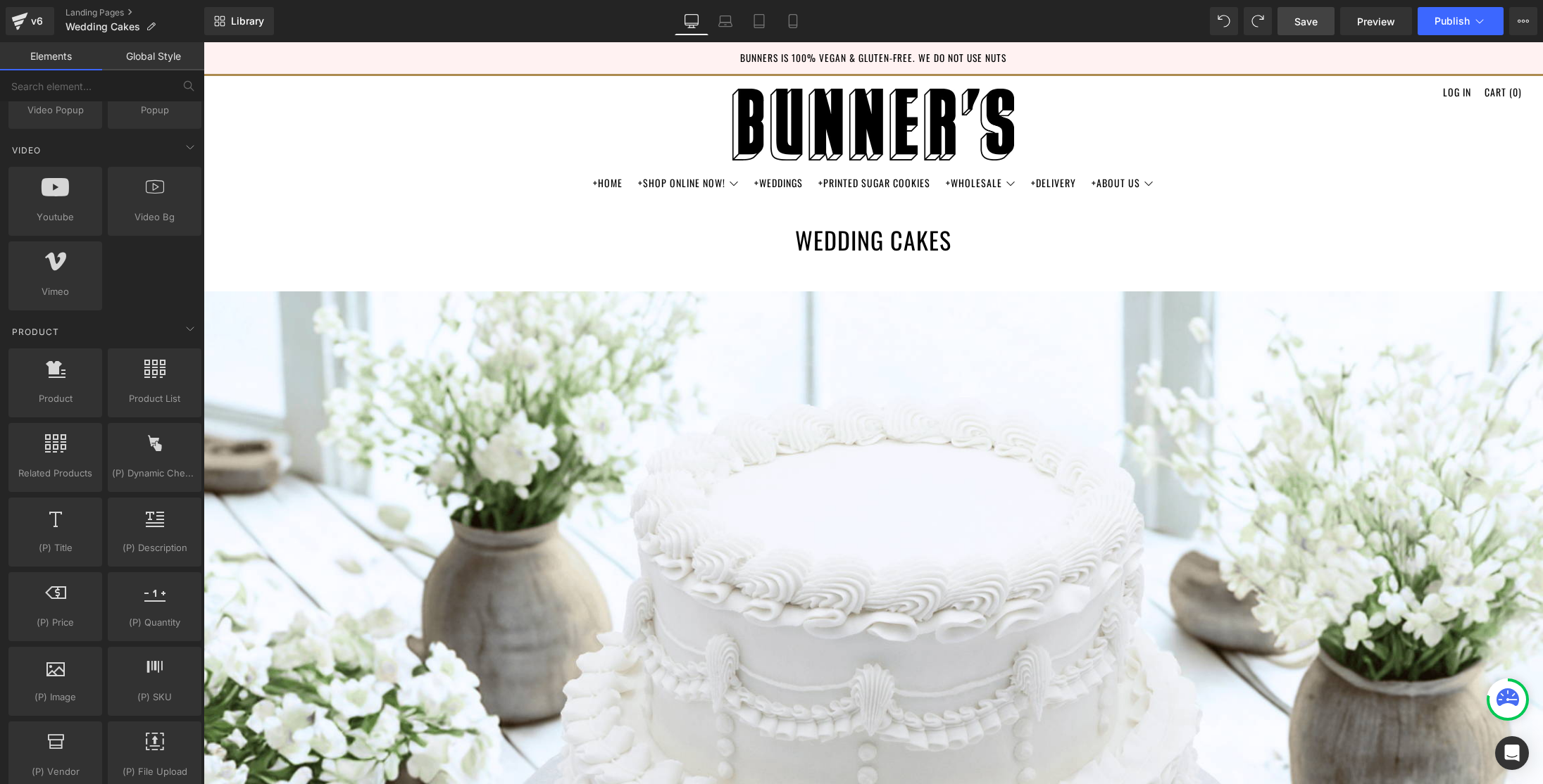
click at [145, 276] on div "Youtube youtube, vimeo, videos Video Bg videos, backgrounds, youtube, vimeo Vim…" at bounding box center [104, 239] width 199 height 149
click at [430, 132] on header "Menu Cart +Home +Shop Online Now! Cupcakes 0" at bounding box center [873, 138] width 1340 height 129
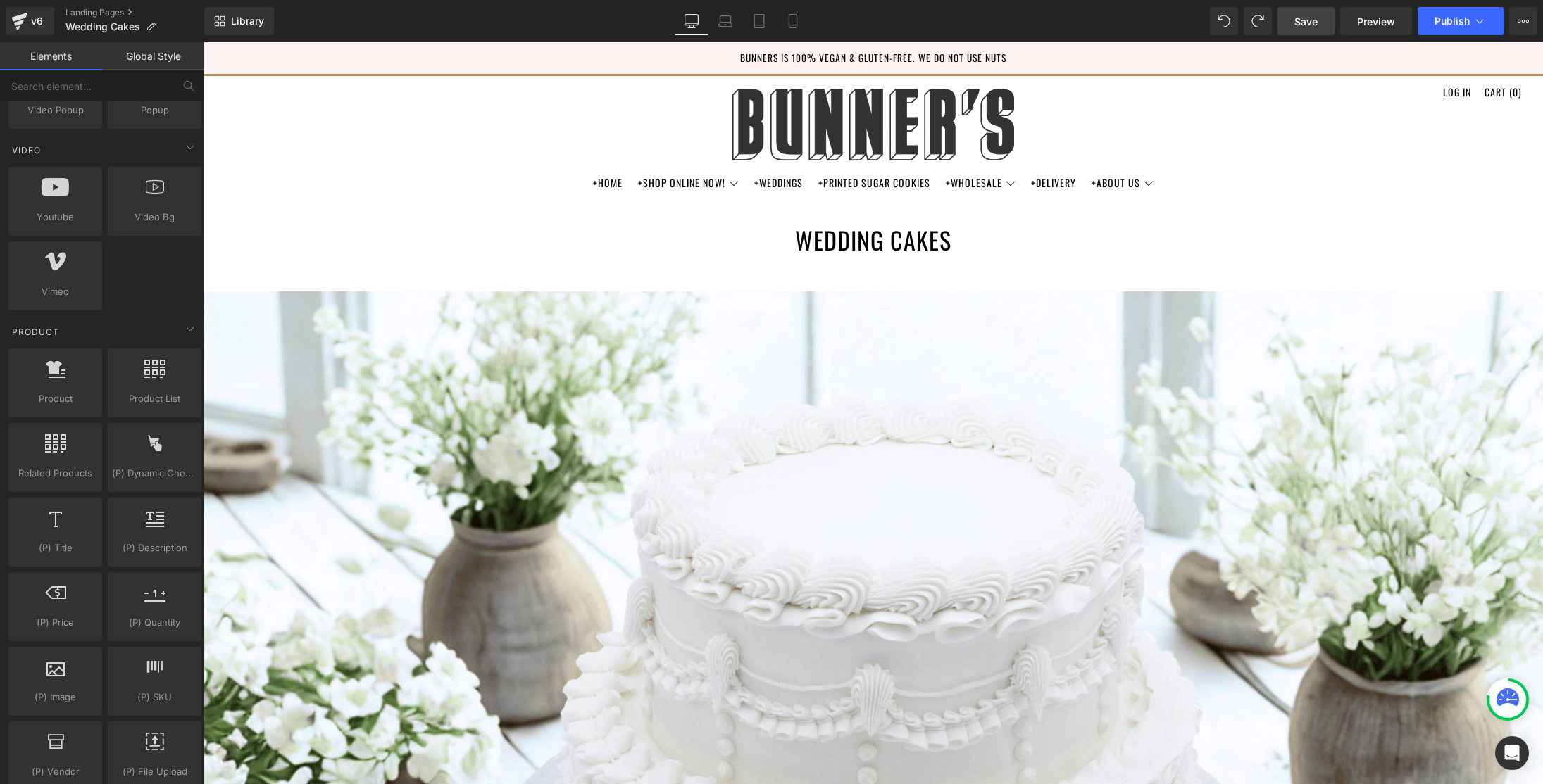
click at [946, 131] on img at bounding box center [873, 124] width 282 height 97
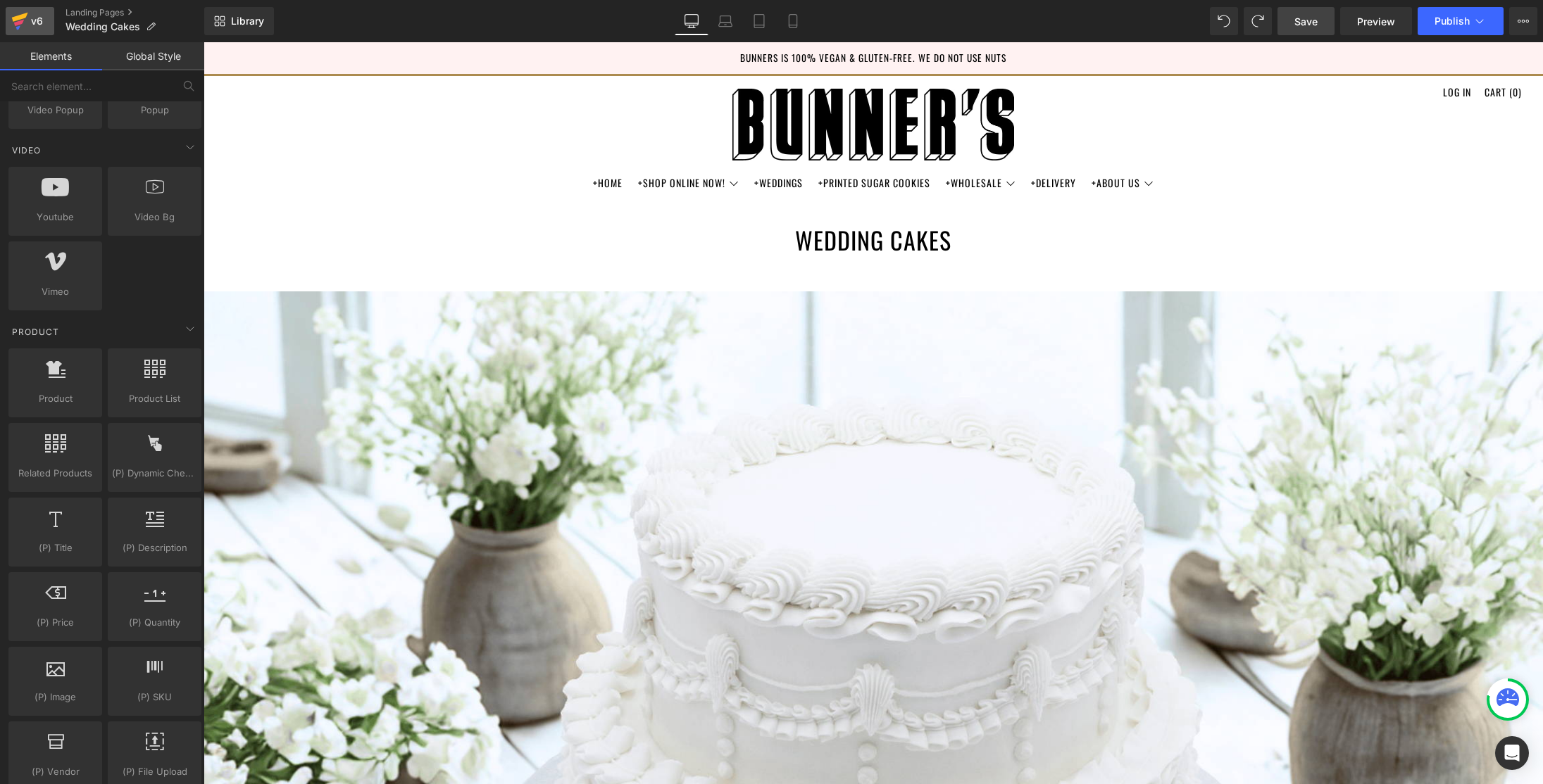
click at [22, 24] on icon at bounding box center [20, 21] width 17 height 35
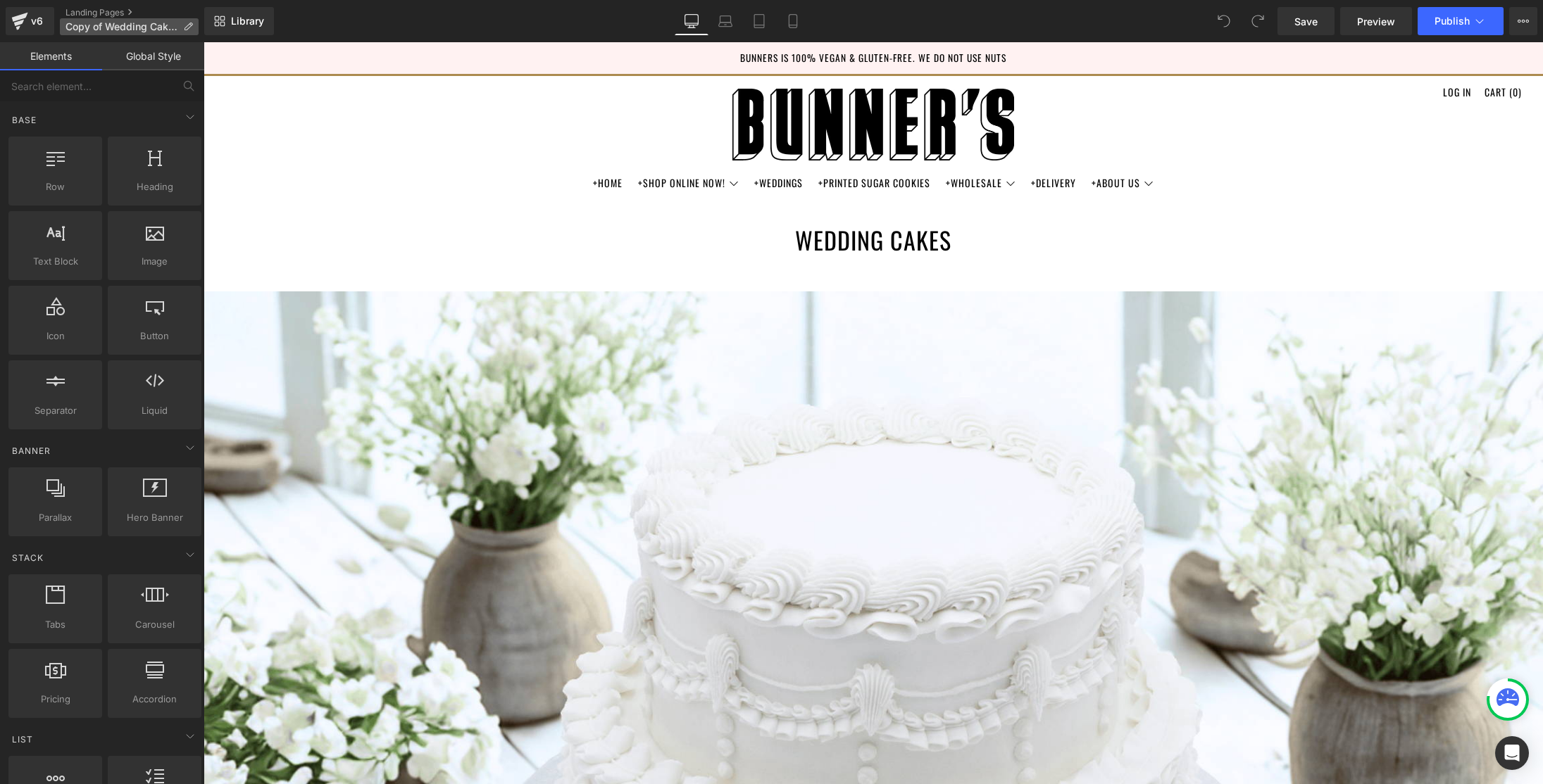
click at [189, 28] on icon at bounding box center [187, 26] width 10 height 10
click at [1531, 19] on button "View Live Page View with current Template Save Template to Library Schedule Pub…" at bounding box center [1522, 21] width 28 height 28
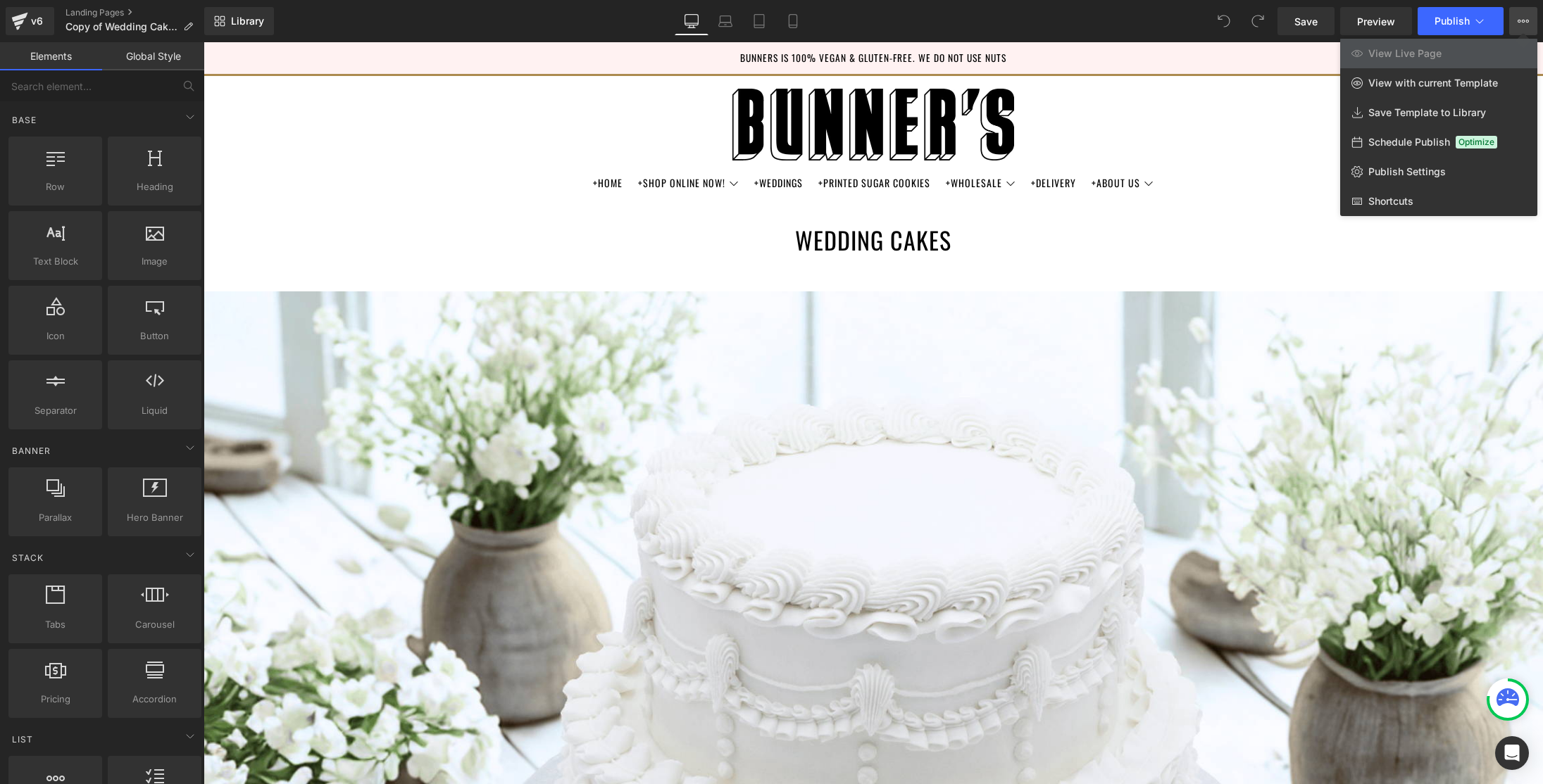
click at [1106, 22] on div "Library Desktop Desktop Laptop Tablet Mobile Save Preview Publish Scheduled Vie…" at bounding box center [873, 21] width 1339 height 28
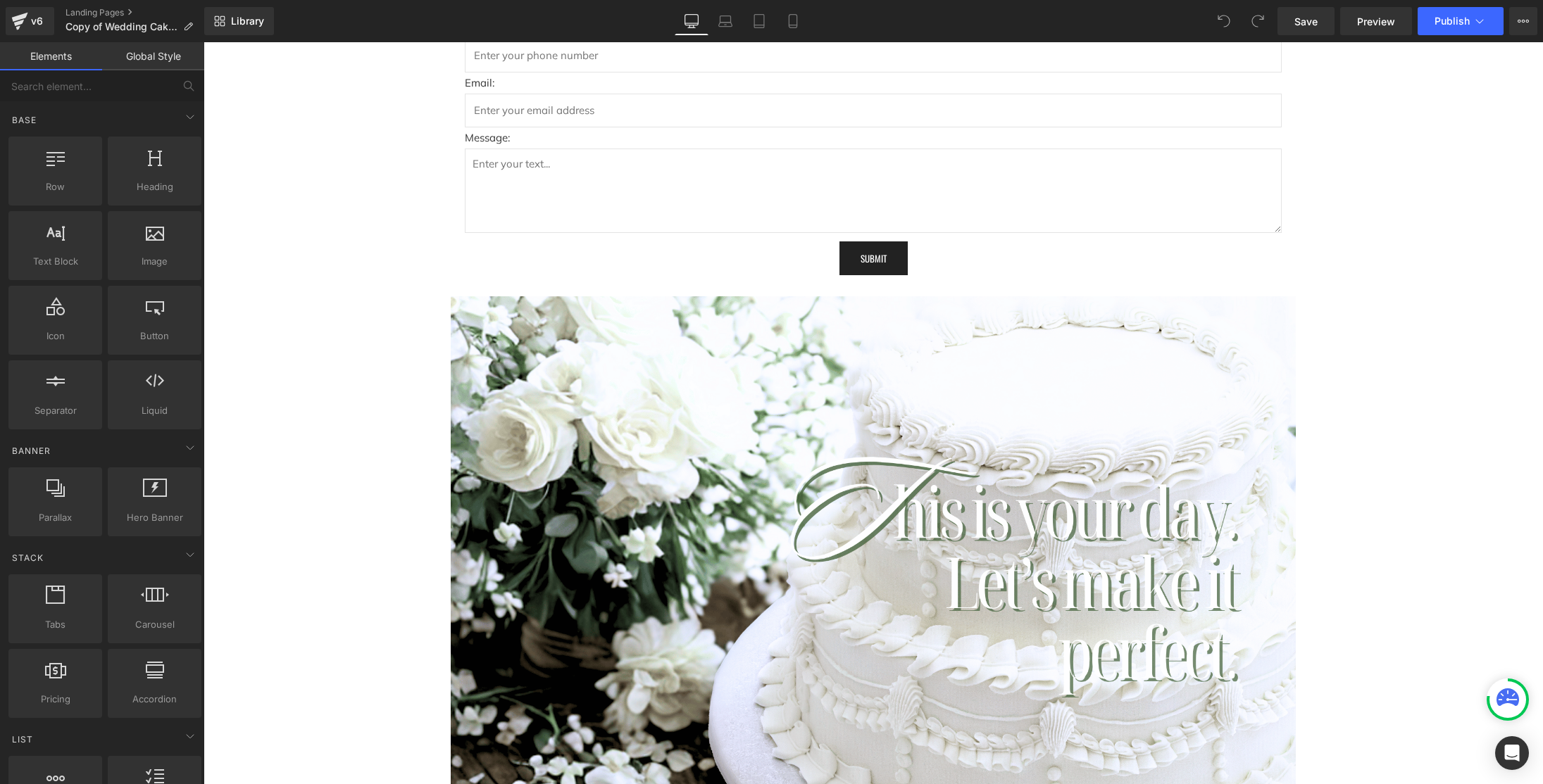
scroll to position [4077, 0]
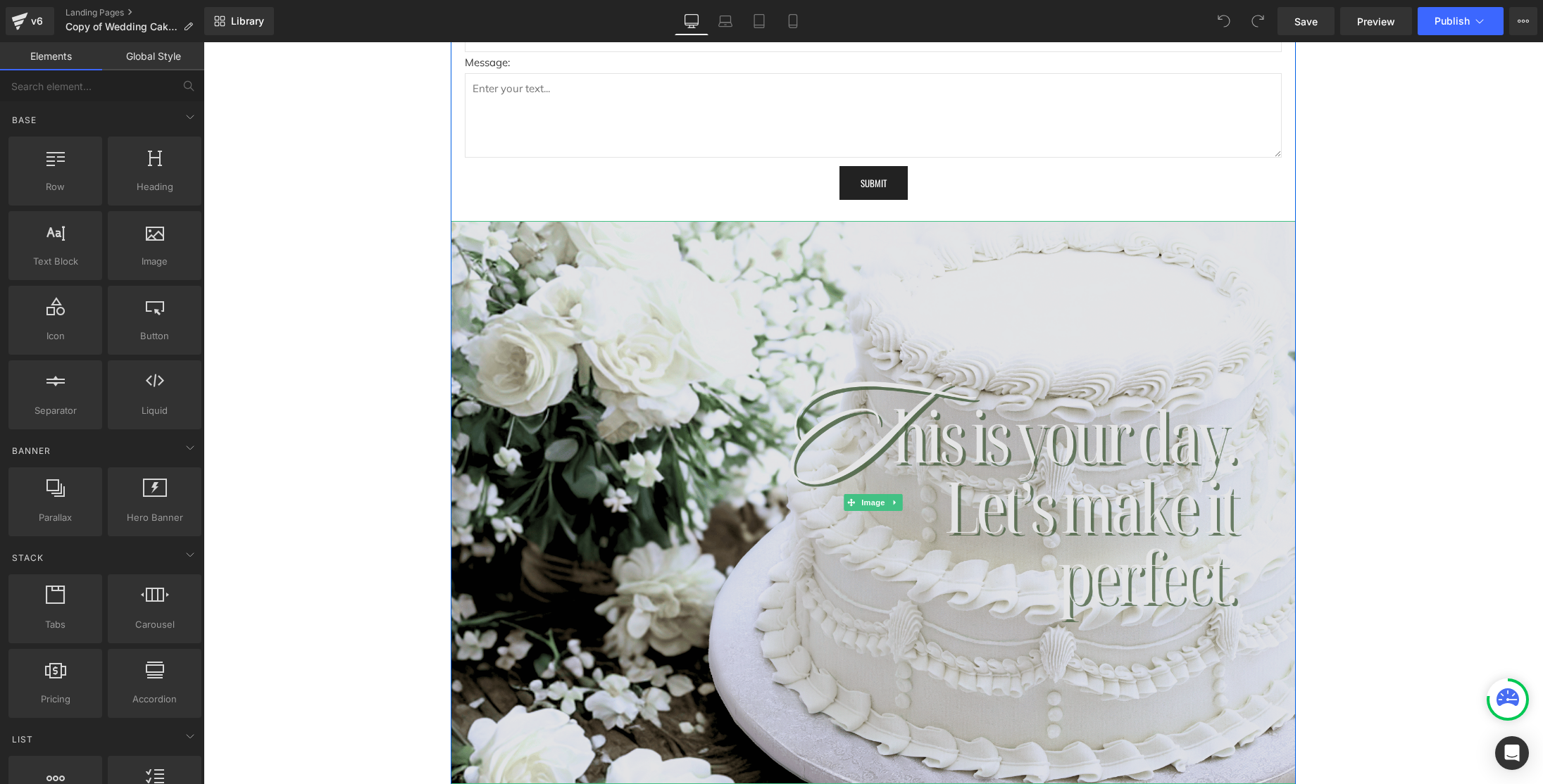
click at [465, 229] on img at bounding box center [873, 503] width 845 height 563
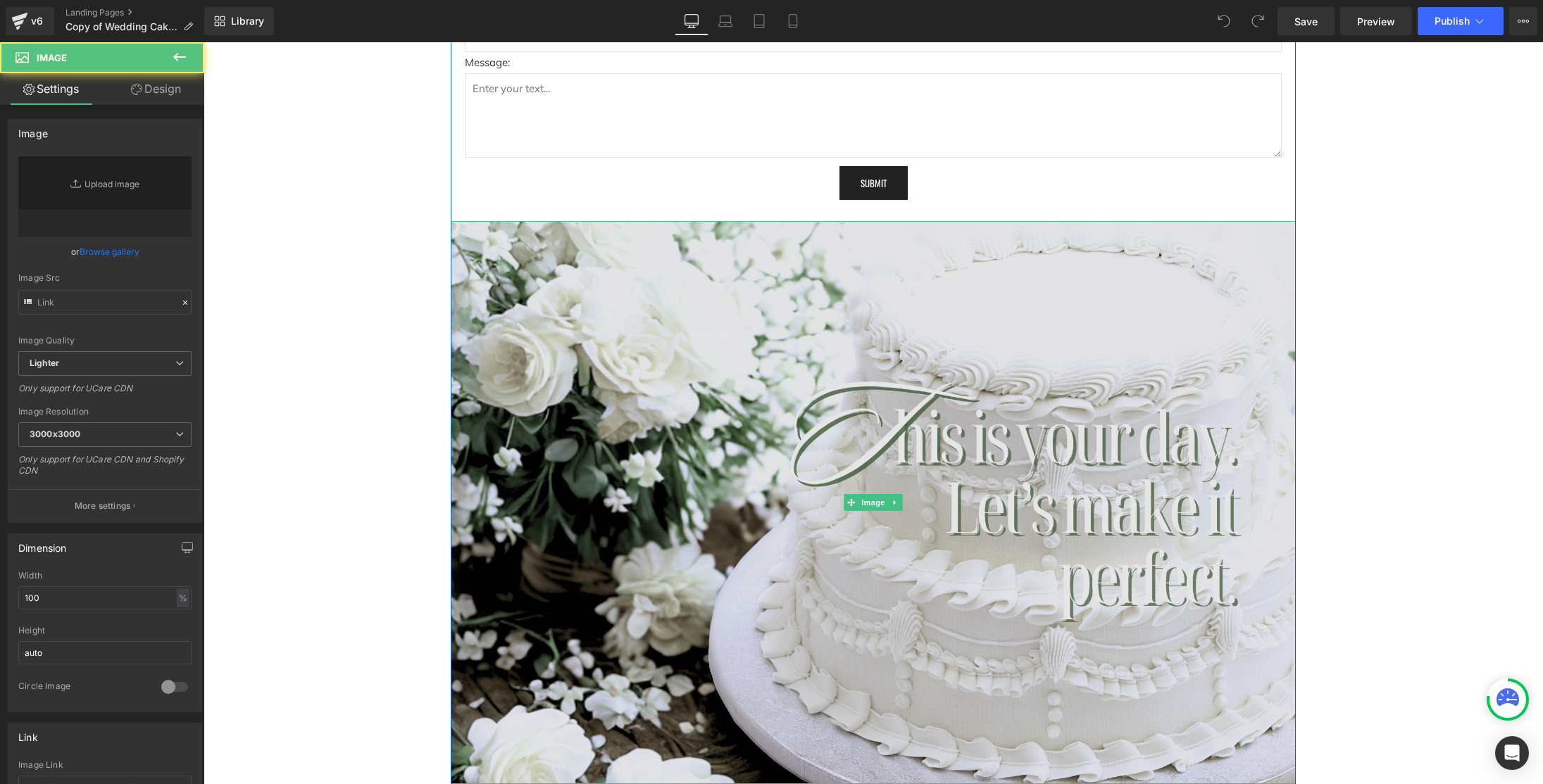
type input "https://ucarecdn.com/6f981141-d49f-4e63-b7fc-375605ec006b/-/format/auto/-/previ…"
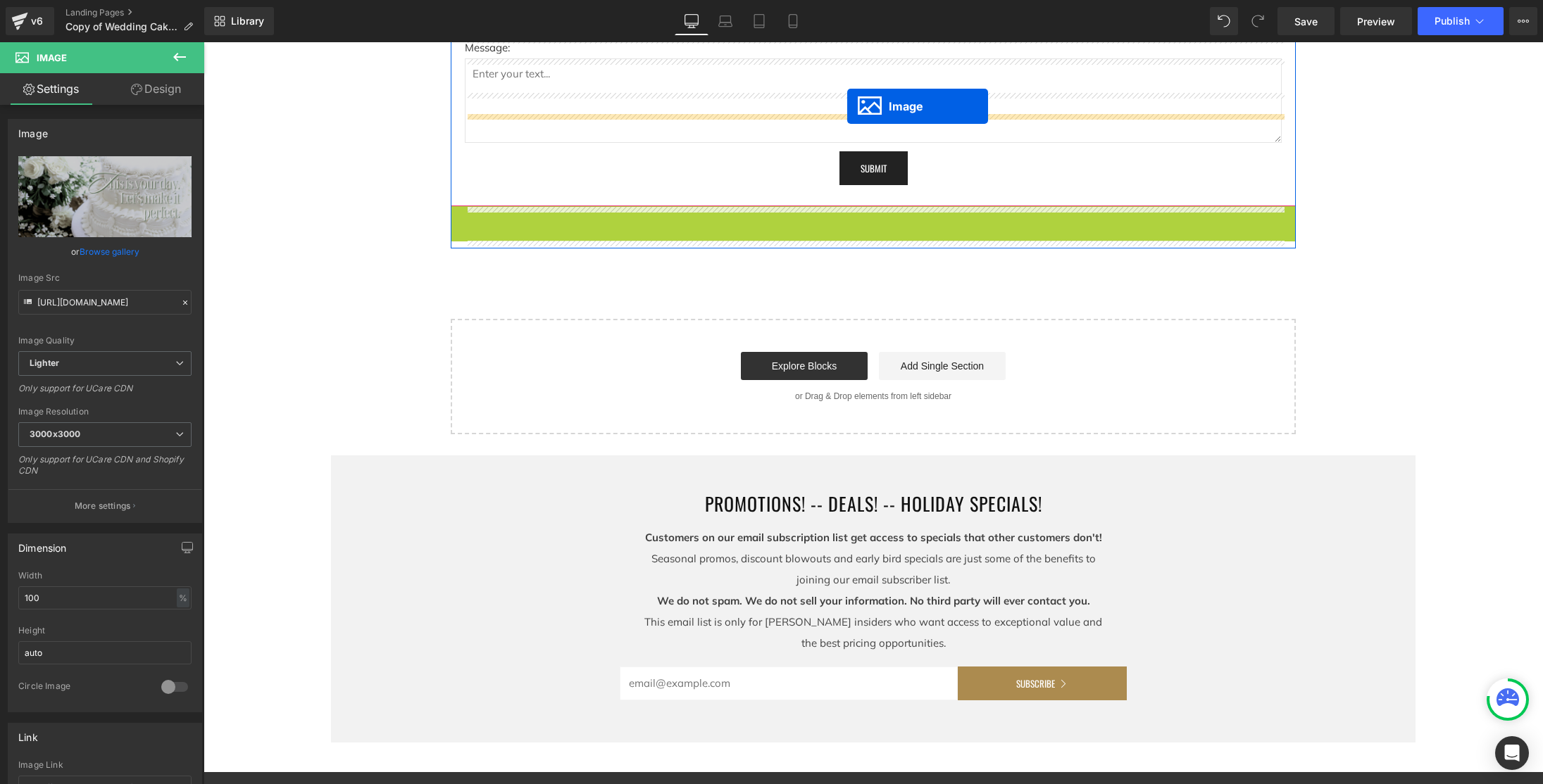
scroll to position [4035, 0]
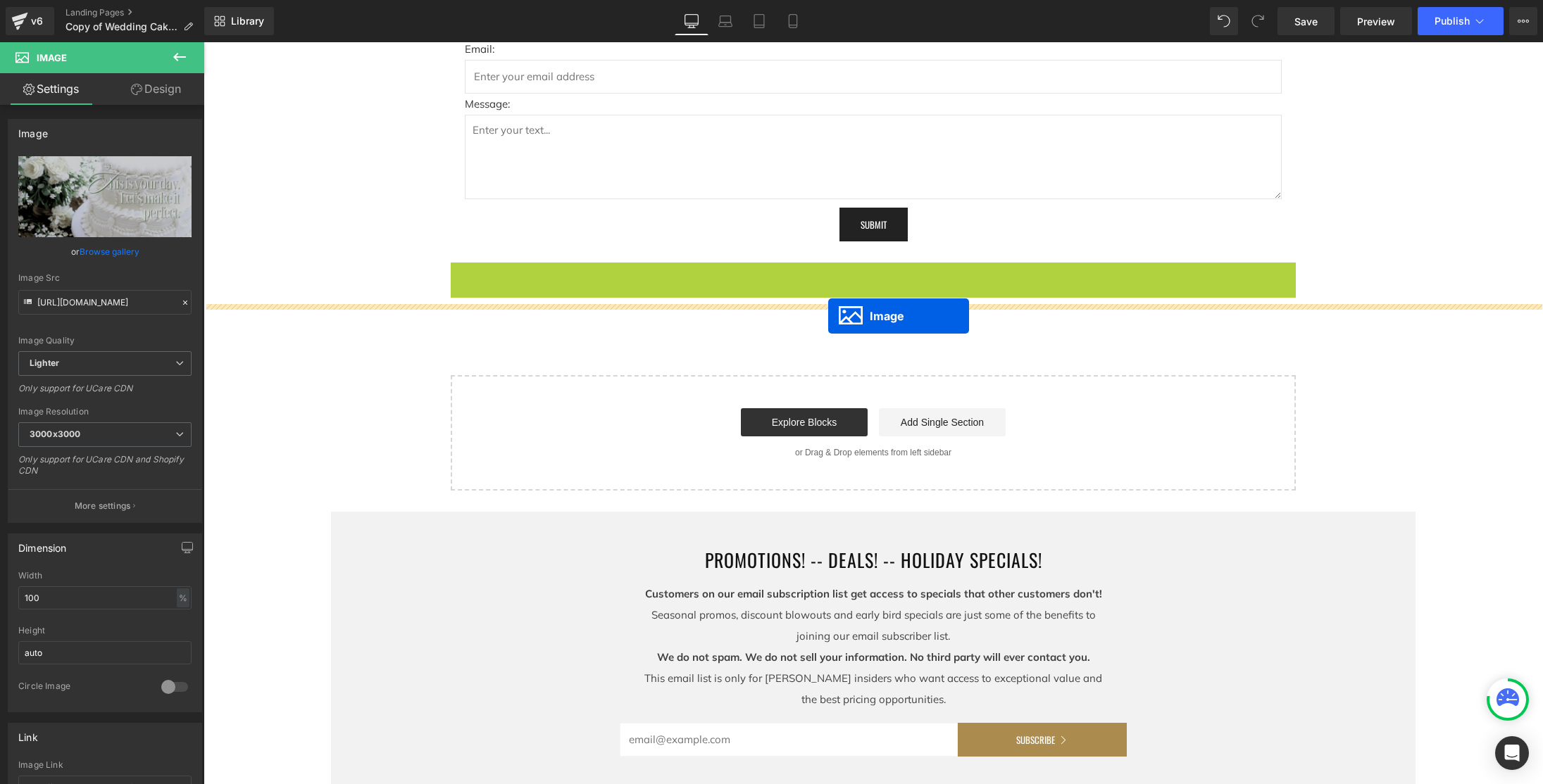
drag, startPoint x: 849, startPoint y: 124, endPoint x: 828, endPoint y: 316, distance: 193.1
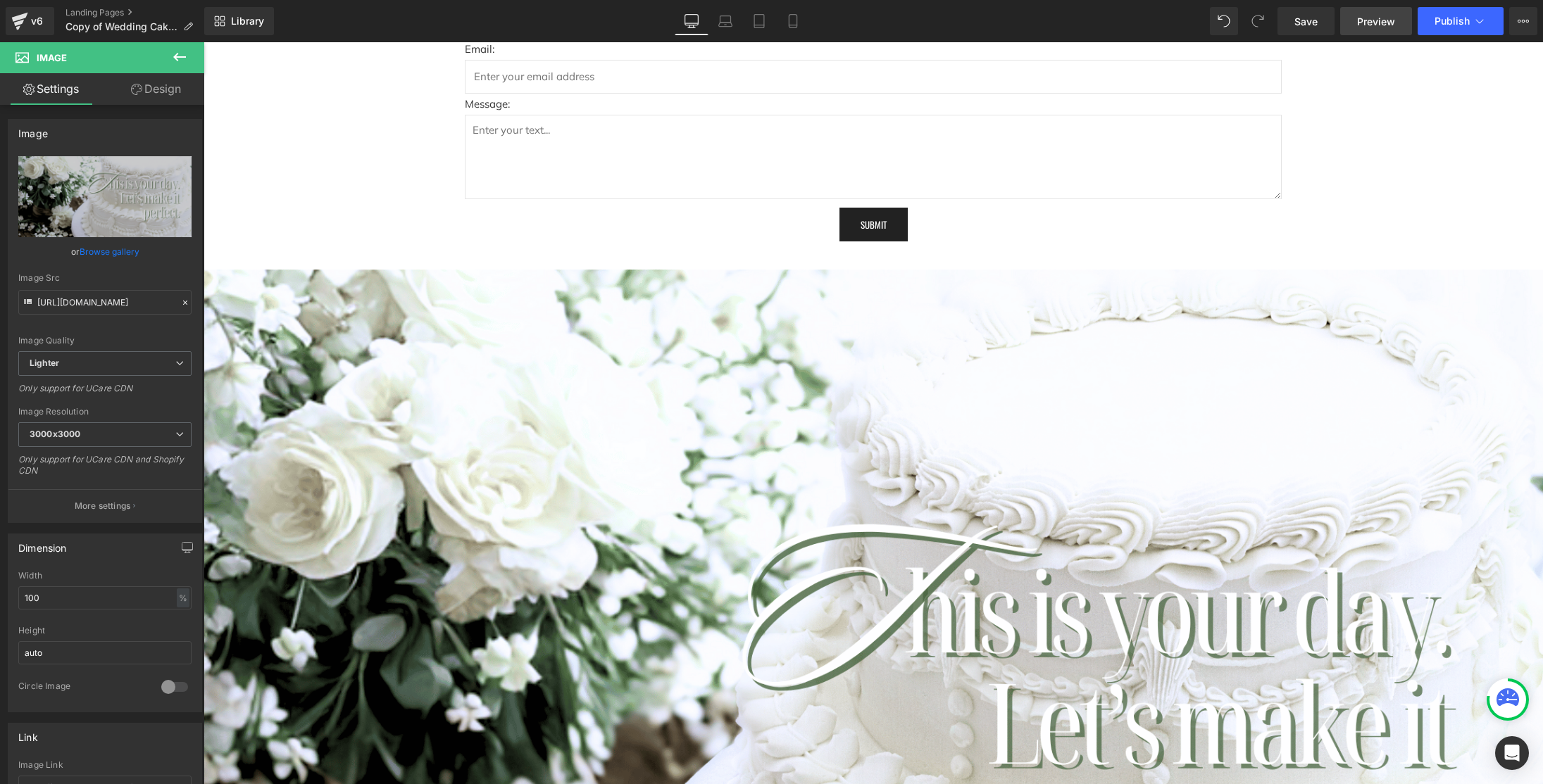
drag, startPoint x: 1318, startPoint y: 25, endPoint x: 1402, endPoint y: 26, distance: 84.0
click at [1318, 25] on span "Save" at bounding box center [1306, 22] width 23 height 14
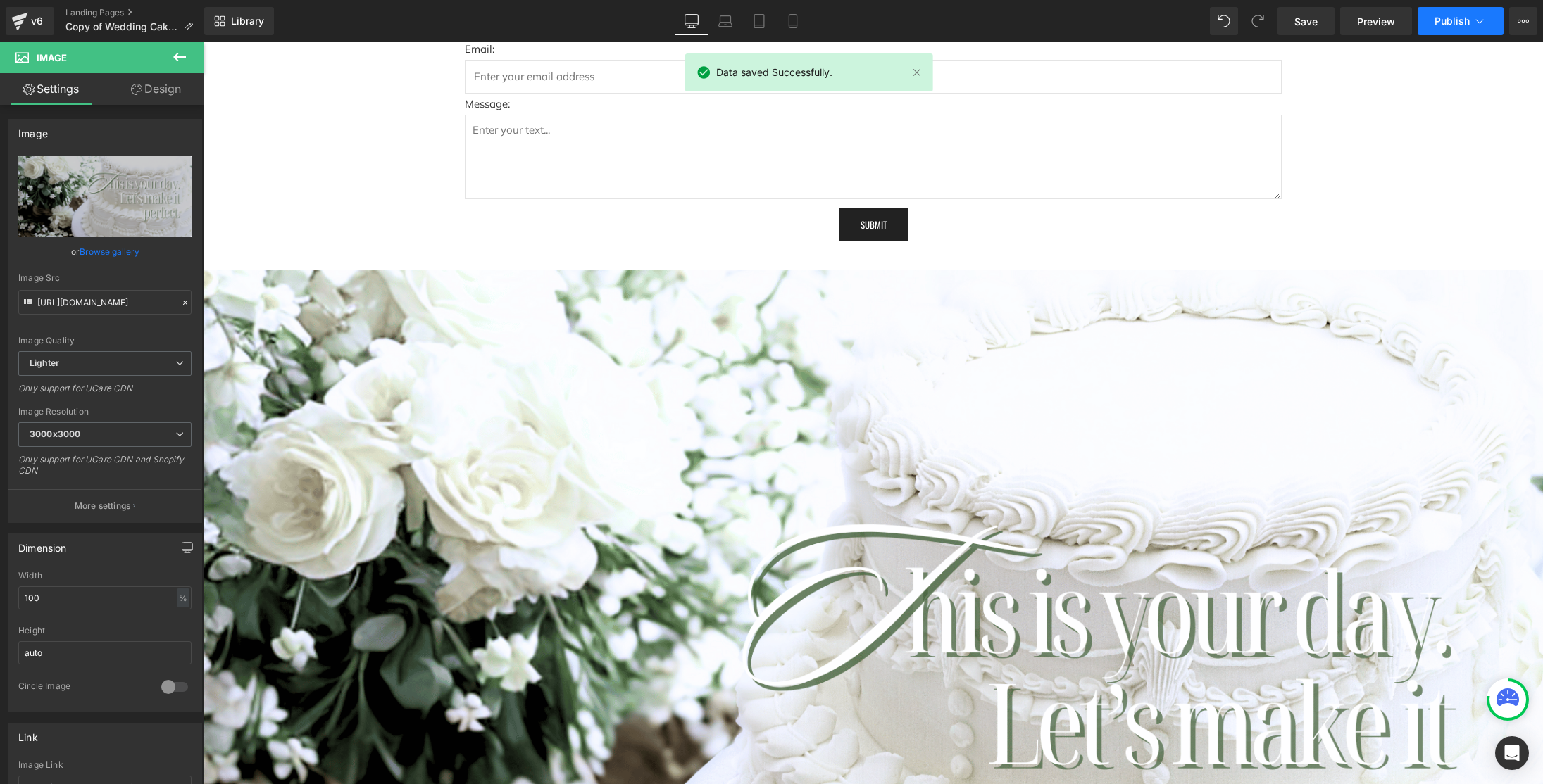
click at [1481, 24] on icon at bounding box center [1480, 22] width 14 height 14
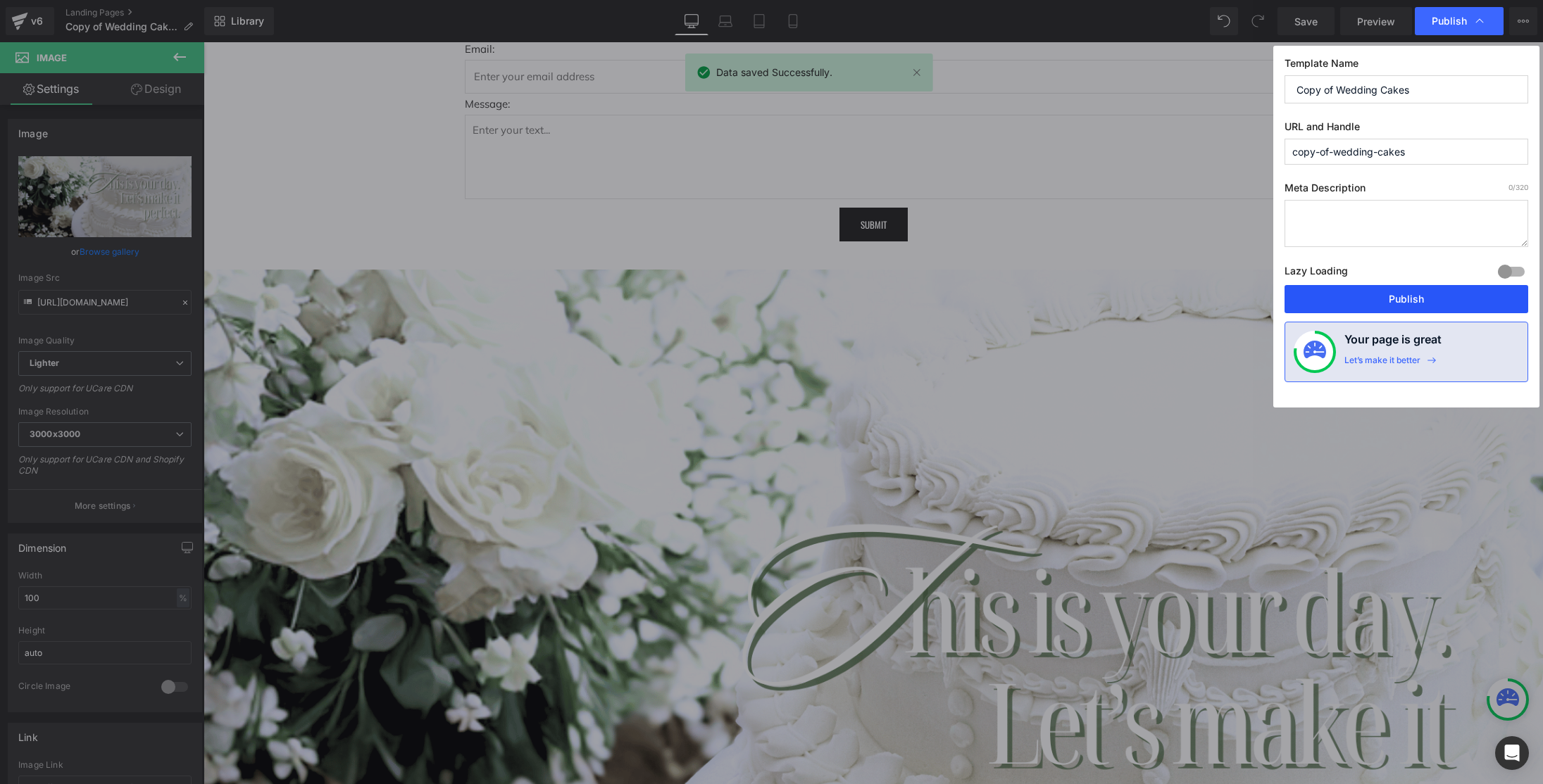
click at [1426, 302] on button "Publish" at bounding box center [1406, 299] width 244 height 28
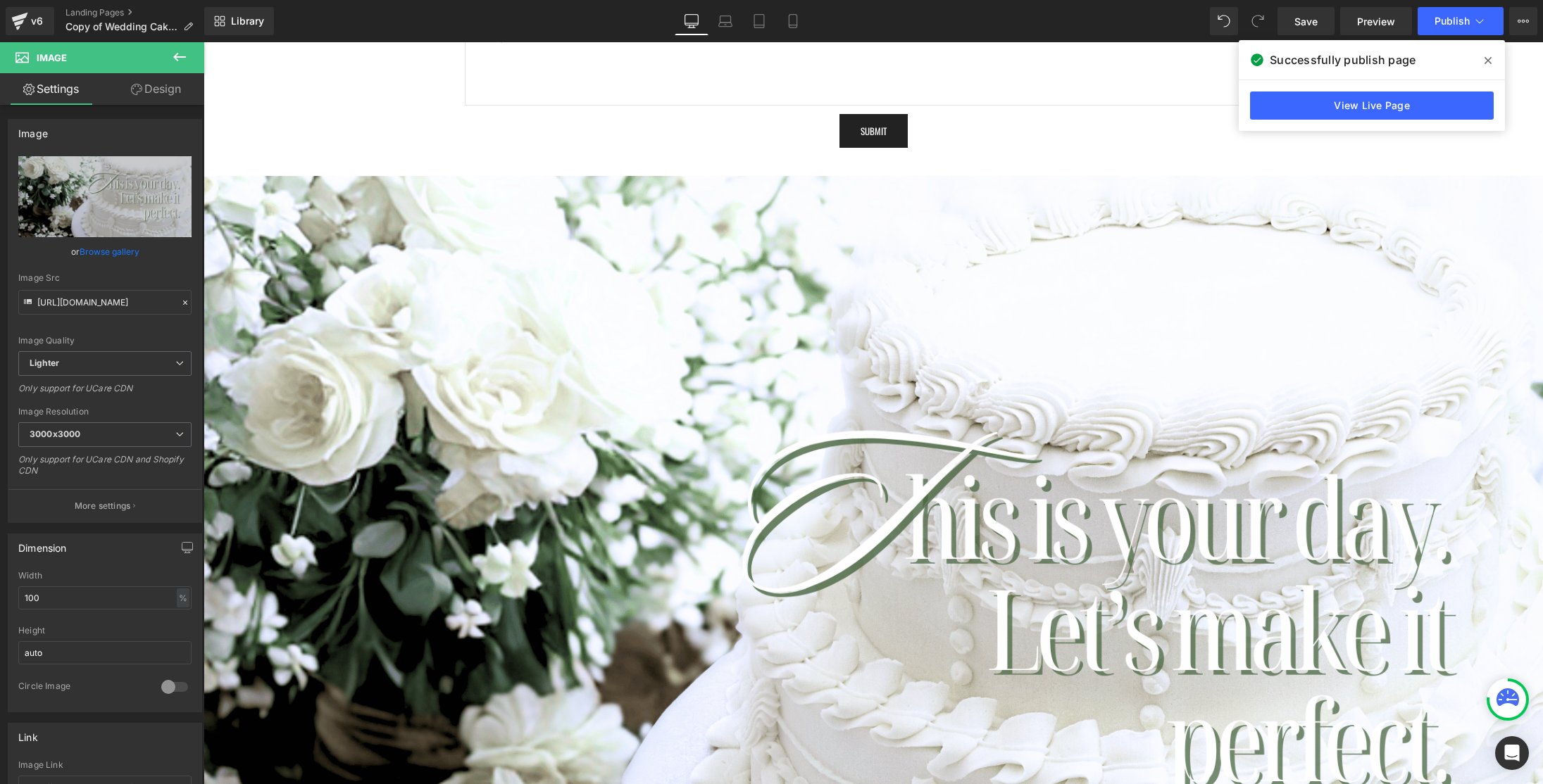
scroll to position [4128, 0]
click at [189, 56] on button at bounding box center [179, 58] width 50 height 31
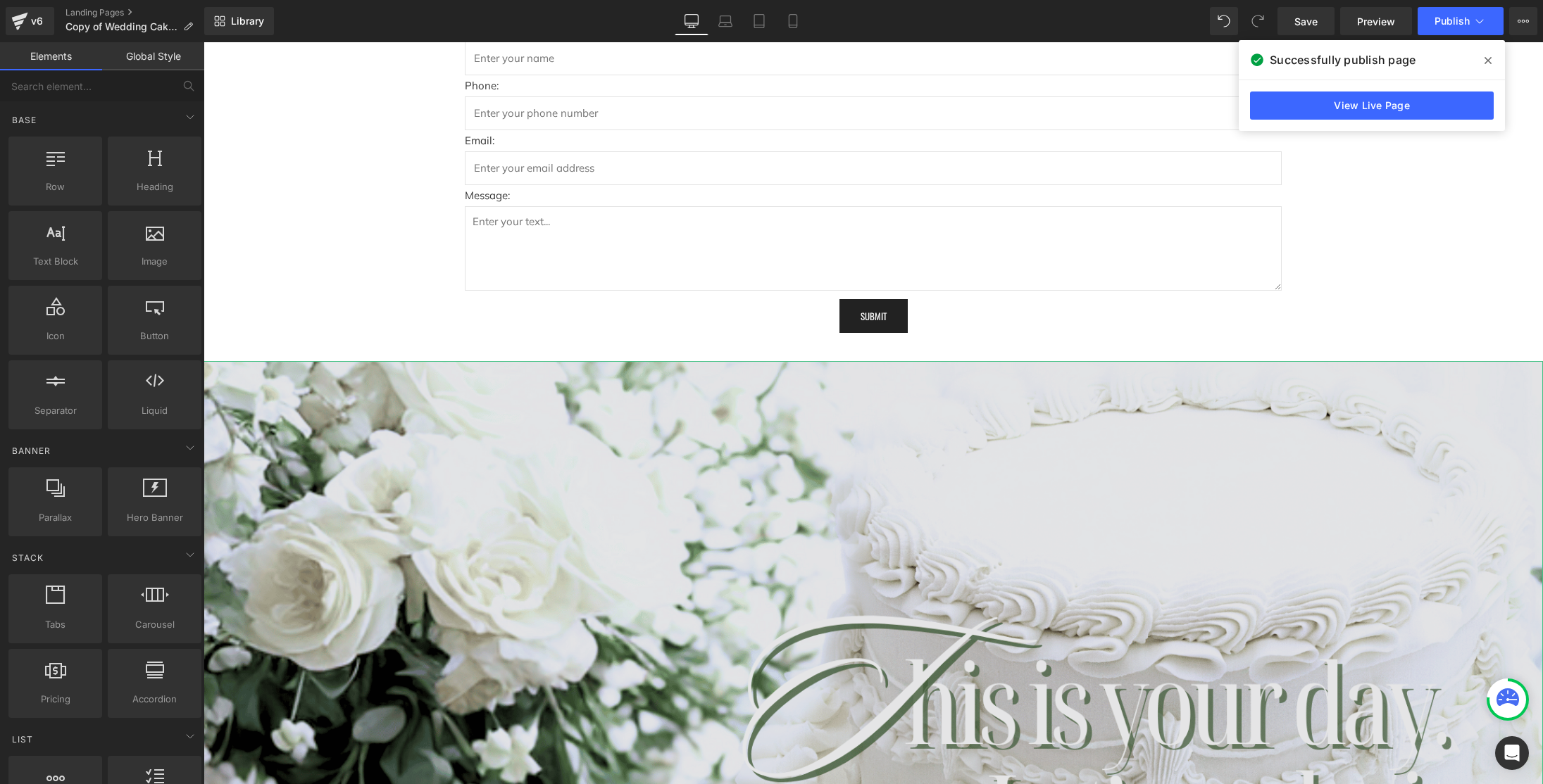
scroll to position [3944, 0]
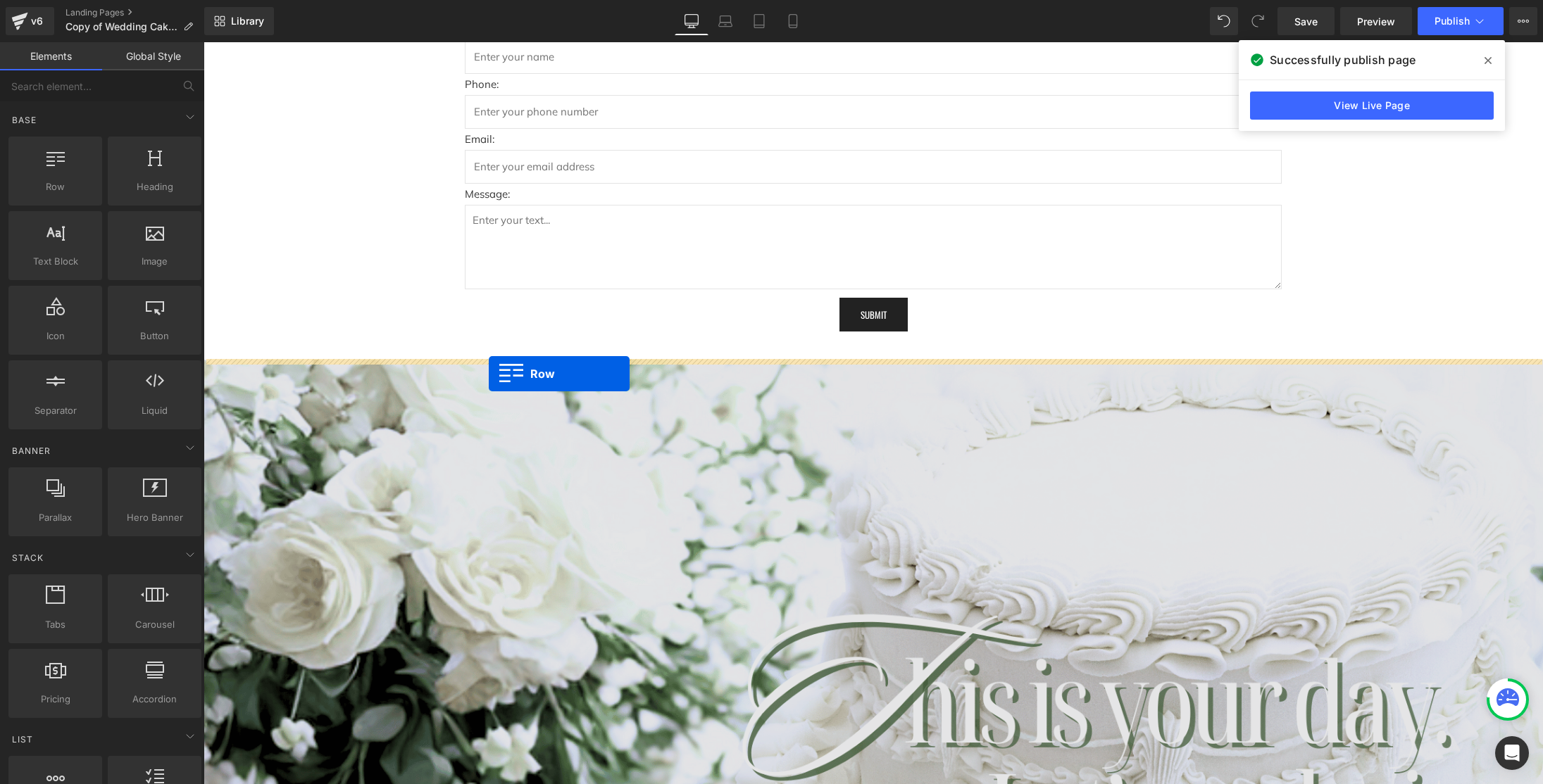
drag, startPoint x: 249, startPoint y: 205, endPoint x: 489, endPoint y: 374, distance: 293.5
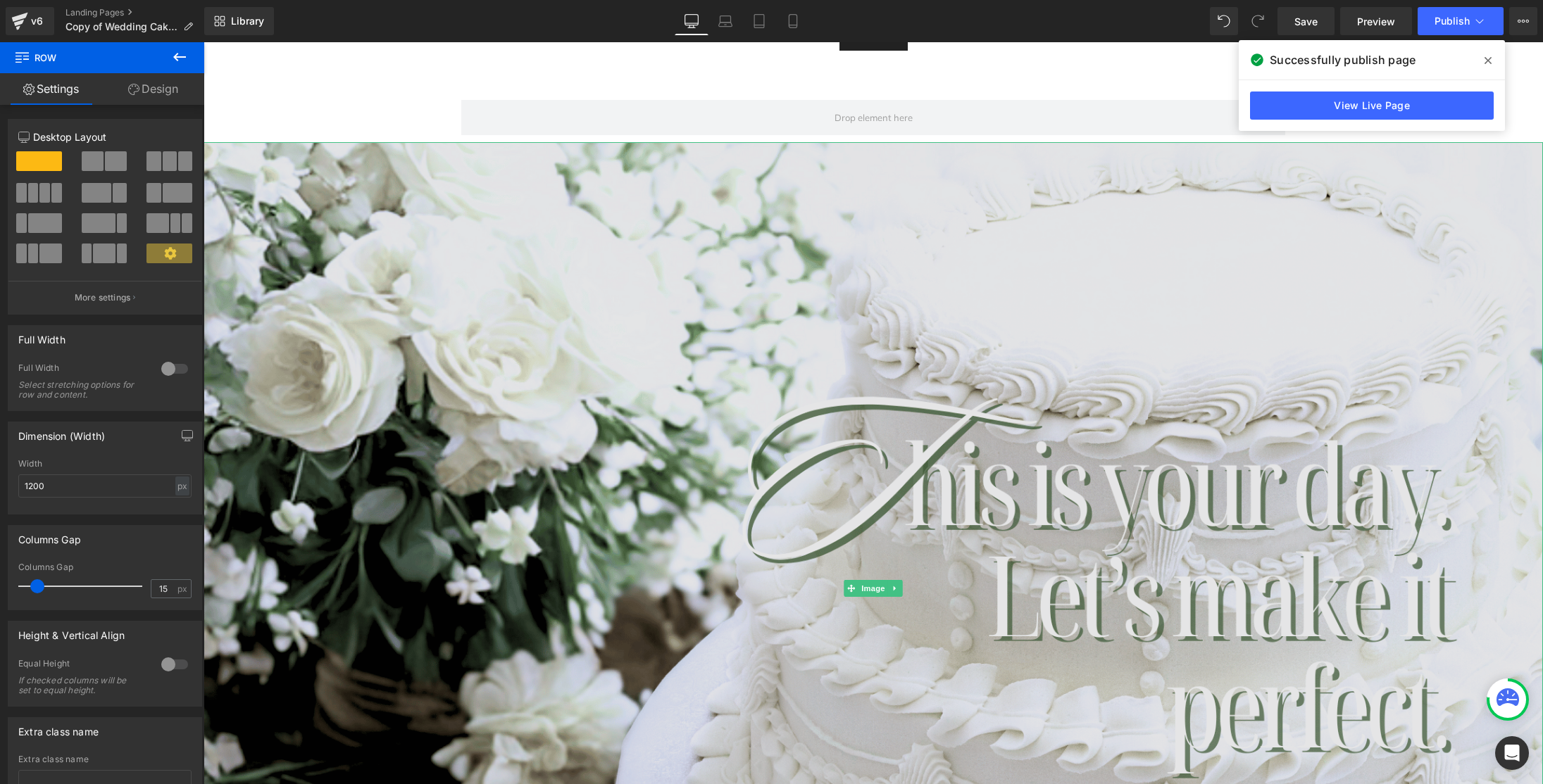
scroll to position [4181, 0]
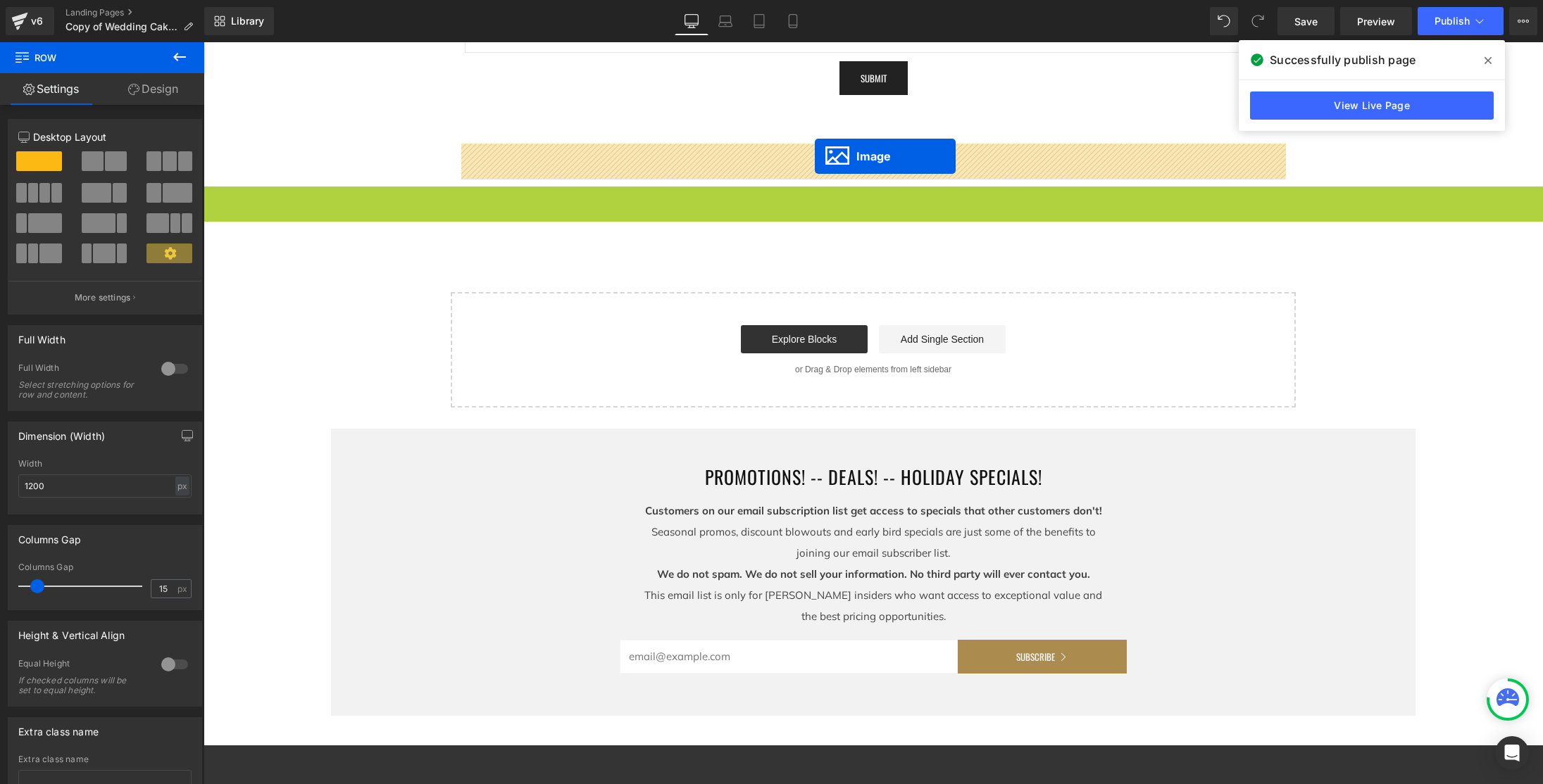
drag, startPoint x: 853, startPoint y: 633, endPoint x: 815, endPoint y: 157, distance: 477.5
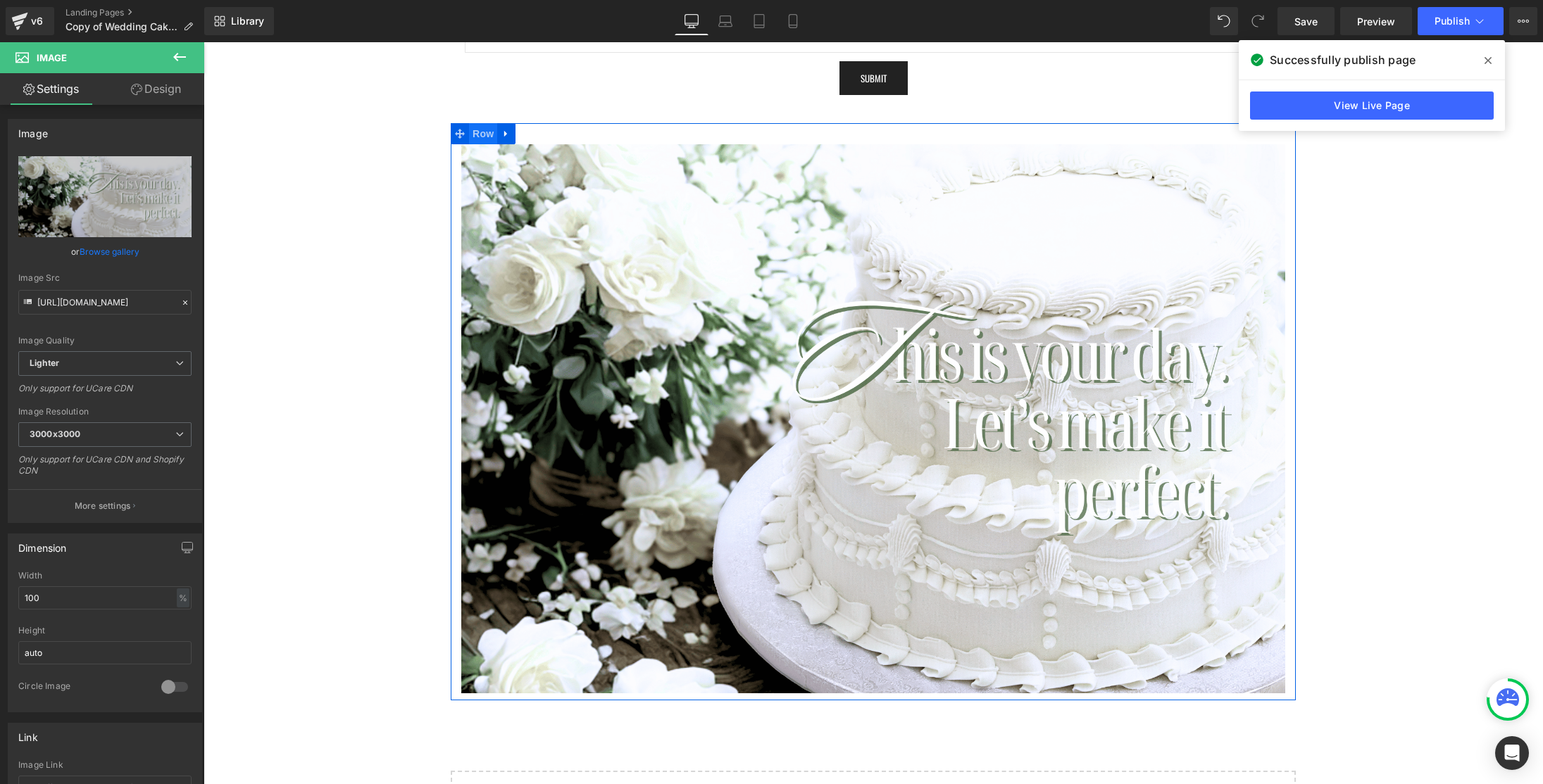
click at [480, 129] on span "Row" at bounding box center [483, 133] width 28 height 21
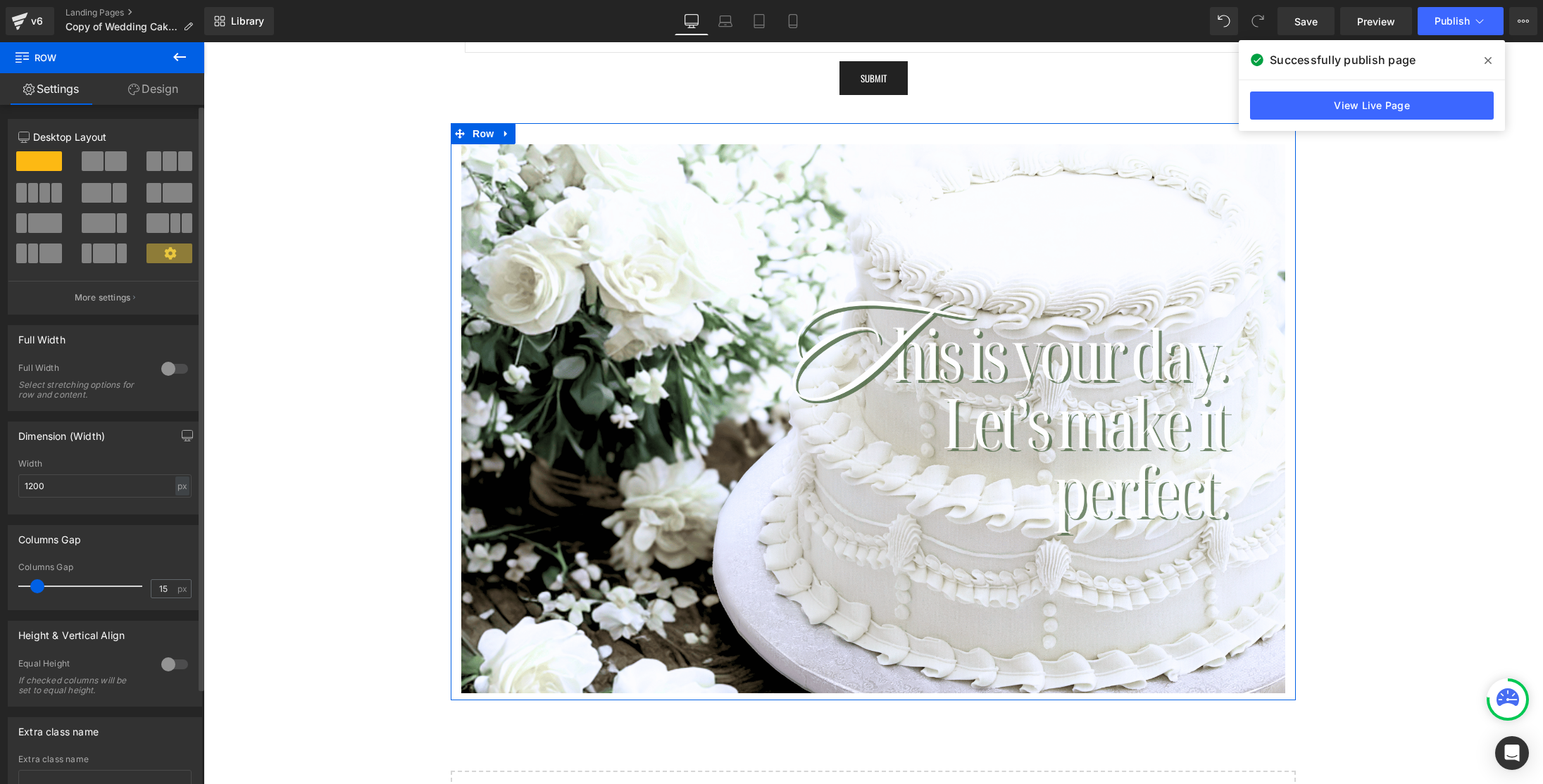
click at [158, 370] on div at bounding box center [175, 368] width 34 height 23
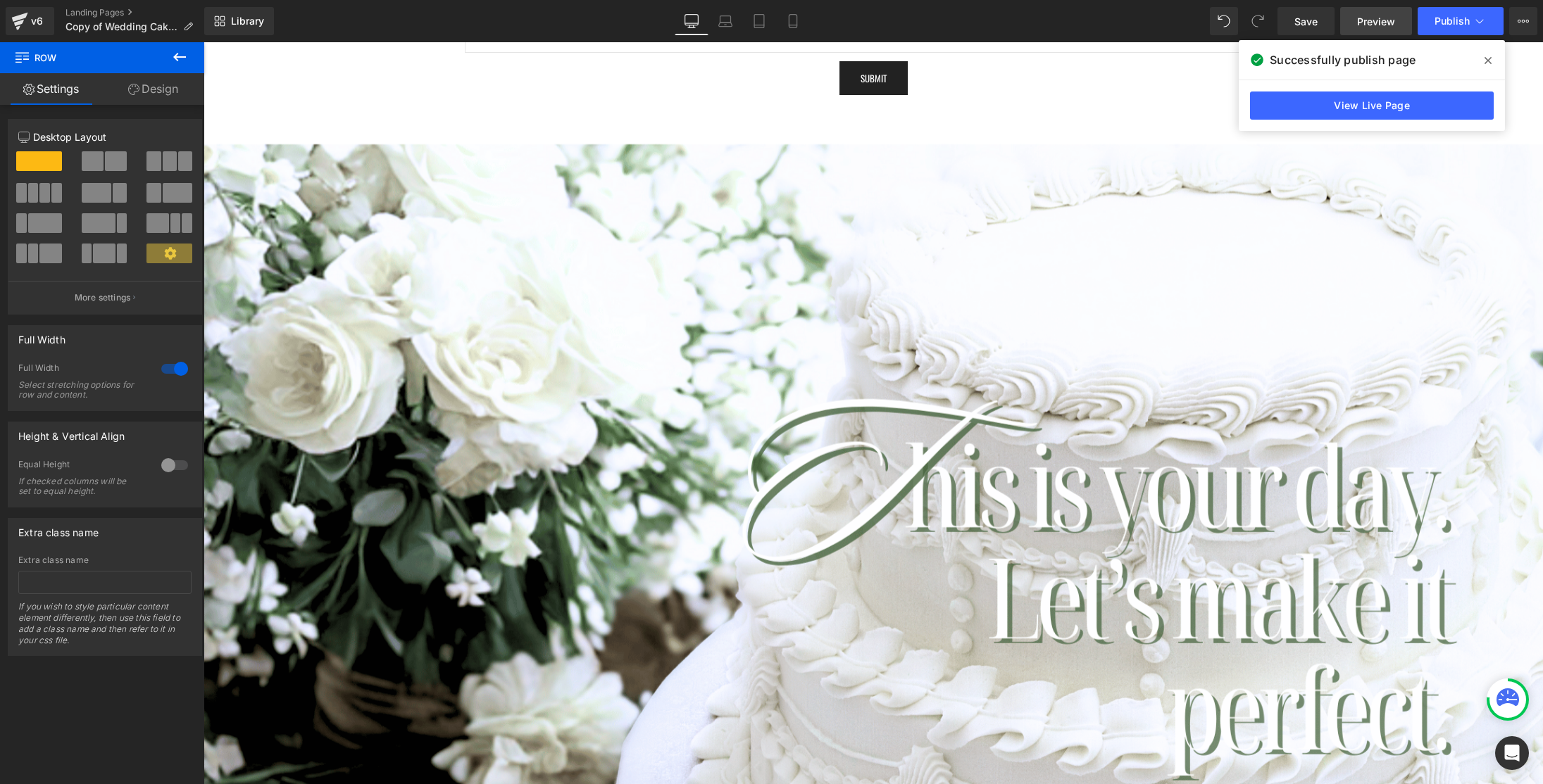
drag, startPoint x: 1315, startPoint y: 21, endPoint x: 1393, endPoint y: 16, distance: 78.2
click at [1314, 21] on span "Save" at bounding box center [1306, 22] width 23 height 14
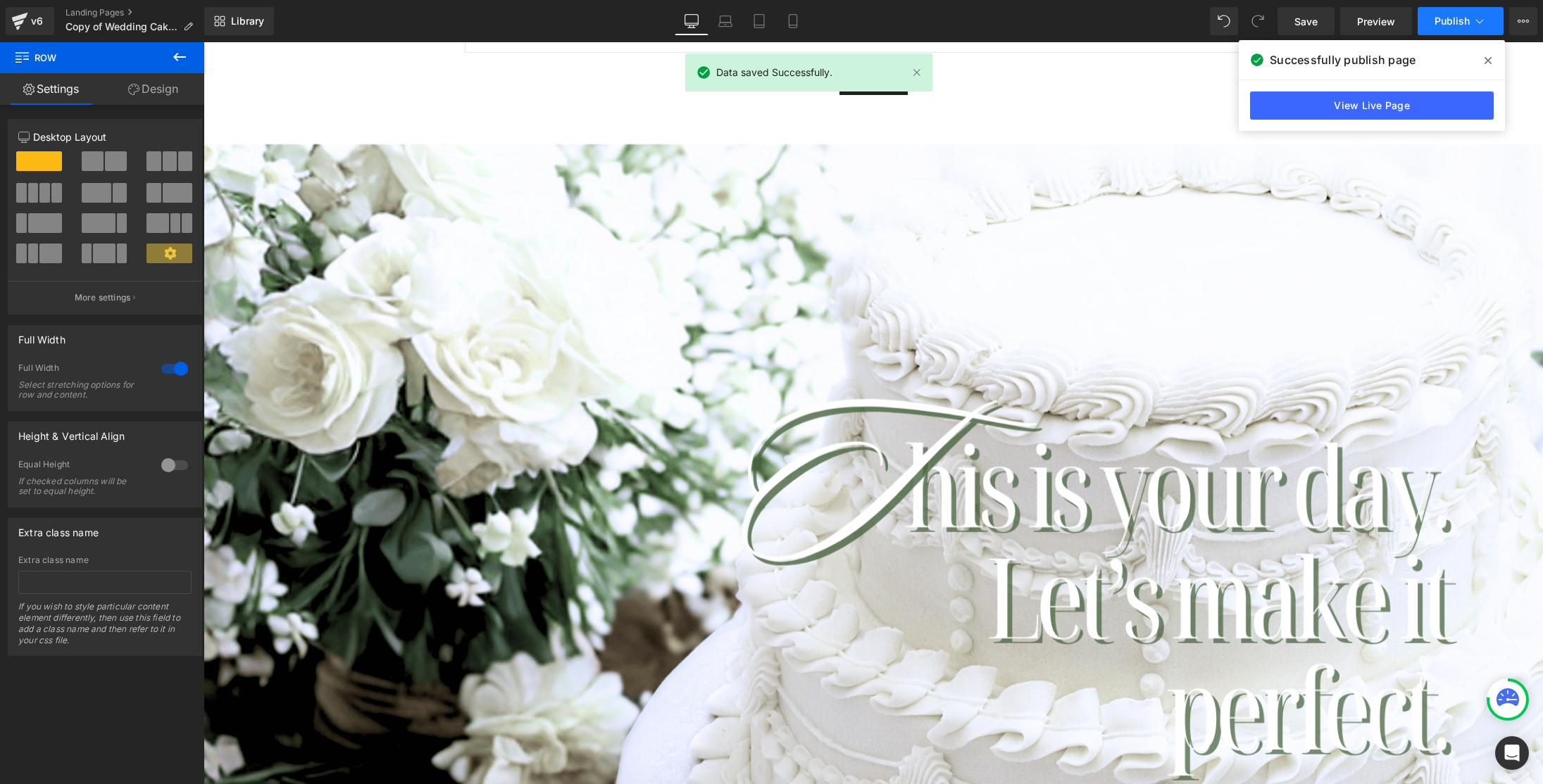
click at [1455, 18] on span "Publish" at bounding box center [1452, 21] width 35 height 12
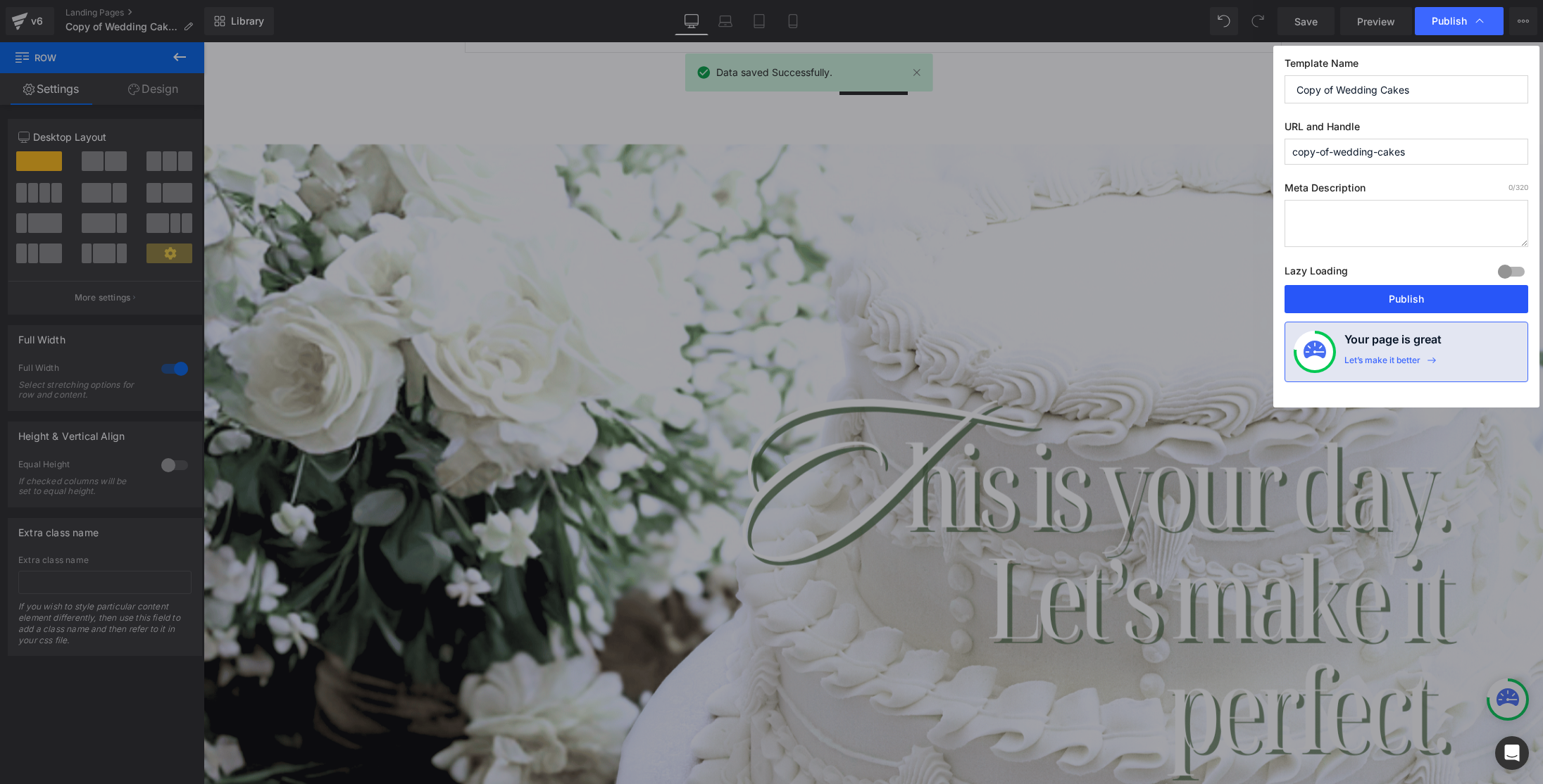
drag, startPoint x: 1401, startPoint y: 296, endPoint x: 1321, endPoint y: 27, distance: 280.6
click at [1401, 296] on button "Publish" at bounding box center [1406, 299] width 244 height 28
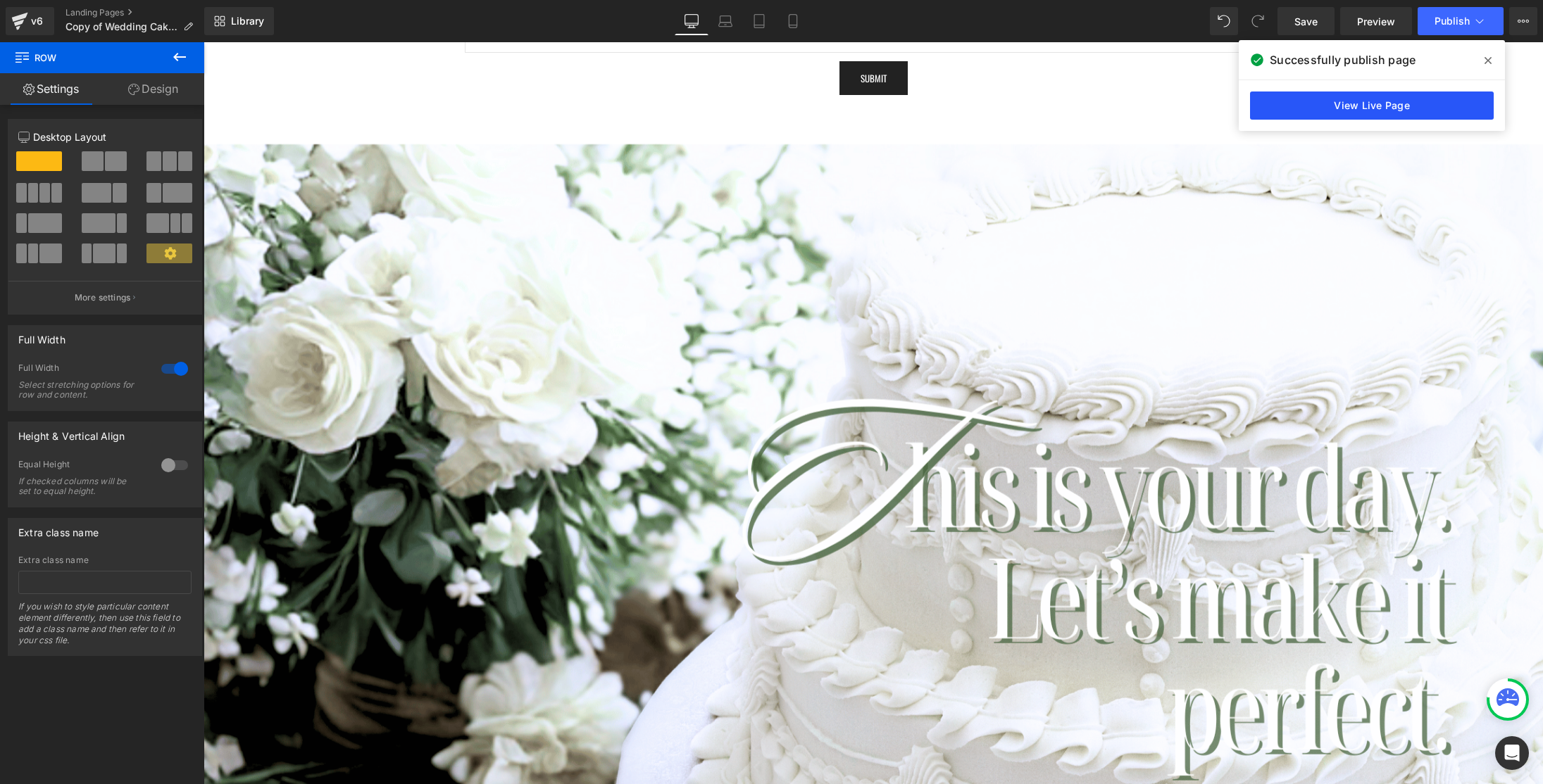
click at [1378, 111] on link "View Live Page" at bounding box center [1372, 105] width 244 height 28
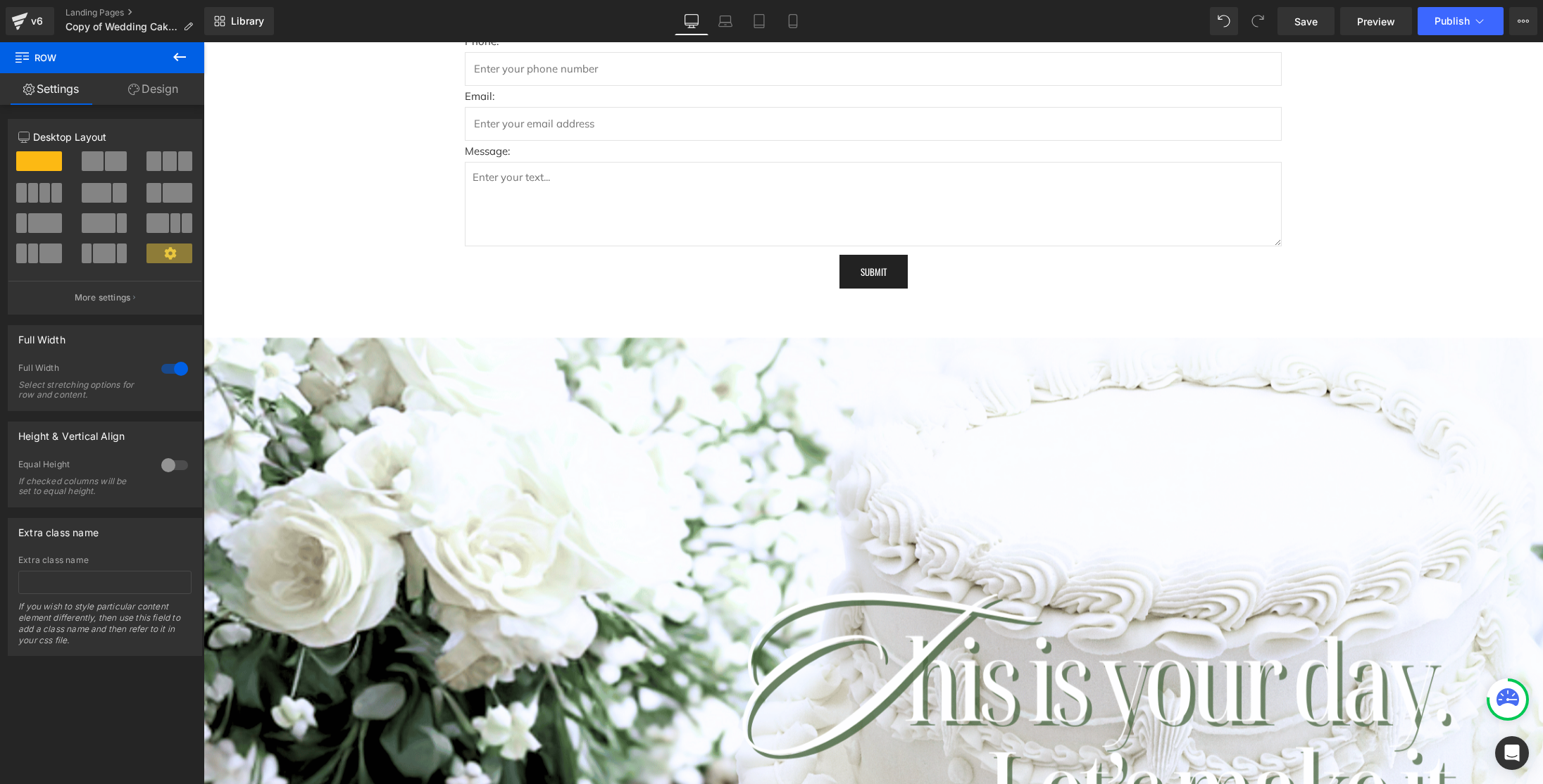
scroll to position [4196, 0]
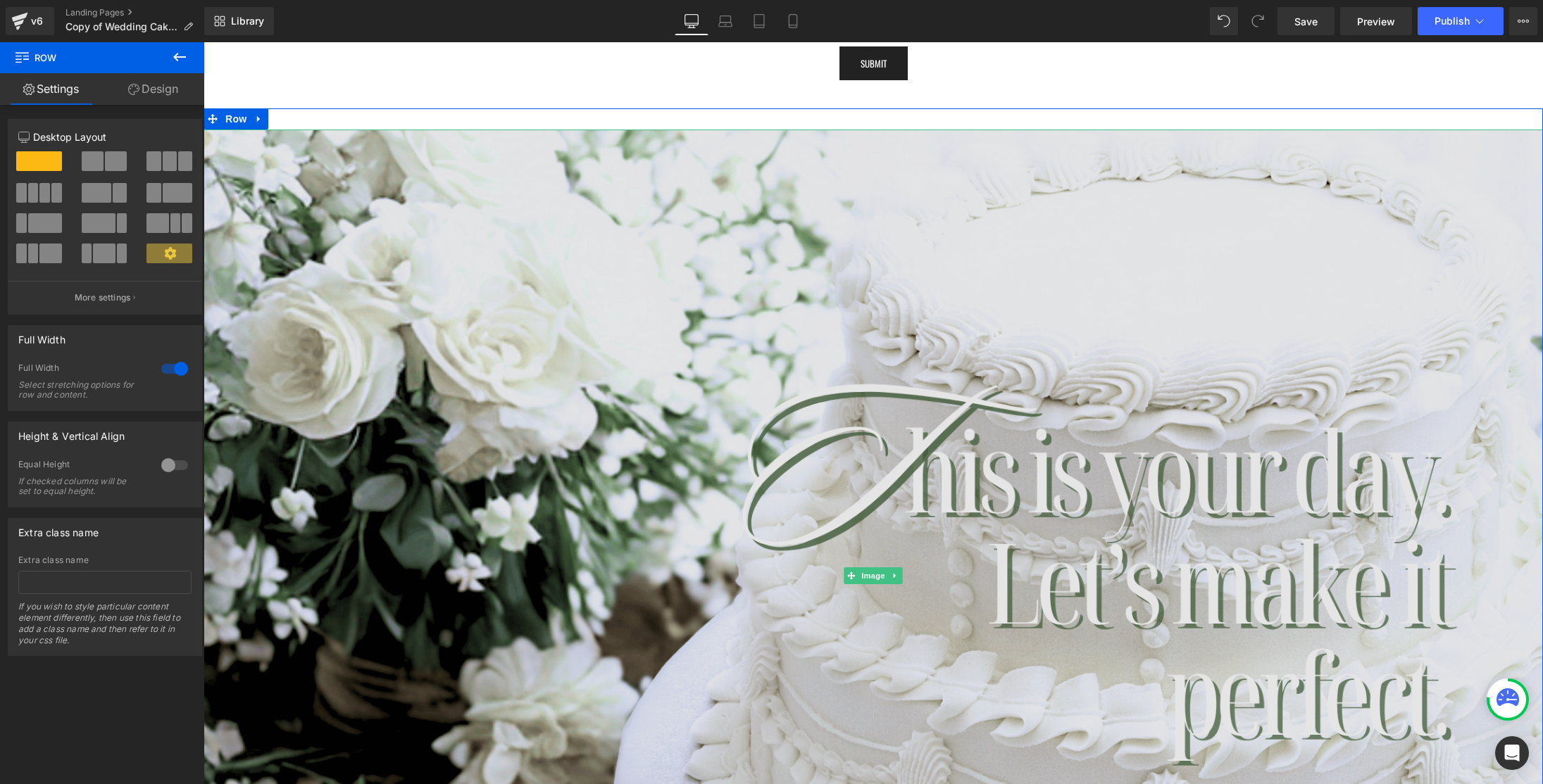
click at [841, 176] on img at bounding box center [873, 576] width 1340 height 893
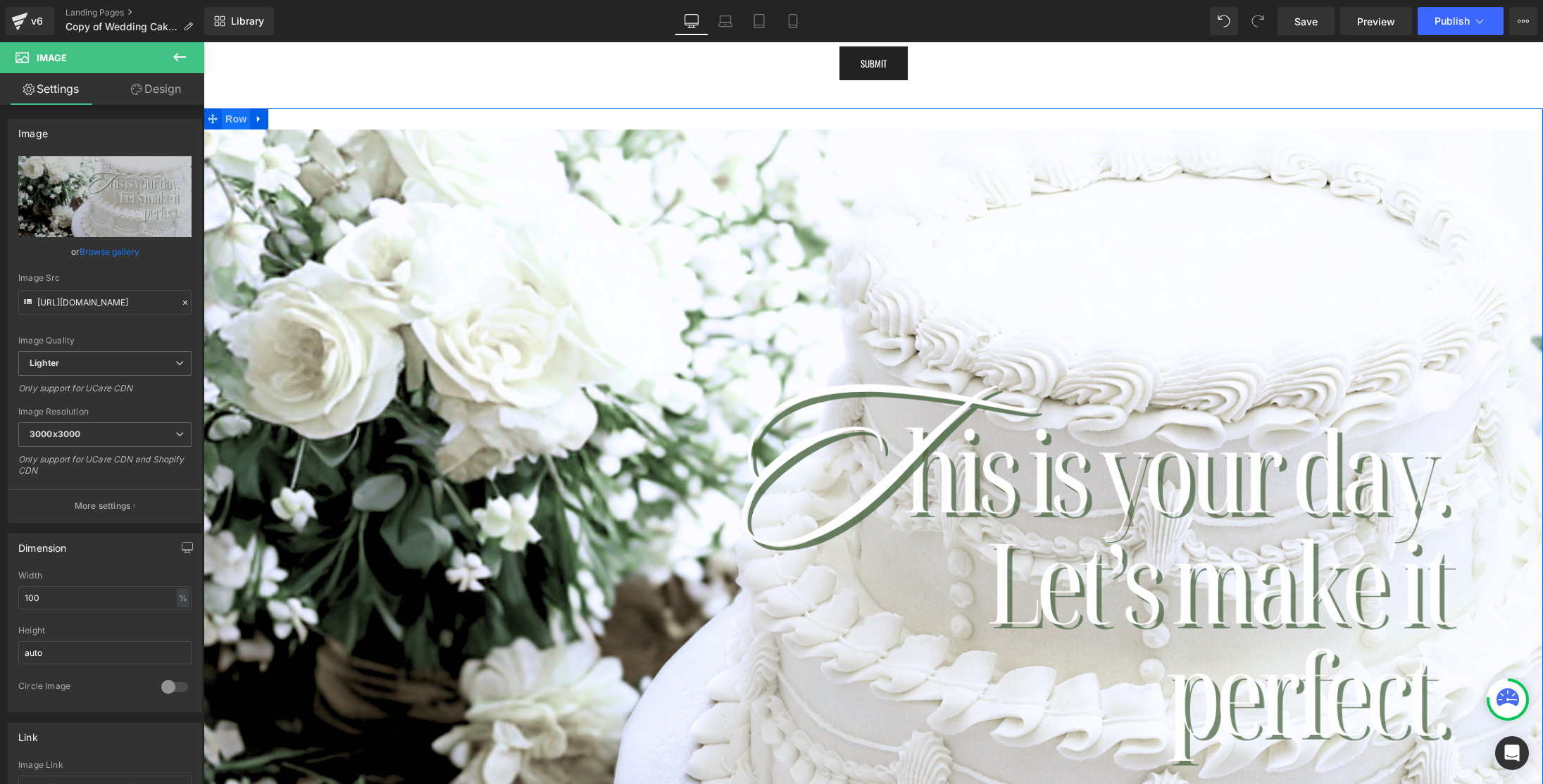
click at [237, 112] on span "Row" at bounding box center [235, 118] width 28 height 21
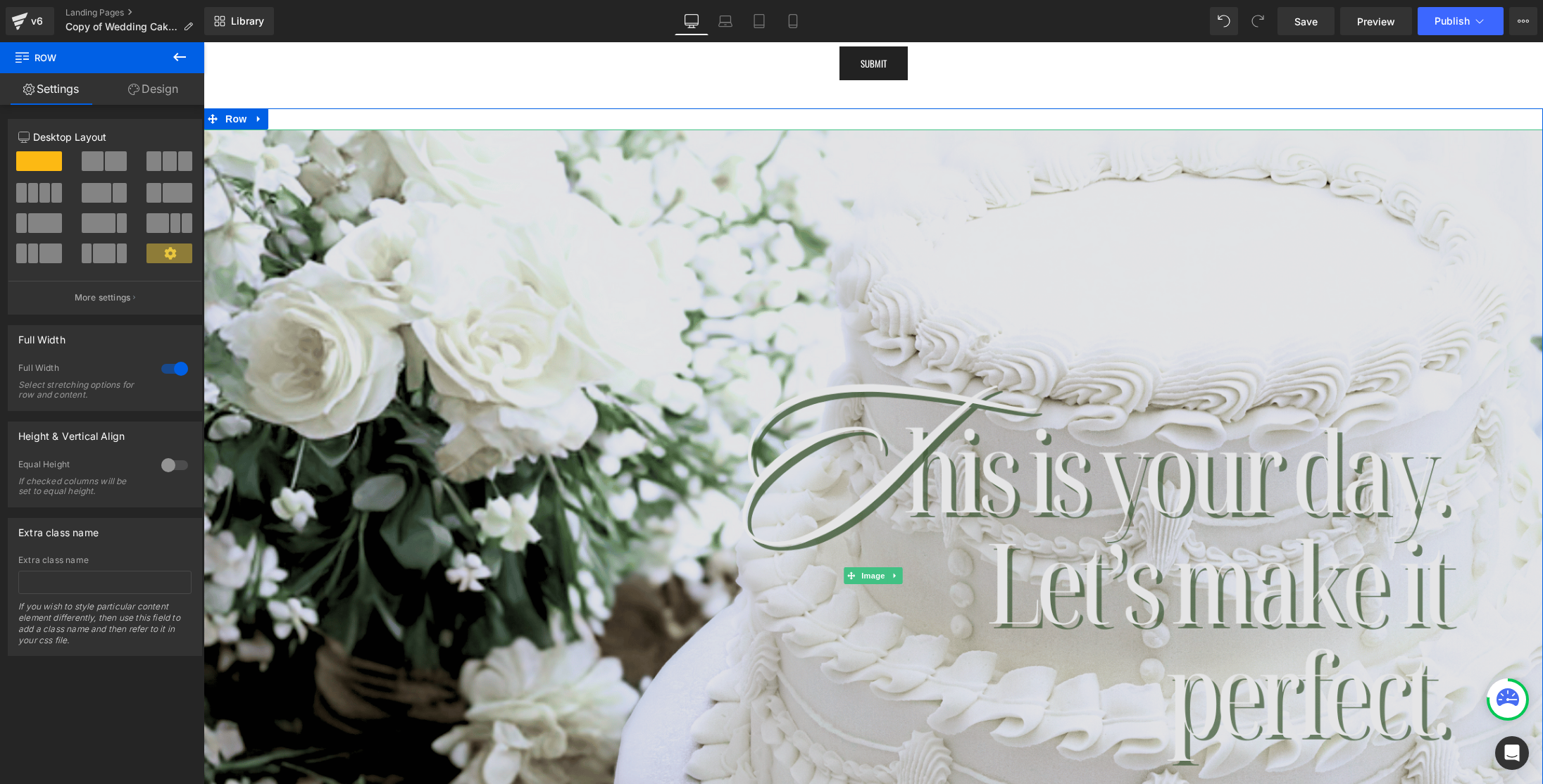
click at [350, 310] on img at bounding box center [873, 576] width 1340 height 893
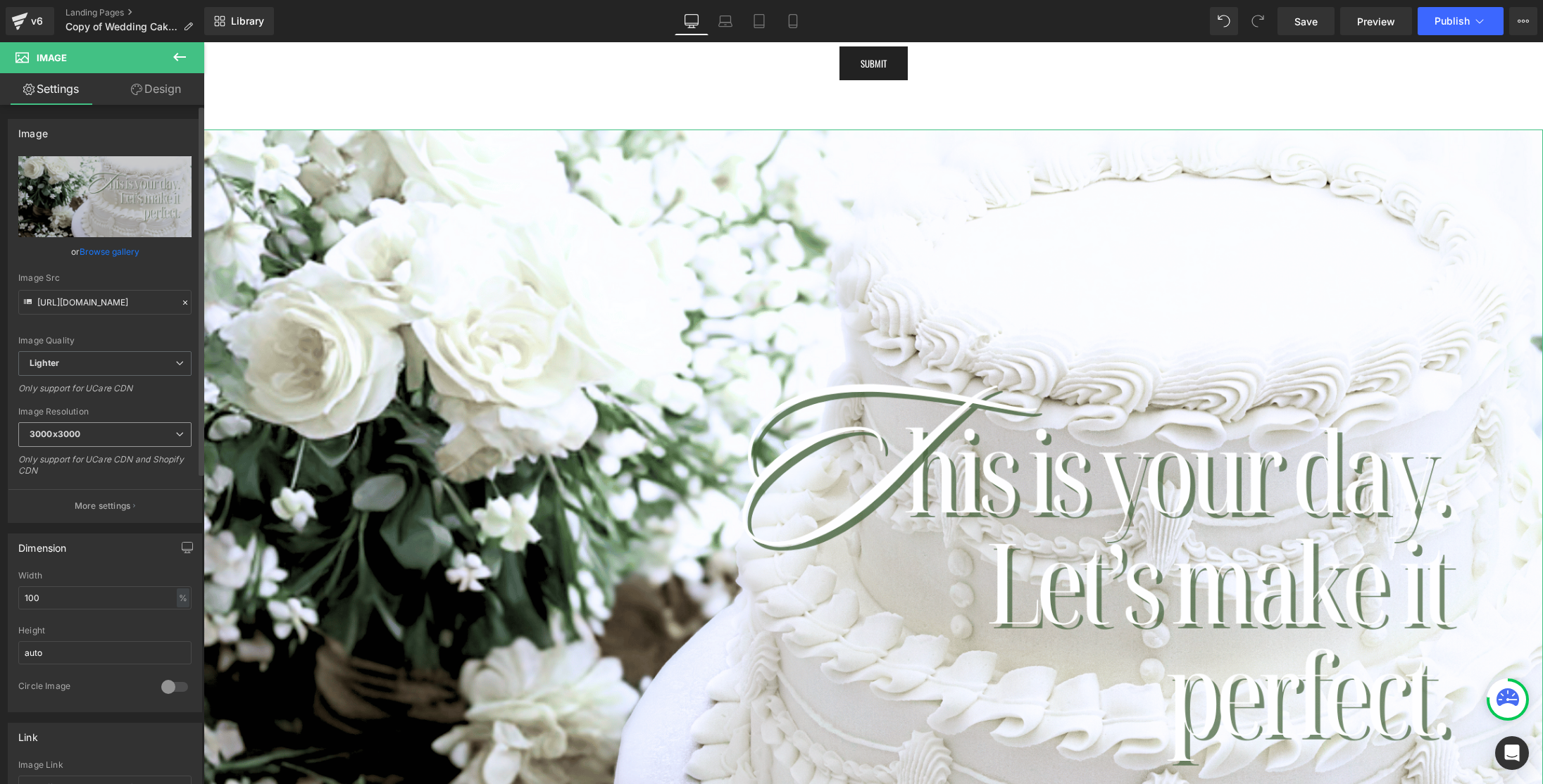
click at [176, 434] on icon at bounding box center [179, 434] width 8 height 8
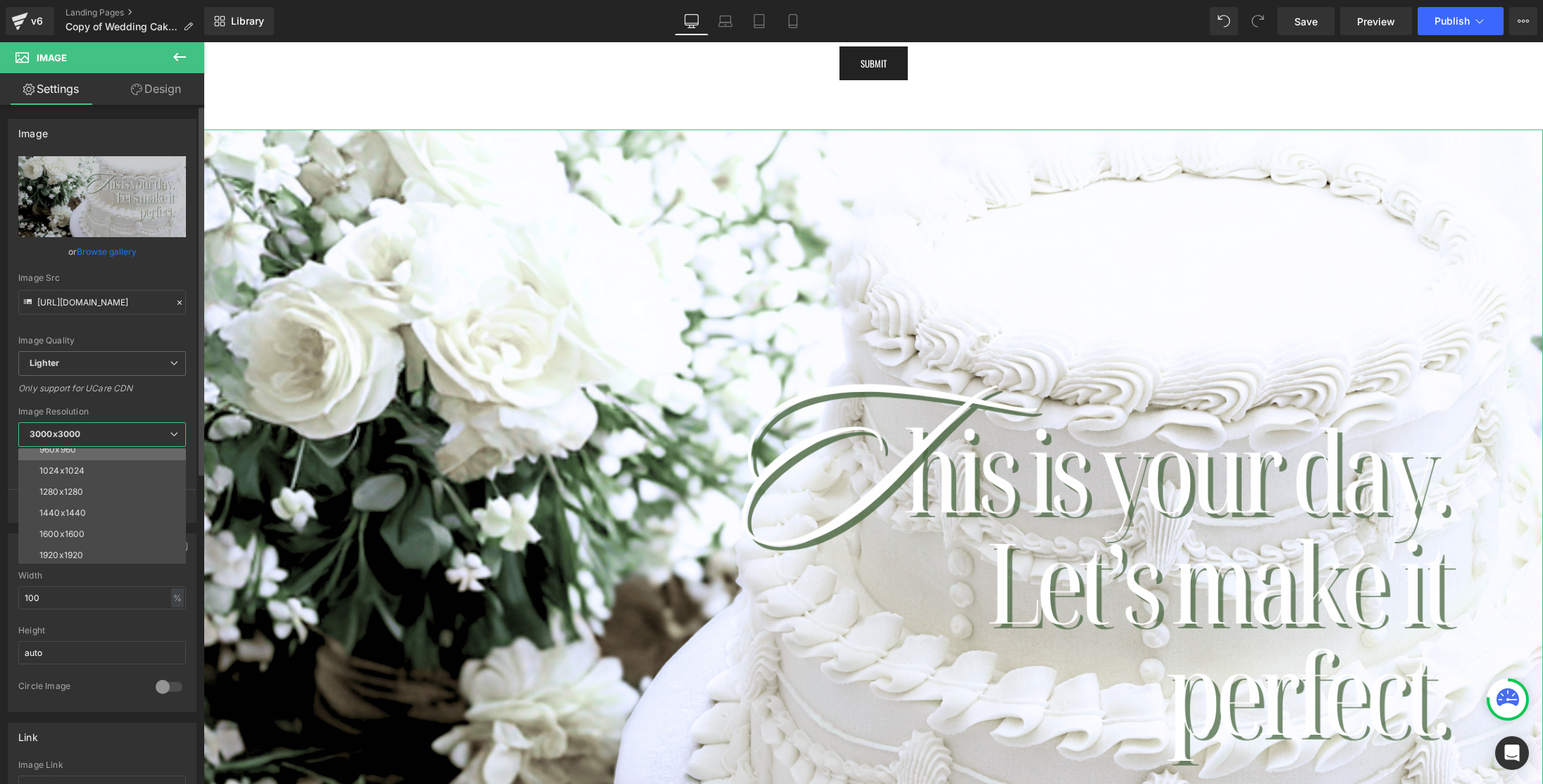
scroll to position [202, 0]
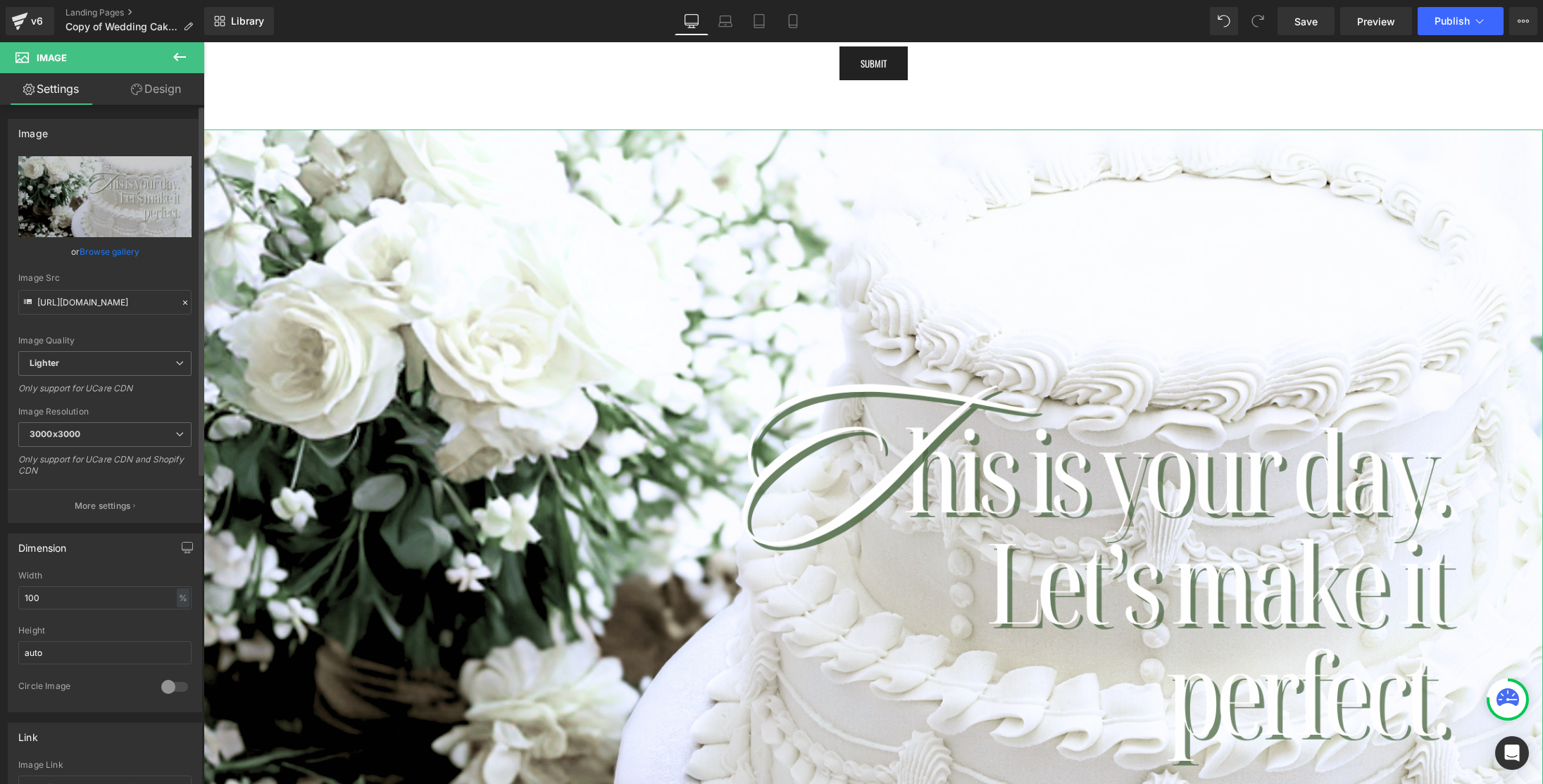
click at [159, 403] on div "https://ucarecdn.com/6f981141-d49f-4e63-b7fc-375605ec006b/-/format/auto/-/previ…" at bounding box center [104, 339] width 193 height 366
click at [150, 543] on div "Dimension" at bounding box center [104, 548] width 193 height 27
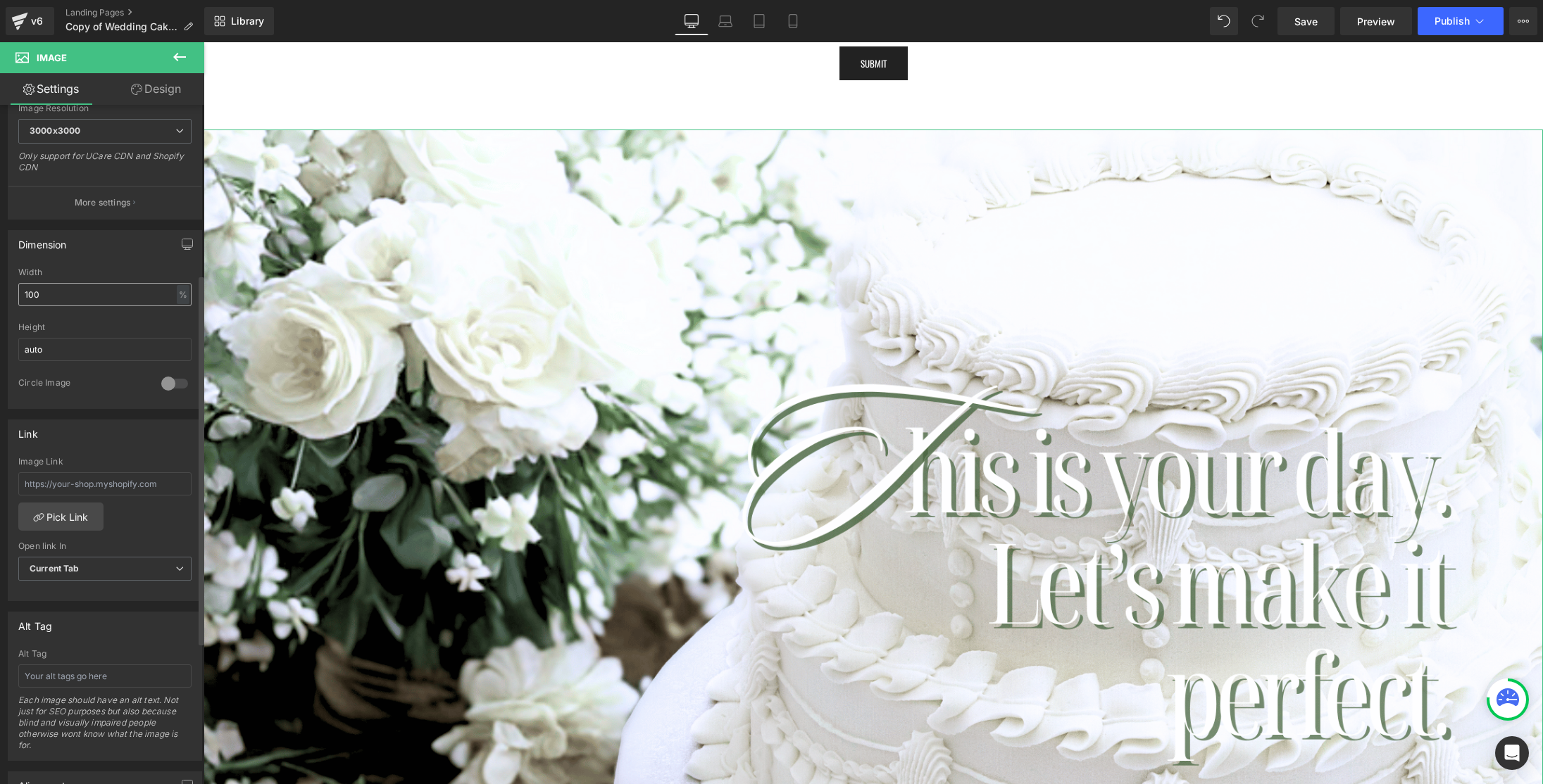
scroll to position [333, 0]
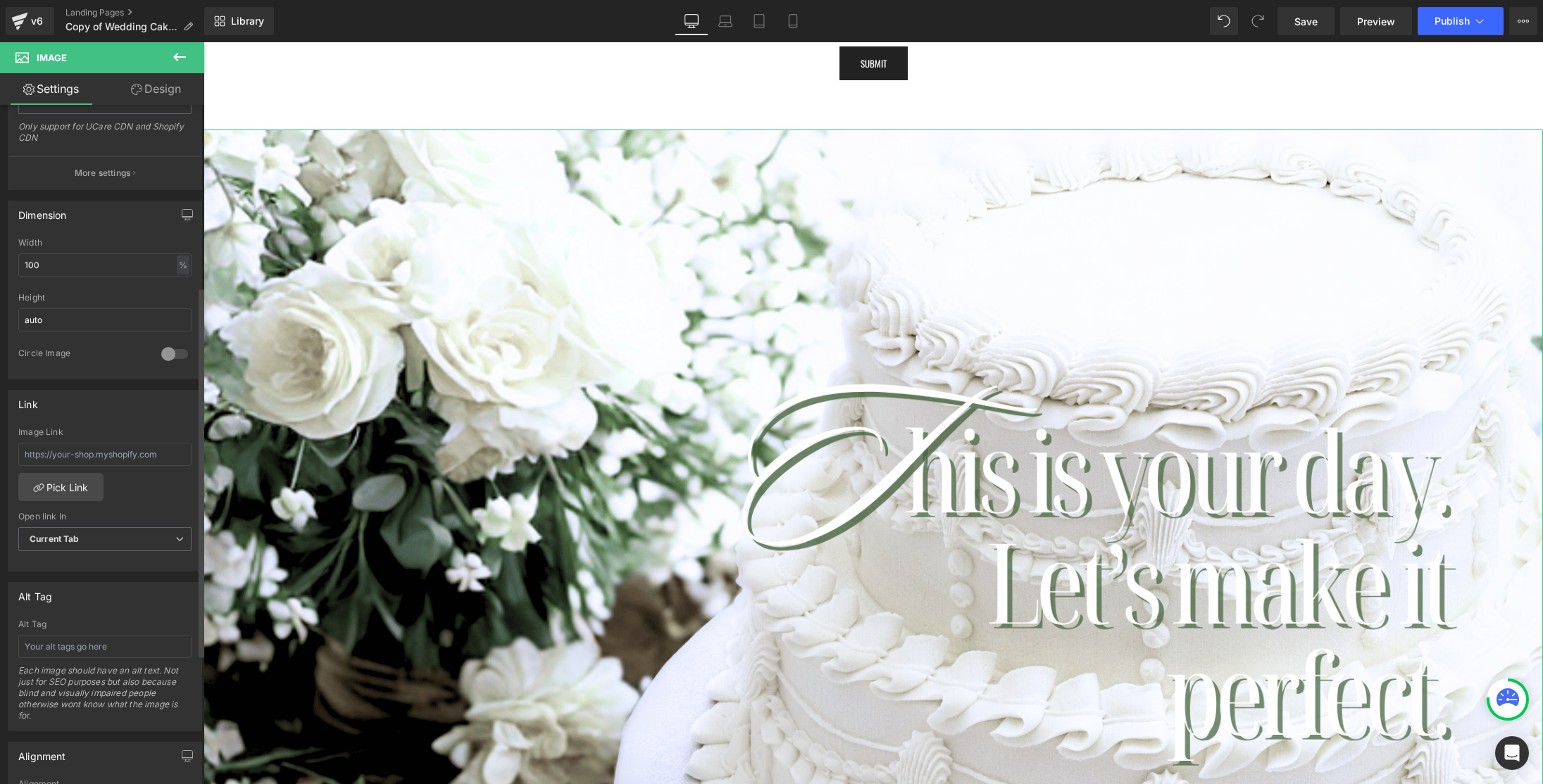
click at [164, 350] on div at bounding box center [175, 354] width 34 height 23
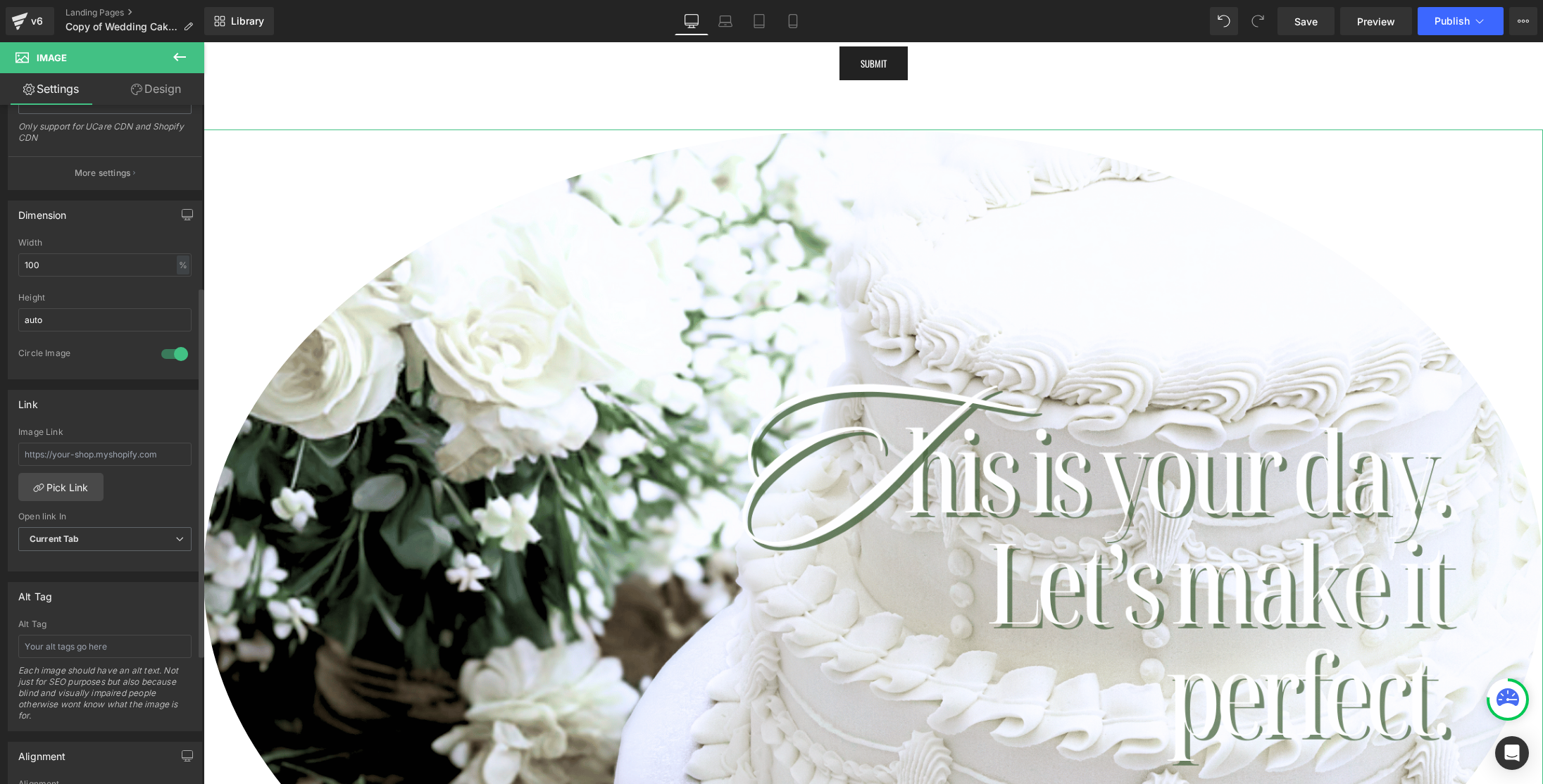
click at [175, 351] on div at bounding box center [175, 354] width 34 height 23
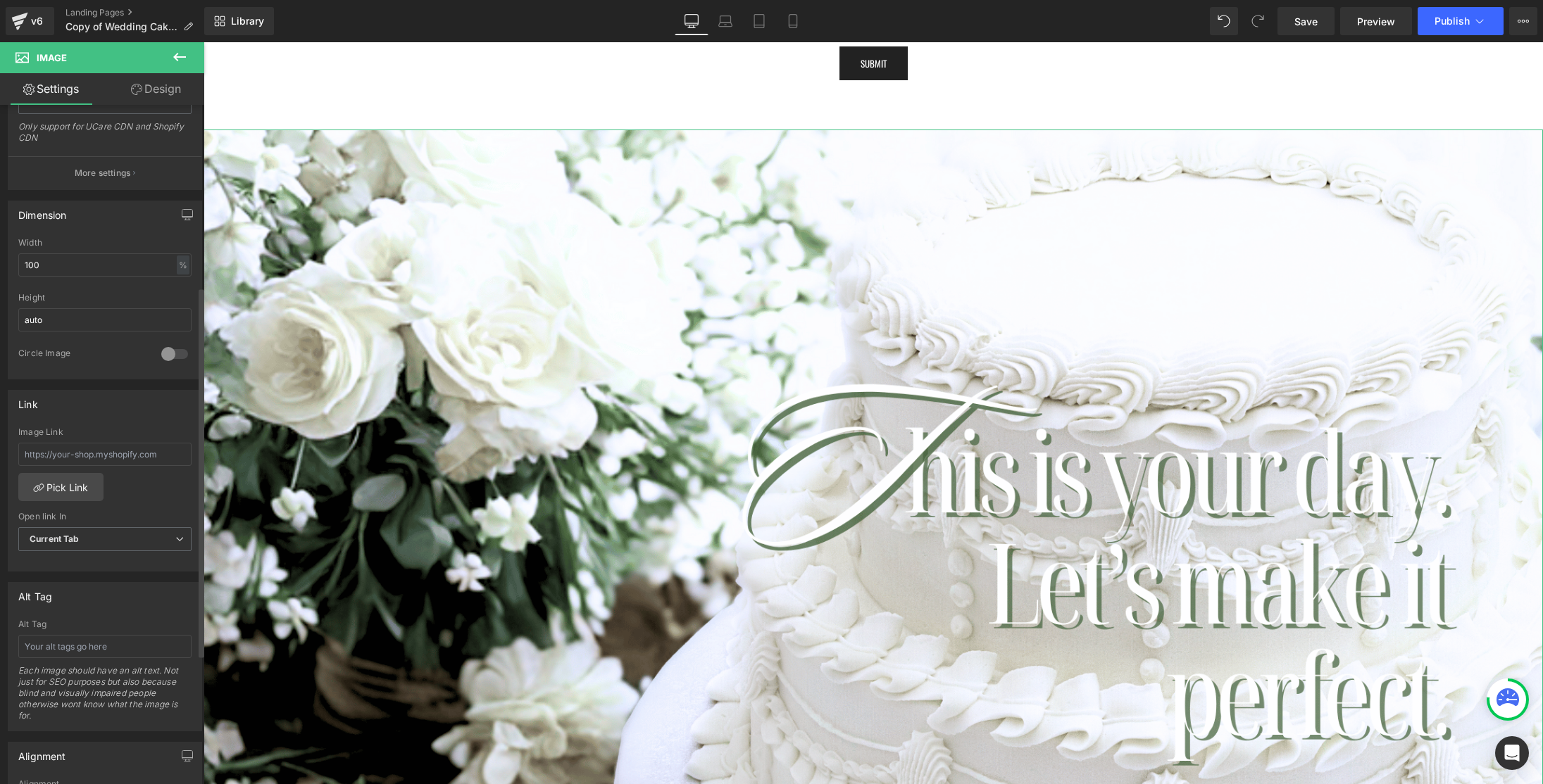
click at [175, 351] on div at bounding box center [175, 354] width 34 height 23
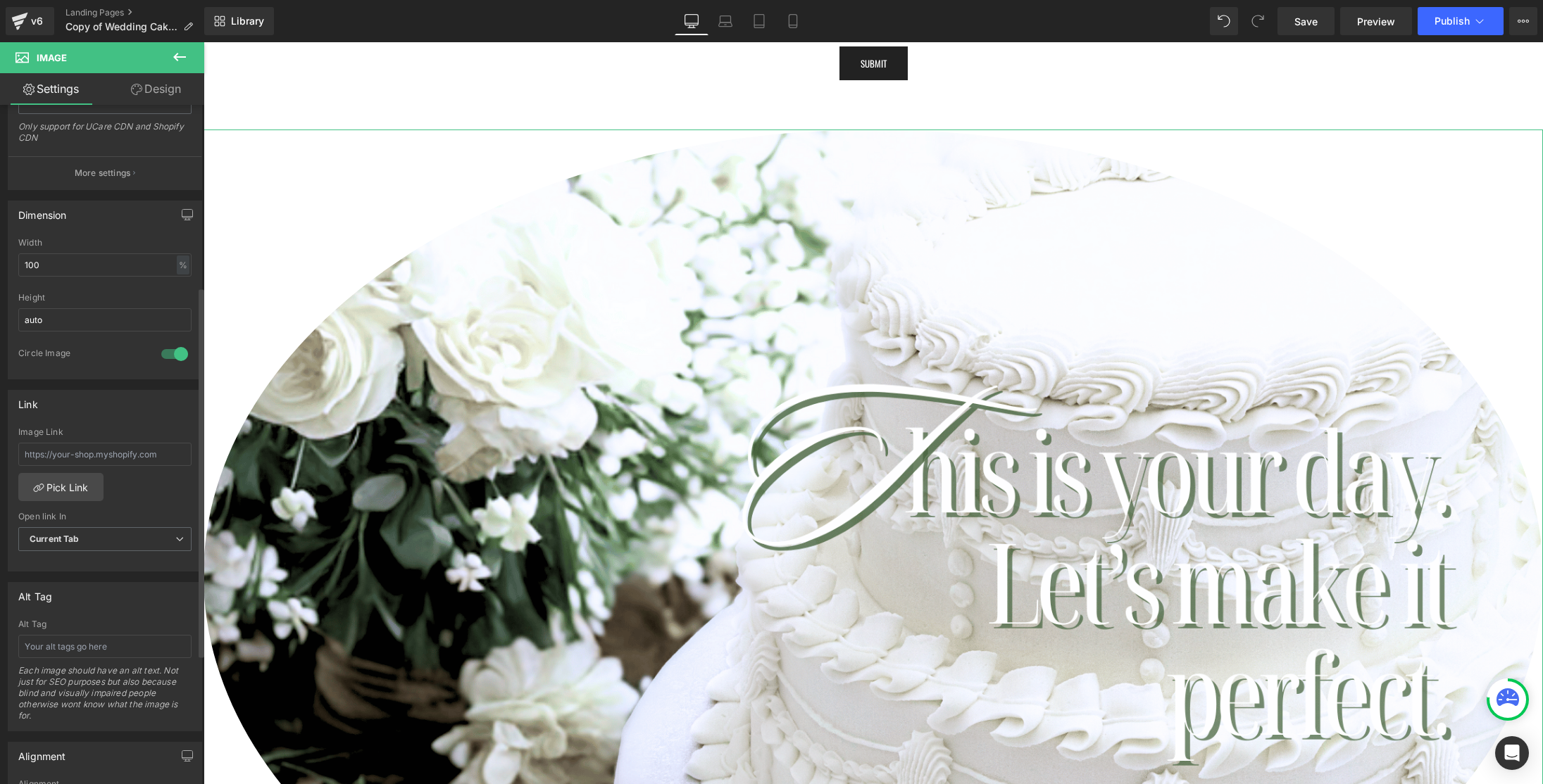
click at [175, 351] on div at bounding box center [175, 354] width 34 height 23
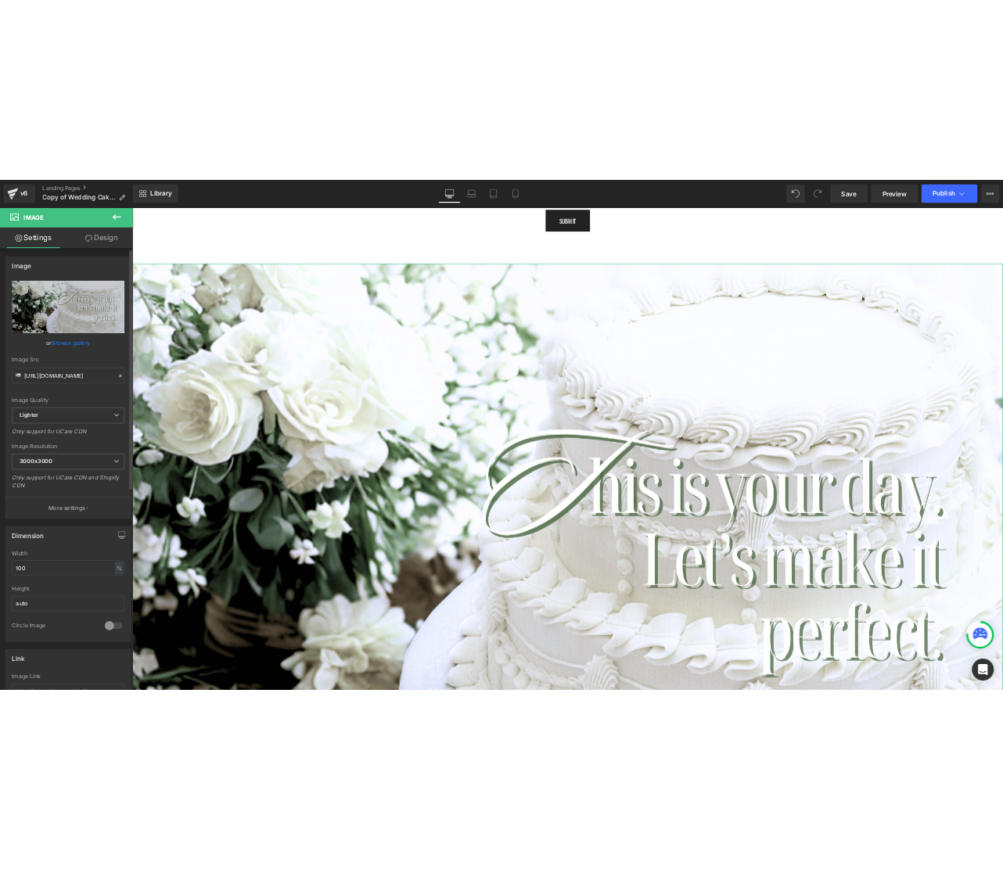
scroll to position [0, 0]
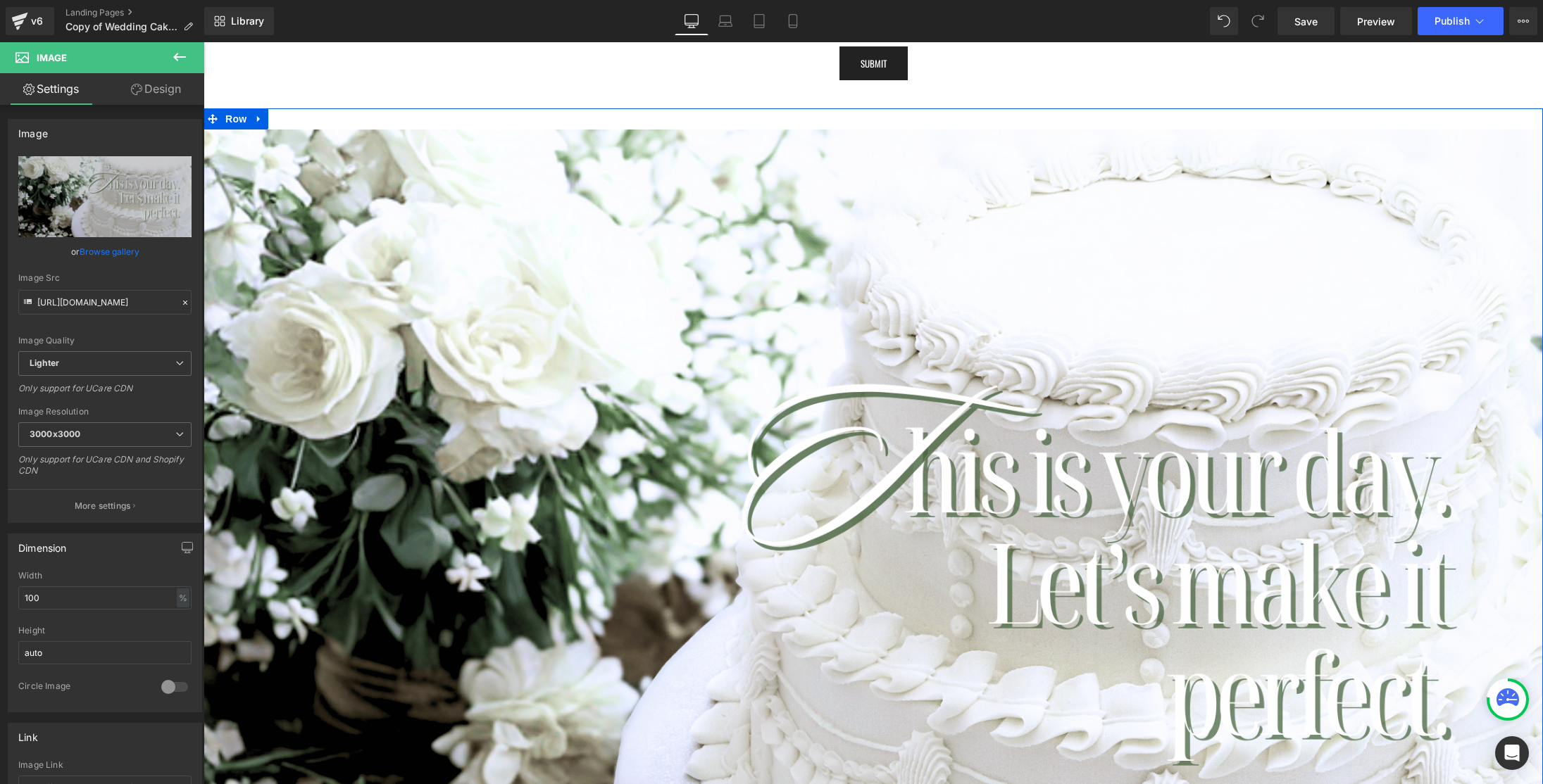
click at [350, 118] on div "Image Row" at bounding box center [873, 568] width 1340 height 921
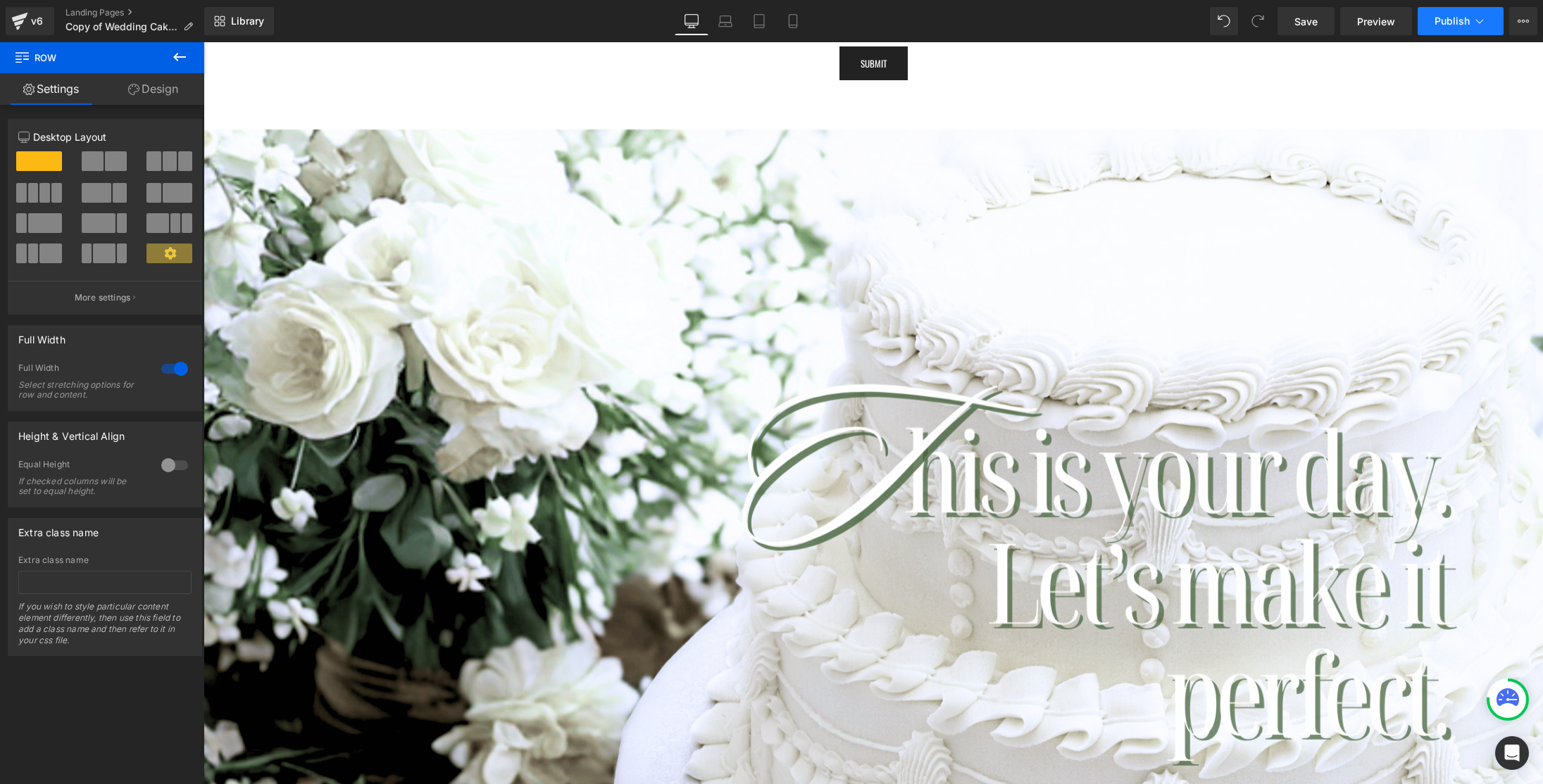
click at [1448, 19] on span "Publish" at bounding box center [1452, 21] width 35 height 12
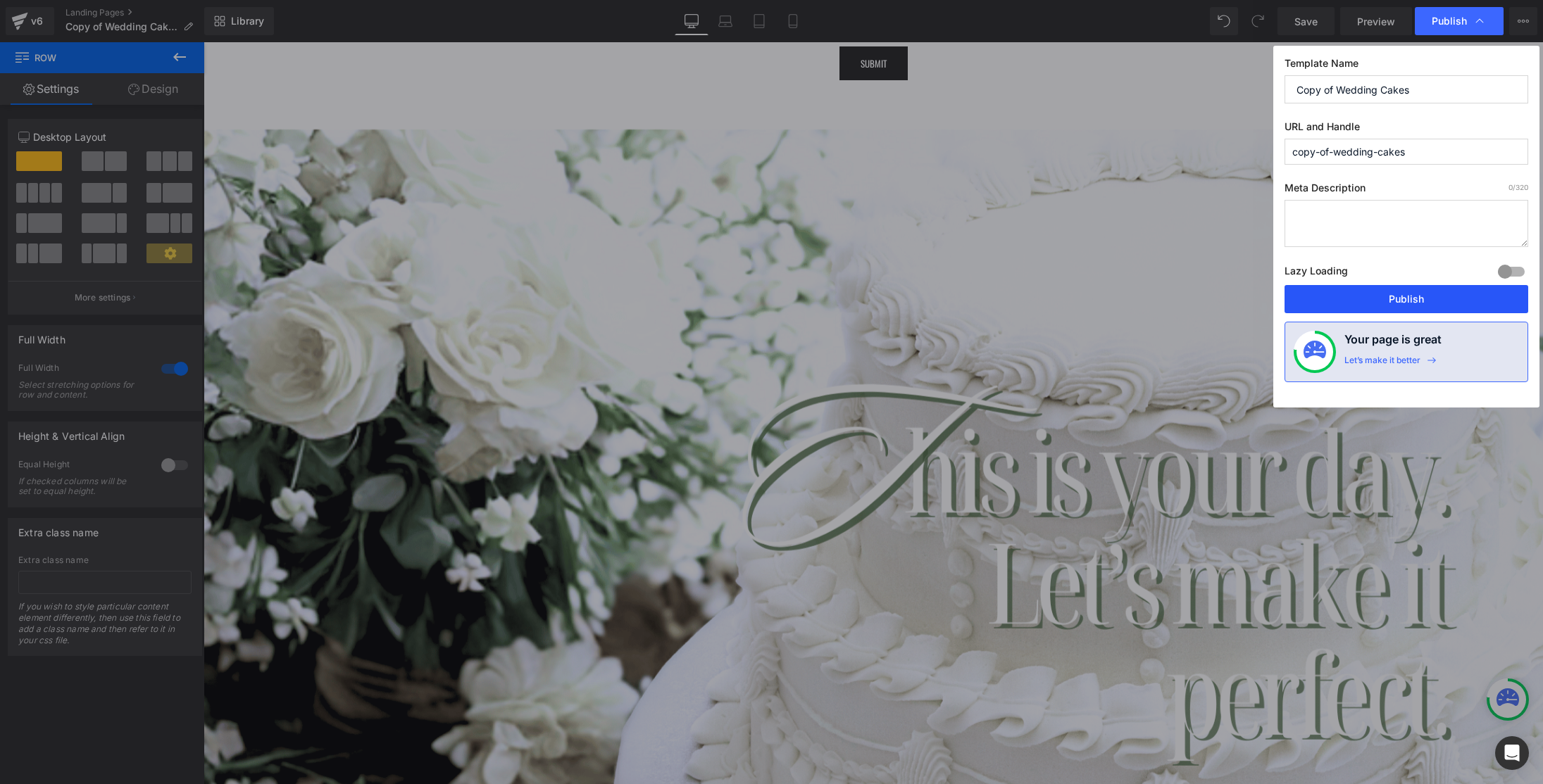
click at [1406, 296] on button "Publish" at bounding box center [1406, 299] width 244 height 28
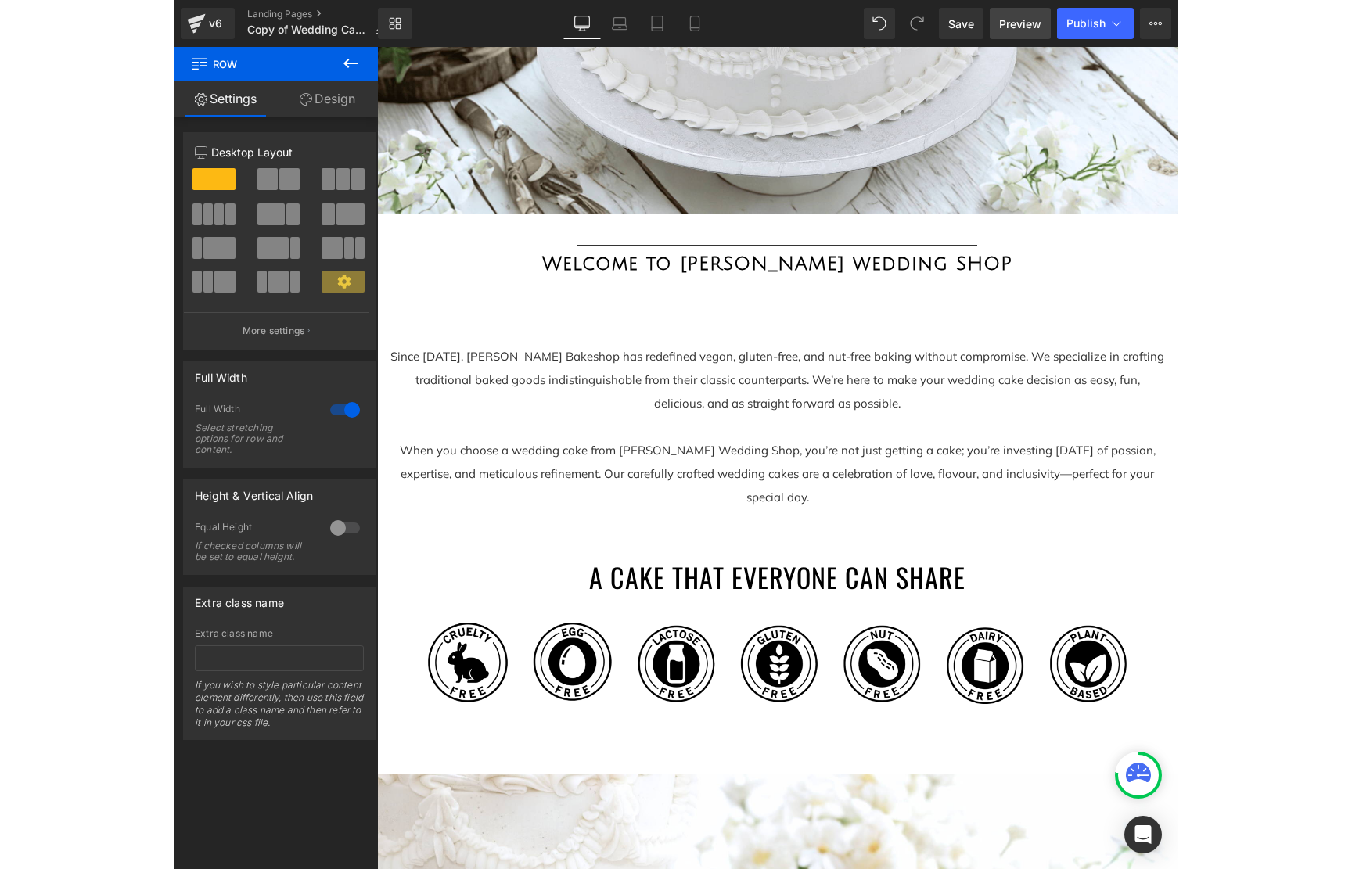
scroll to position [650, 0]
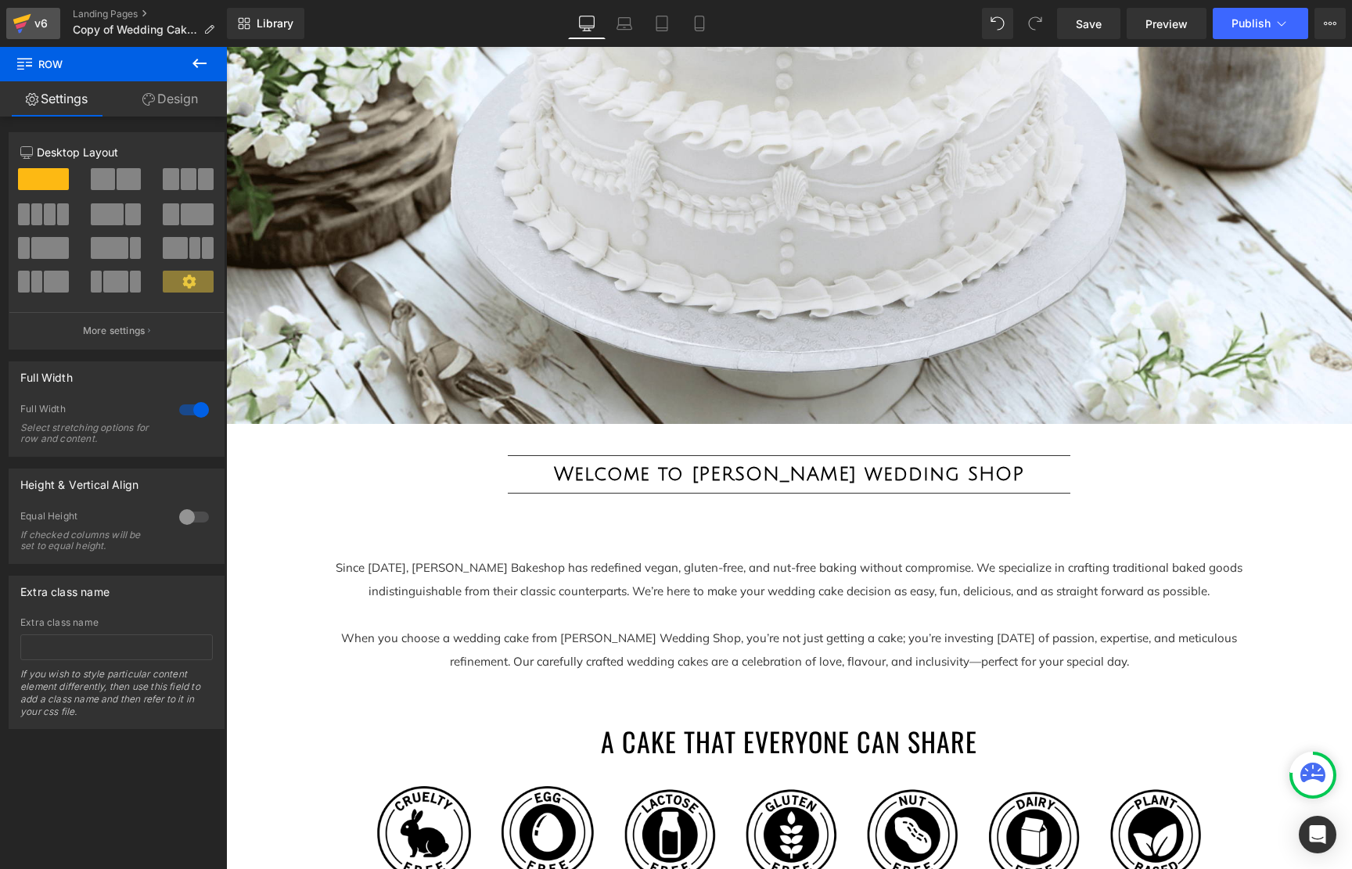
click at [34, 25] on div "v6" at bounding box center [41, 23] width 20 height 20
